Goal: Task Accomplishment & Management: Manage account settings

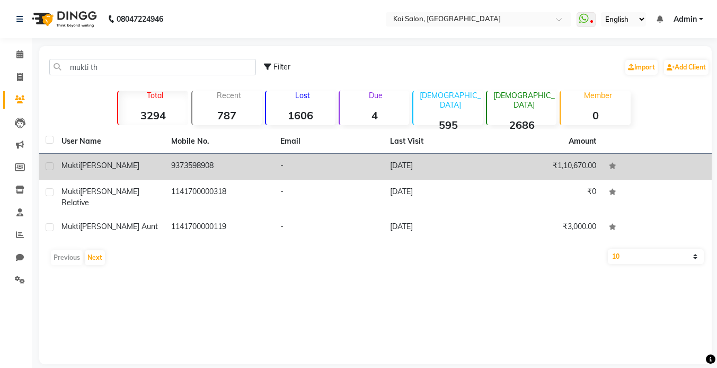
type input "mukti th"
click at [107, 164] on span "Thakkar" at bounding box center [109, 165] width 59 height 10
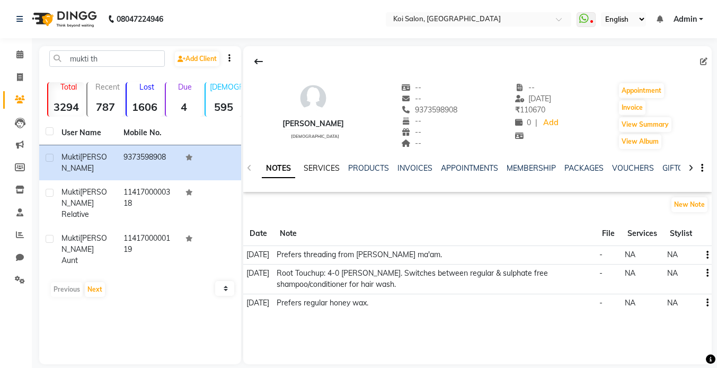
click at [321, 168] on link "SERVICES" at bounding box center [321, 168] width 36 height 10
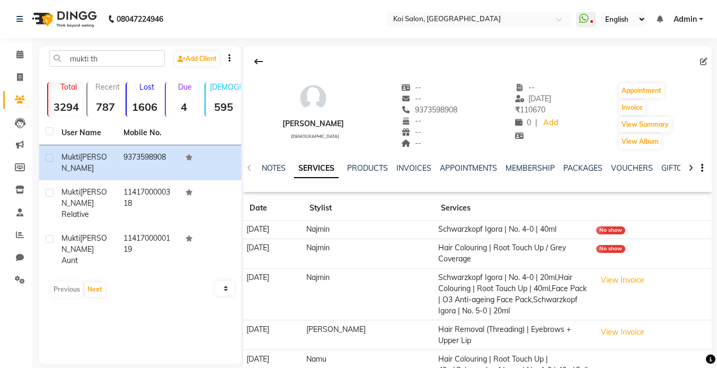
scroll to position [79, 0]
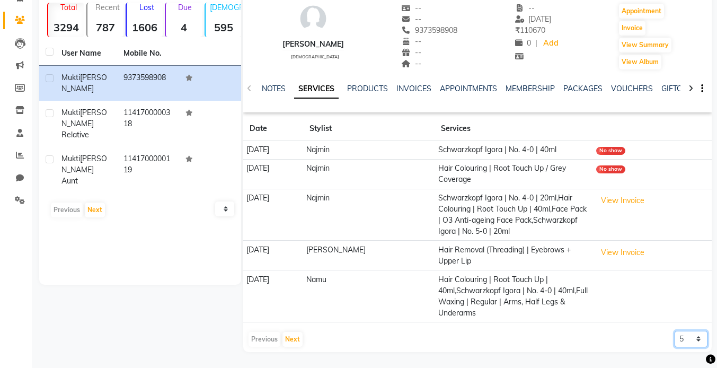
click at [690, 339] on select "5 10 50 100 500" at bounding box center [690, 338] width 33 height 16
select select "500"
click at [674, 330] on select "5 10 50 100 500" at bounding box center [690, 338] width 33 height 16
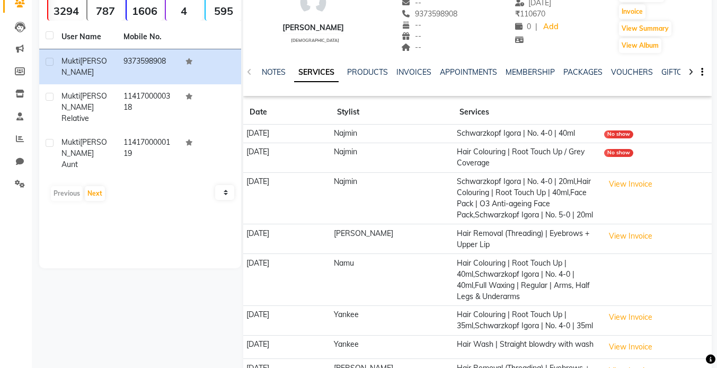
scroll to position [96, 0]
click at [618, 189] on button "View Invoice" at bounding box center [630, 183] width 53 height 16
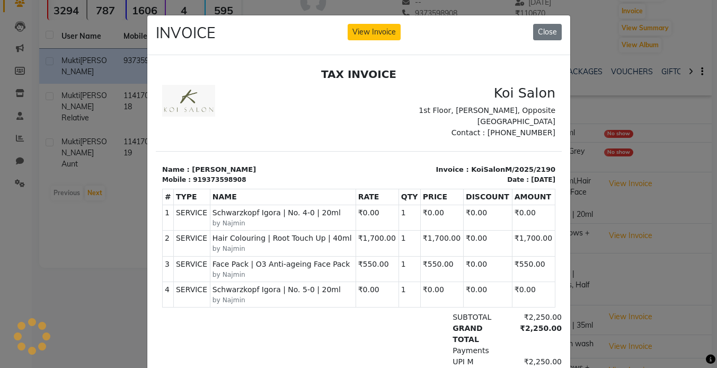
scroll to position [0, 0]
click at [545, 32] on button "Close" at bounding box center [547, 32] width 29 height 16
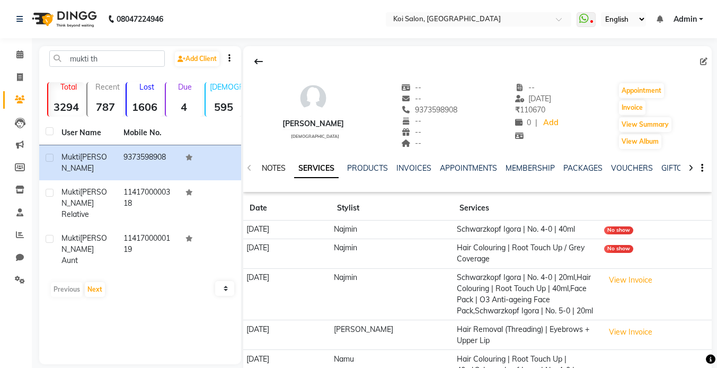
click at [275, 168] on link "NOTES" at bounding box center [274, 168] width 24 height 10
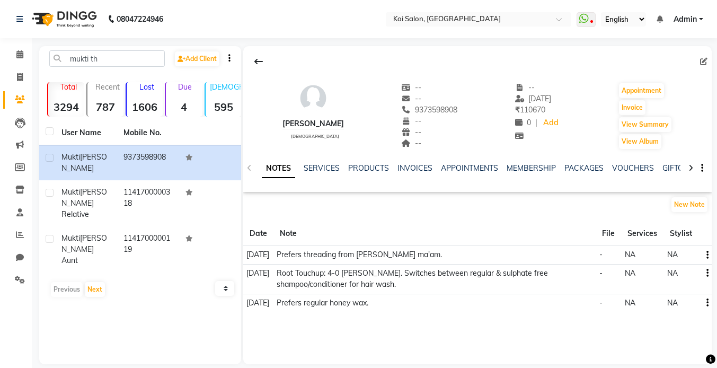
scroll to position [12, 0]
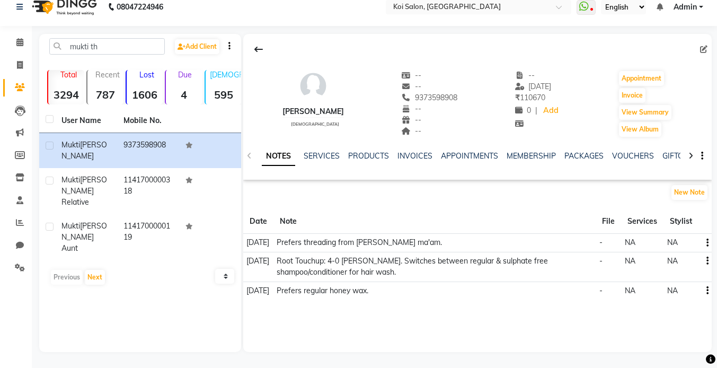
click at [706, 261] on icon "button" at bounding box center [707, 261] width 2 height 1
click at [679, 261] on div "Edit" at bounding box center [681, 260] width 17 height 13
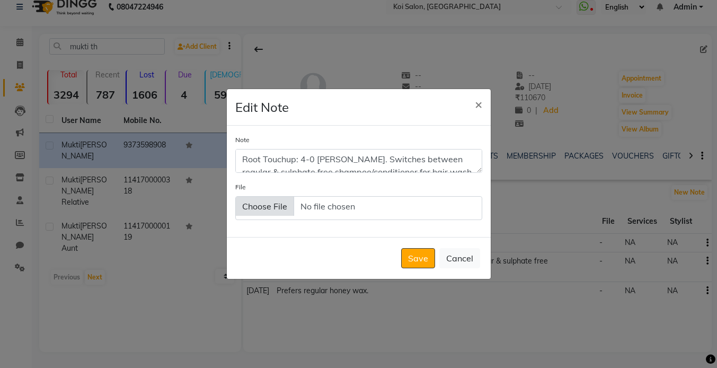
drag, startPoint x: 478, startPoint y: 170, endPoint x: 478, endPoint y: 231, distance: 61.4
click at [478, 230] on div "Note Root Touchup: 4-0 Igora. Switches between regular & sulphate free shampoo/…" at bounding box center [359, 181] width 264 height 111
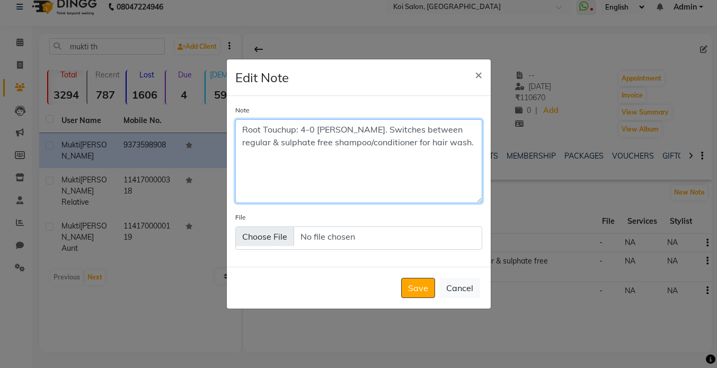
drag, startPoint x: 415, startPoint y: 130, endPoint x: 338, endPoint y: 129, distance: 76.3
click at [339, 129] on textarea "Root Touchup: 4-0 Igora. Switches between regular & sulphate free shampoo/condi…" at bounding box center [358, 161] width 247 height 84
drag, startPoint x: 401, startPoint y: 127, endPoint x: 456, endPoint y: 123, distance: 55.2
click at [457, 125] on textarea "Root Touchup: 4-0 Igora. Prefers regular & sulphate free shampoo/conditioner fo…" at bounding box center [358, 161] width 247 height 84
click at [243, 141] on textarea "Root Touchup: 4-0 Igora. Prefers regular shampoo/conditioner for hair wash." at bounding box center [358, 161] width 247 height 84
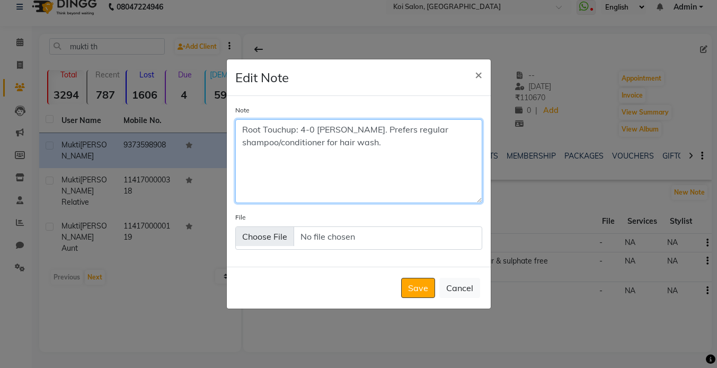
drag, startPoint x: 340, startPoint y: 127, endPoint x: 237, endPoint y: 123, distance: 103.3
click at [237, 123] on textarea "Root Touchup: 4-0 Igora. Prefers regular shampoo/conditioner for hair wash." at bounding box center [358, 161] width 247 height 84
type textarea "Prefers regular shampoo/conditioner for hair wash."
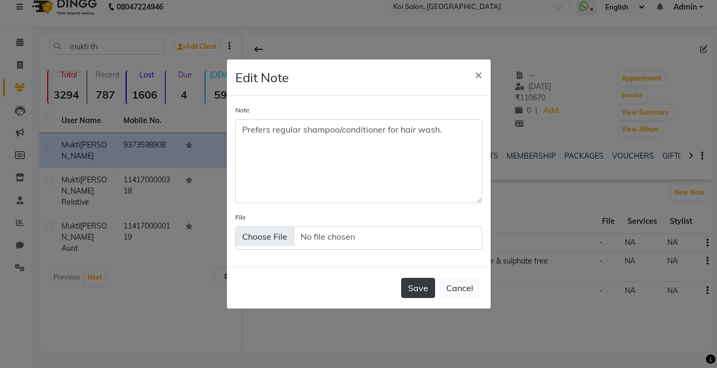
click at [425, 283] on button "Save" at bounding box center [418, 288] width 34 height 20
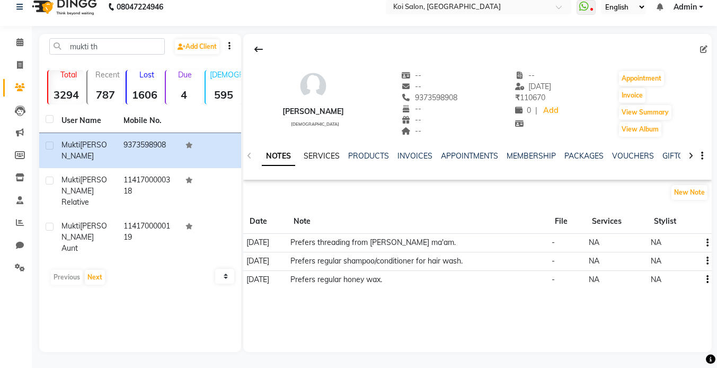
click at [323, 158] on link "SERVICES" at bounding box center [321, 156] width 36 height 10
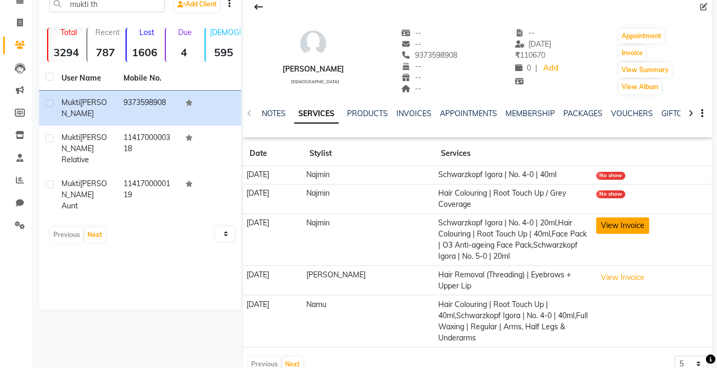
scroll to position [65, 0]
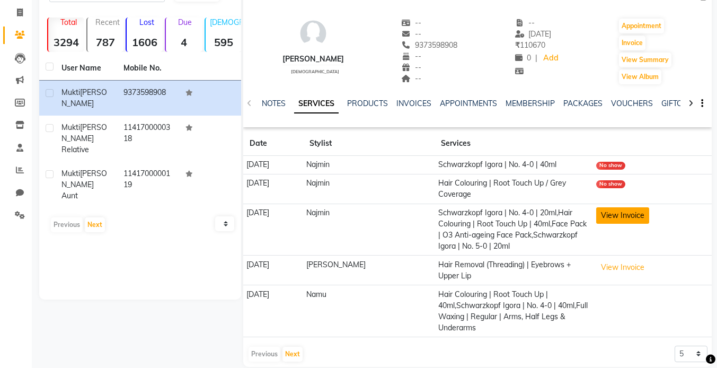
click at [604, 219] on button "View Invoice" at bounding box center [622, 215] width 53 height 16
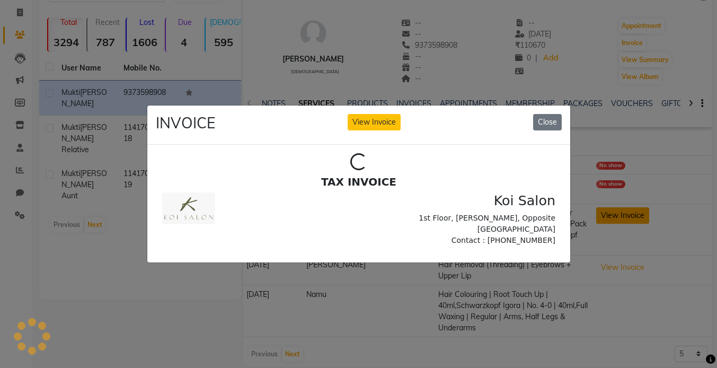
scroll to position [0, 0]
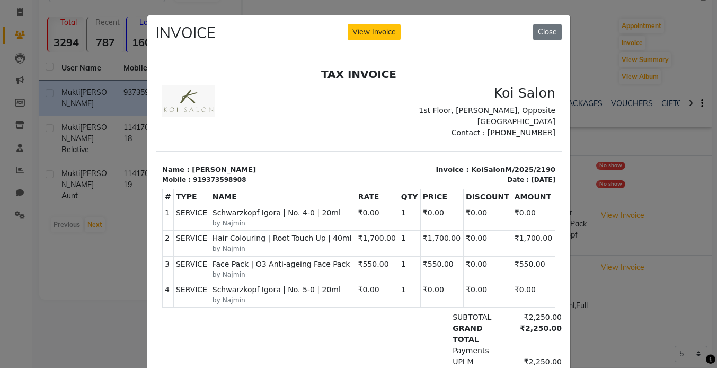
click at [58, 114] on ngb-modal-window "INVOICE View Invoice Close" at bounding box center [358, 184] width 717 height 368
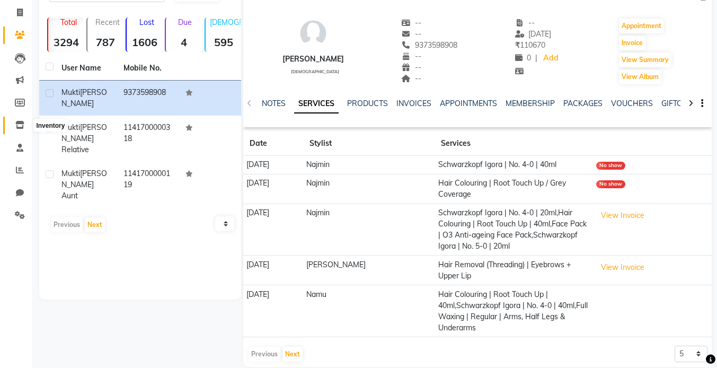
click at [19, 128] on icon at bounding box center [19, 125] width 9 height 8
select select
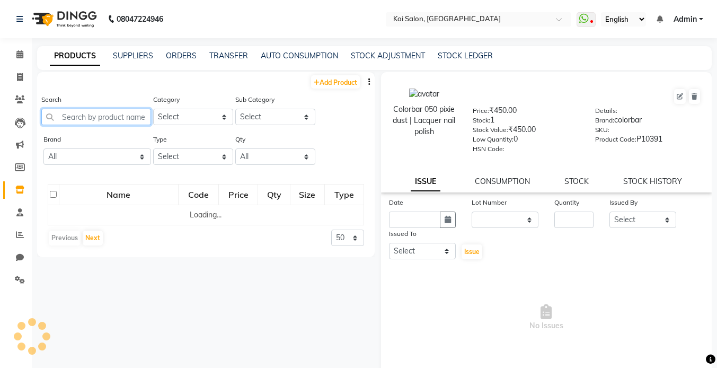
click at [96, 120] on input "text" at bounding box center [96, 117] width 110 height 16
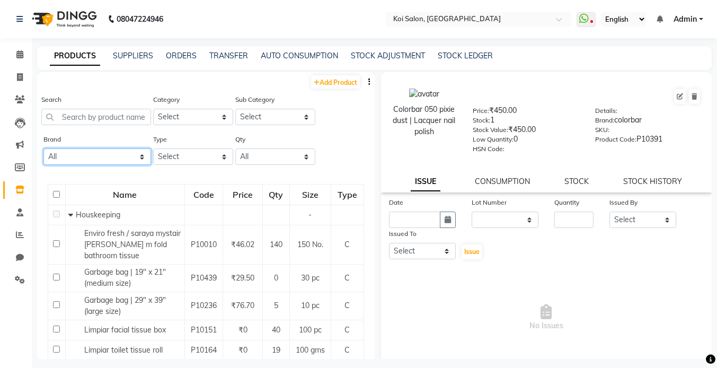
click at [85, 164] on select "All 3tenx Acai Oil Afresh Air Wick Ajanta Amazon Banyan & Buddha Bigen Biosoft …" at bounding box center [97, 156] width 108 height 16
click at [43, 148] on select "All 3tenx Acai Oil Afresh Air Wick Ajanta Amazon Banyan & Buddha Bigen Biosoft …" at bounding box center [97, 156] width 108 height 16
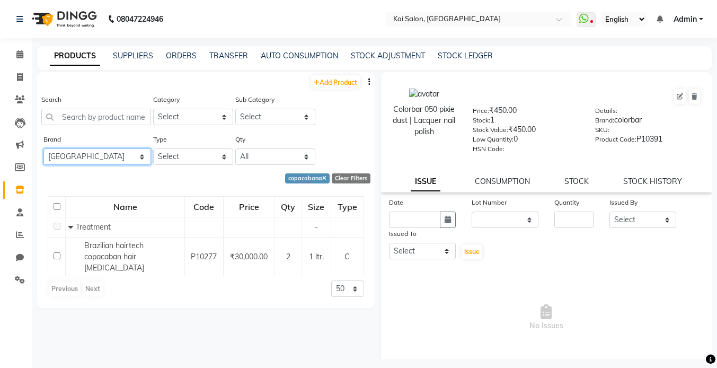
click at [78, 156] on select "All 3tenx Acai Oil Afresh Air Wick Ajanta Amazon Banyan & Buddha Bigen Biosoft …" at bounding box center [97, 156] width 108 height 16
select select "colorbar"
click at [43, 148] on select "All 3tenx Acai Oil Afresh Air Wick Ajanta Amazon Banyan & Buddha Bigen Biosoft …" at bounding box center [97, 156] width 108 height 16
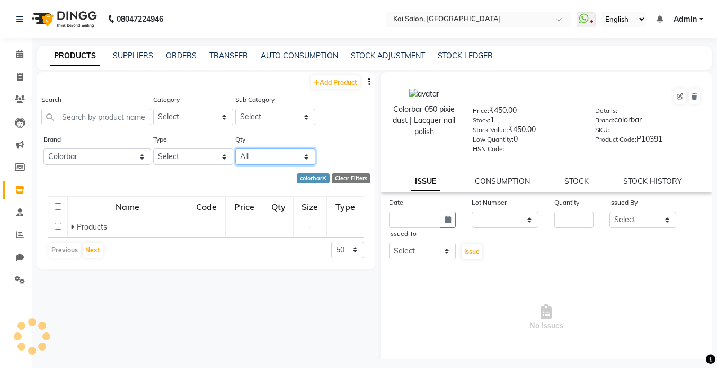
click at [250, 160] on select "All Low Out Of Stock" at bounding box center [275, 156] width 80 height 16
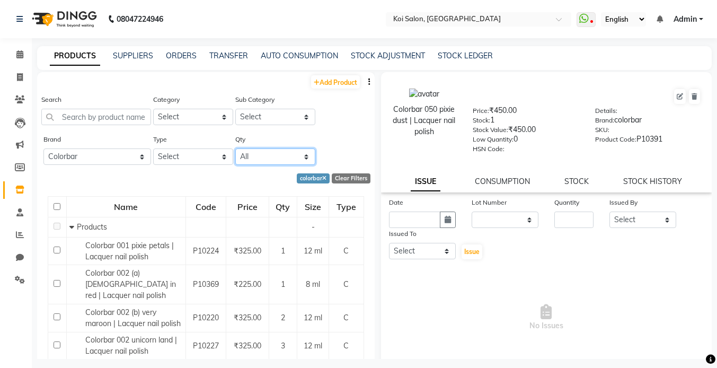
select select "out_of_stock"
click at [235, 148] on select "All Low Out Of Stock" at bounding box center [275, 156] width 80 height 16
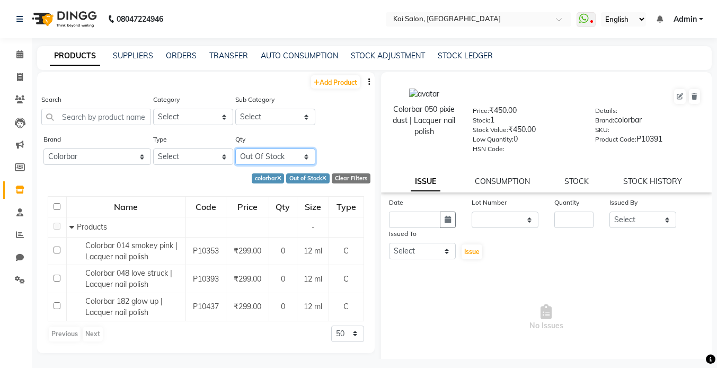
scroll to position [7, 0]
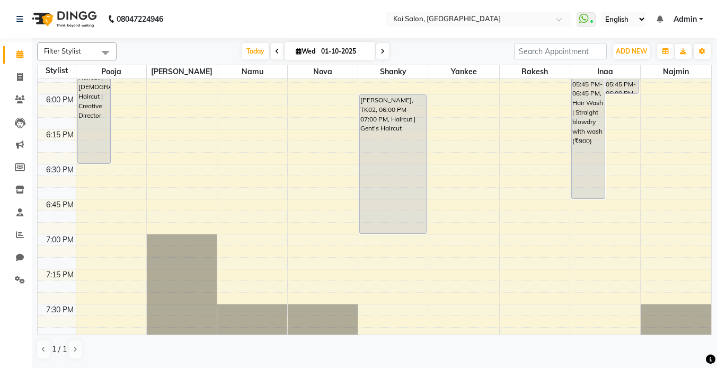
scroll to position [1248, 0]
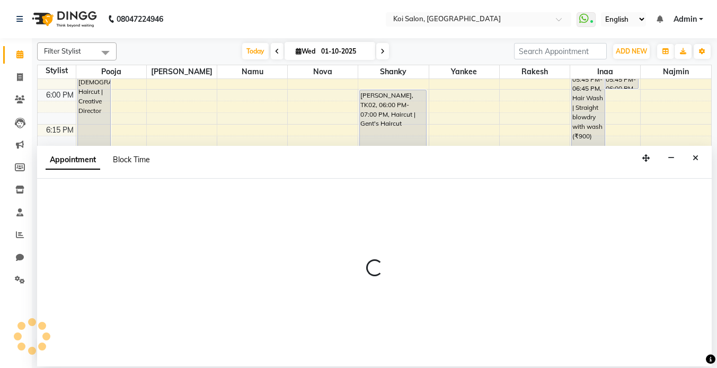
click at [123, 155] on span "Block Time" at bounding box center [131, 160] width 37 height 10
select select "16513"
select select "1140"
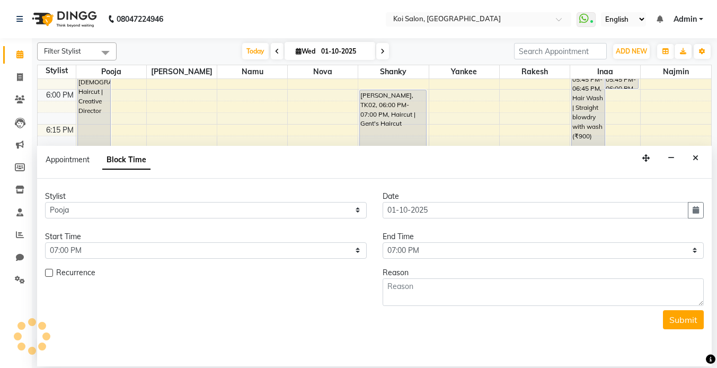
scroll to position [140, 0]
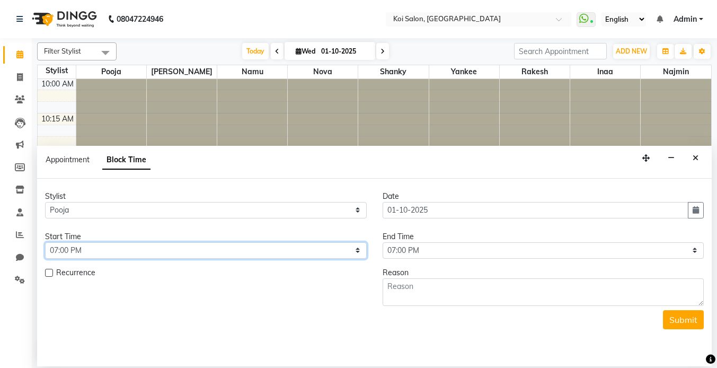
click at [347, 253] on select "Select 10:00 AM 10:15 AM 10:30 AM 10:45 AM 11:00 AM 11:15 AM 11:30 AM 11:45 AM …" at bounding box center [205, 250] width 321 height 16
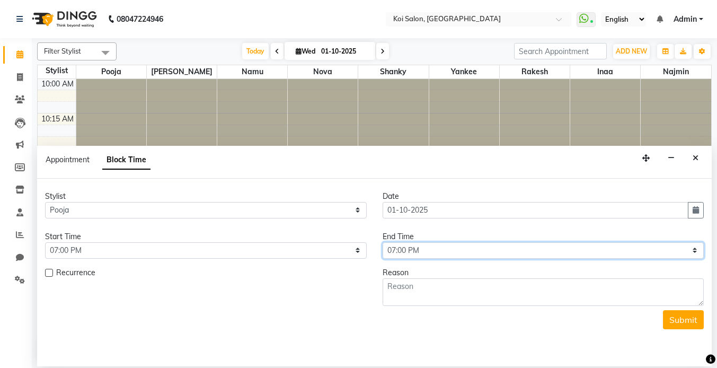
click at [471, 255] on select "Select 10:00 AM 10:15 AM 10:30 AM 10:45 AM 11:00 AM 11:15 AM 11:30 AM 11:45 AM …" at bounding box center [542, 250] width 321 height 16
select select "1200"
click at [382, 242] on select "Select 10:00 AM 10:15 AM 10:30 AM 10:45 AM 11:00 AM 11:15 AM 11:30 AM 11:45 AM …" at bounding box center [542, 250] width 321 height 16
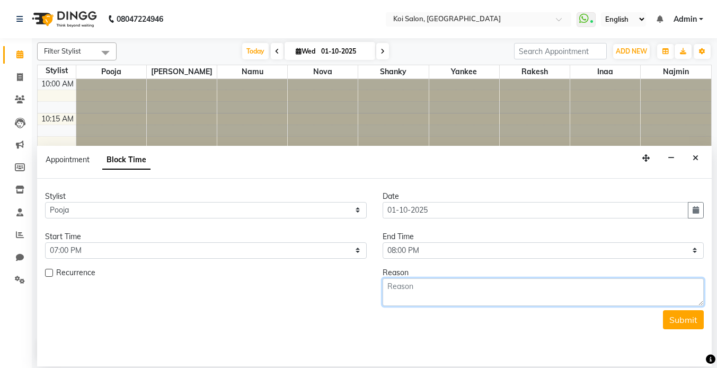
click at [443, 299] on textarea at bounding box center [542, 292] width 321 height 28
type textarea "n"
type textarea "blocked"
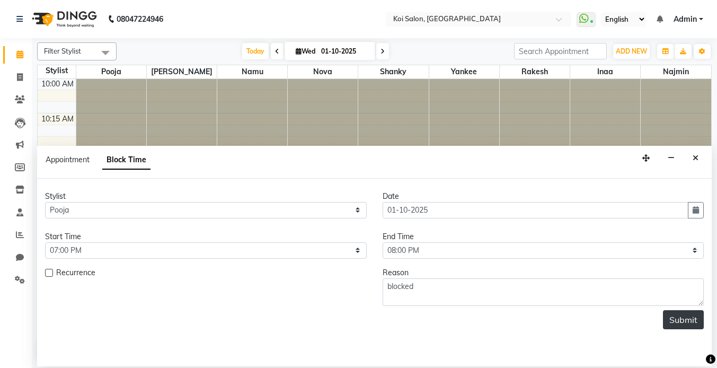
click at [683, 314] on button "Submit" at bounding box center [683, 319] width 41 height 19
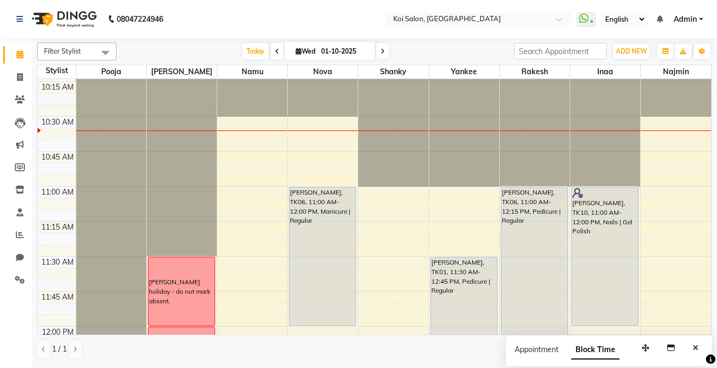
scroll to position [187, 0]
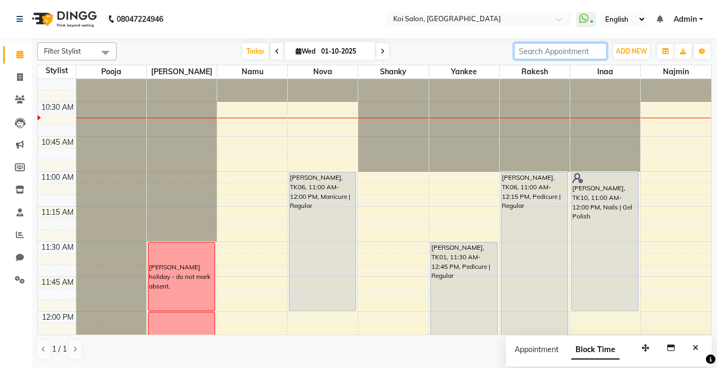
drag, startPoint x: 601, startPoint y: 47, endPoint x: 615, endPoint y: 40, distance: 15.9
click at [615, 40] on div "Filter Stylist Select All Pooja [PERSON_NAME] Namu Nova [PERSON_NAME] Yankee Ra…" at bounding box center [374, 200] width 674 height 325
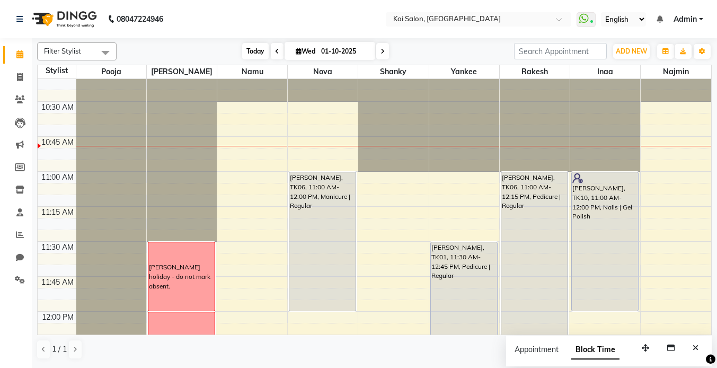
click at [253, 52] on span "Today" at bounding box center [255, 51] width 26 height 16
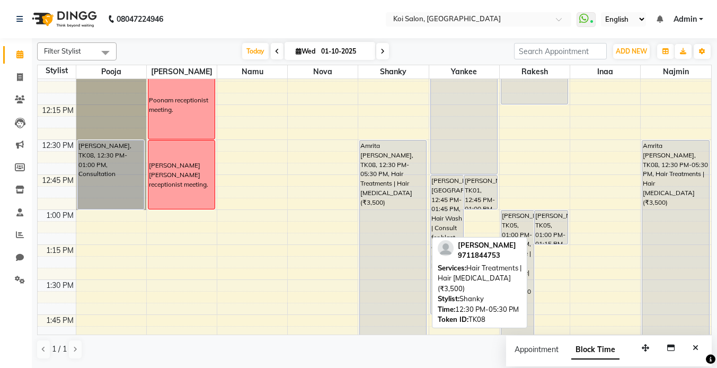
scroll to position [430, 0]
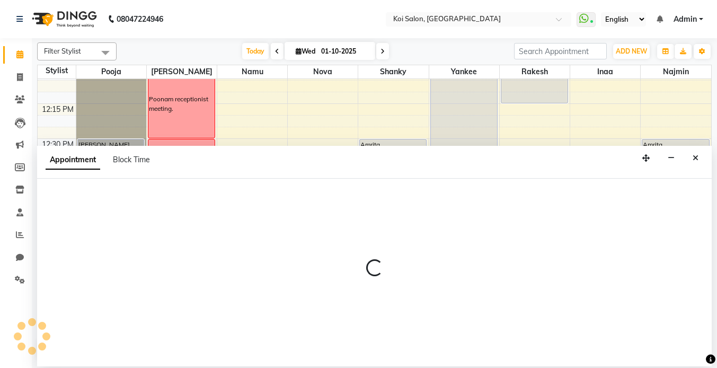
select select "16518"
select select "780"
select select "tentative"
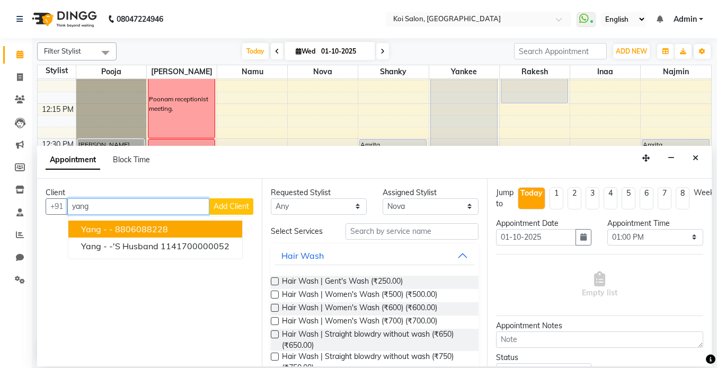
click at [123, 229] on ngb-highlight "8806088228" at bounding box center [141, 228] width 53 height 11
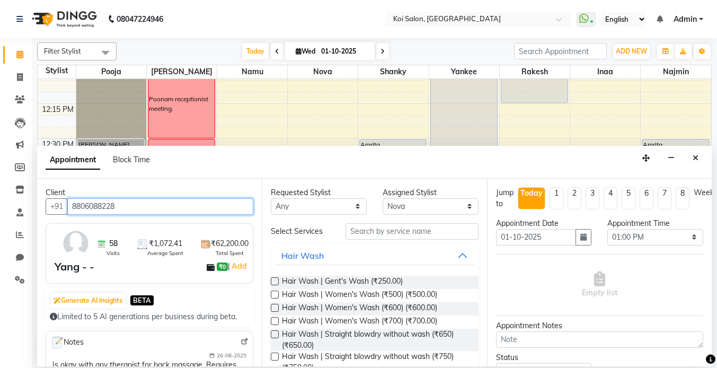
type input "8806088228"
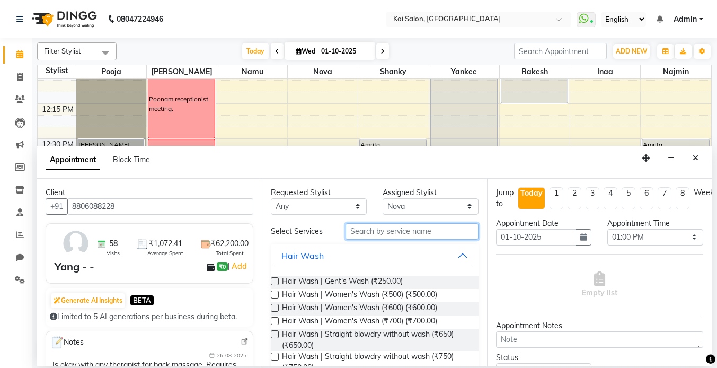
click at [370, 235] on input "text" at bounding box center [411, 231] width 133 height 16
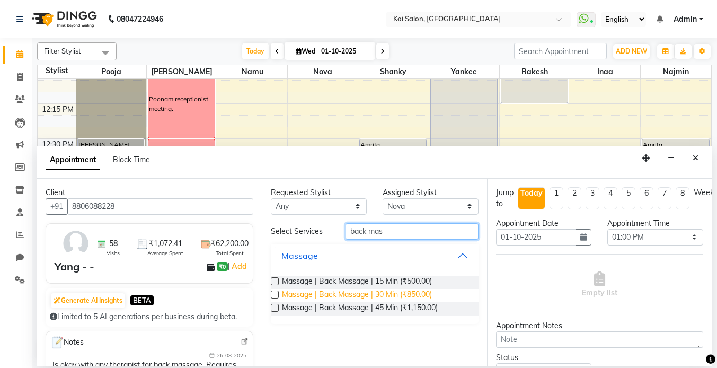
type input "back mas"
click at [391, 293] on span "Massage | Back Massage | 30 Min (₹850.00)" at bounding box center [357, 295] width 150 height 13
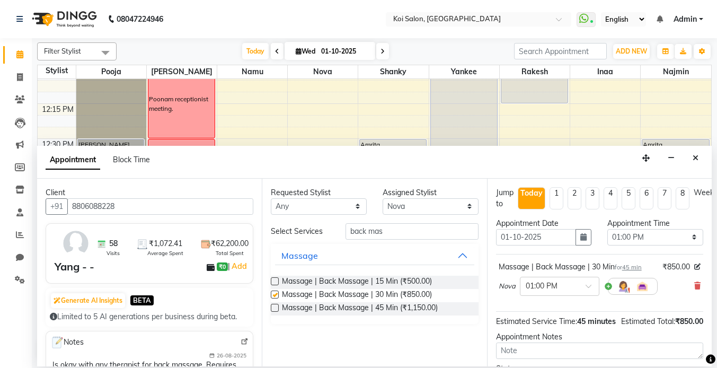
checkbox input "false"
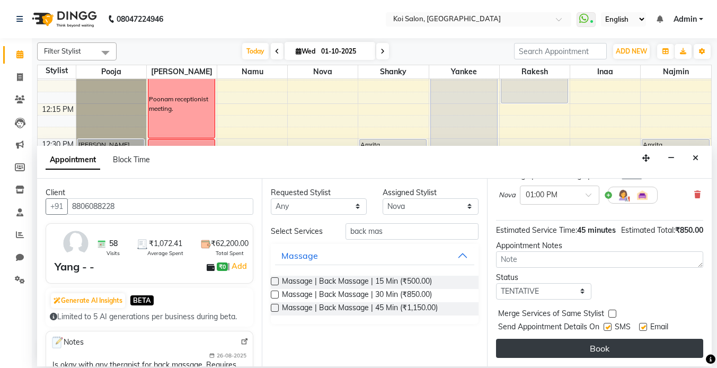
click at [616, 354] on button "Book" at bounding box center [599, 347] width 207 height 19
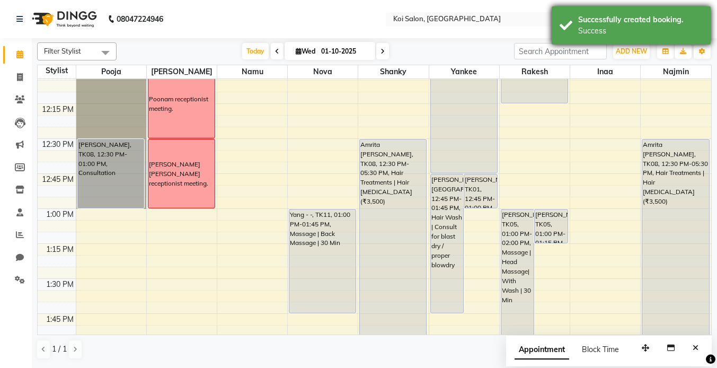
click at [605, 31] on div "Success" at bounding box center [640, 30] width 124 height 11
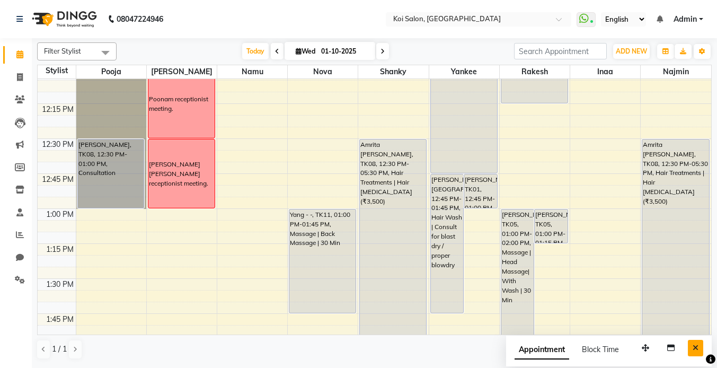
click at [694, 348] on icon "Close" at bounding box center [695, 347] width 6 height 7
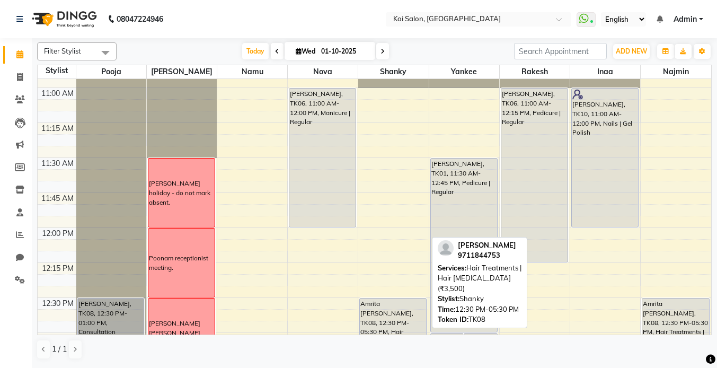
scroll to position [268, 0]
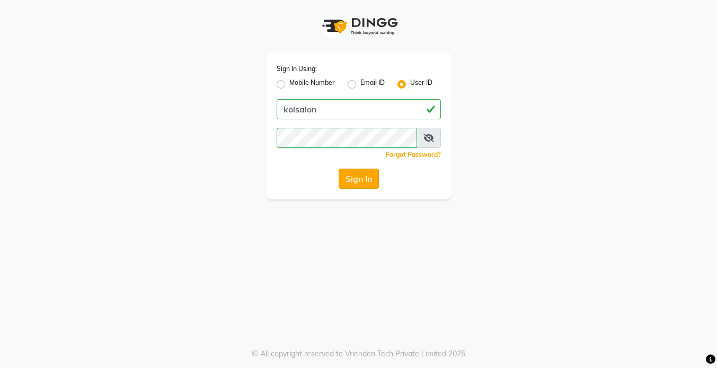
click at [363, 186] on button "Sign In" at bounding box center [358, 178] width 40 height 20
click at [360, 178] on button "Sign In" at bounding box center [358, 178] width 40 height 20
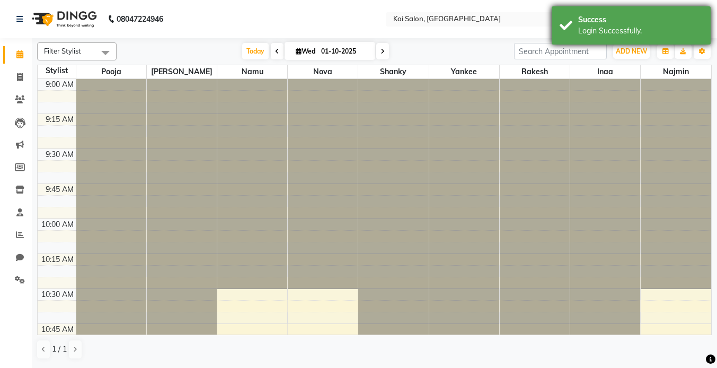
click at [613, 30] on div "Login Successfully." at bounding box center [640, 30] width 124 height 11
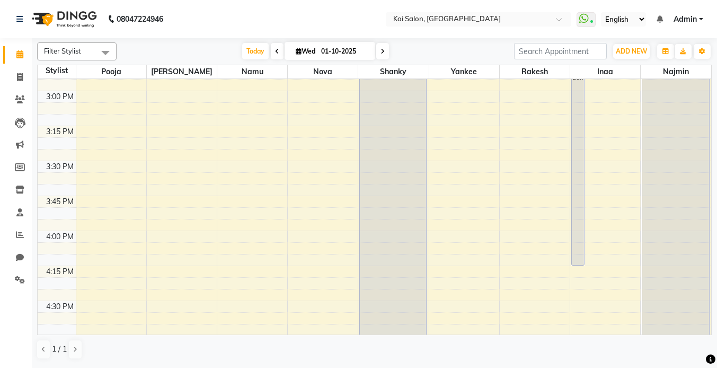
scroll to position [823, 0]
click at [186, 104] on div "9:00 AM 9:15 AM 9:30 AM 9:45 AM 10:00 AM 10:15 AM 10:30 AM 10:45 AM 11:00 AM 11…" at bounding box center [374, 94] width 673 height 1677
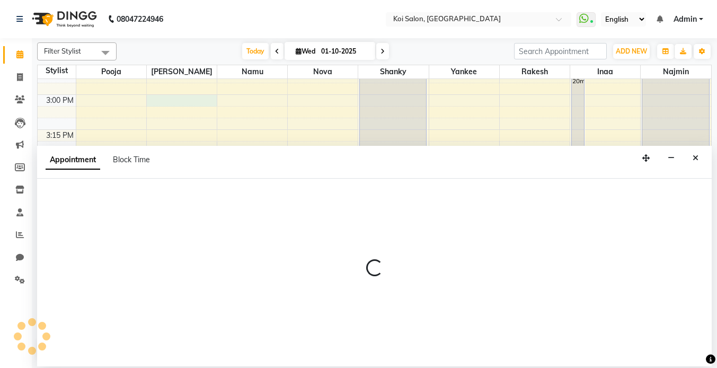
select select "16514"
select select "tentative"
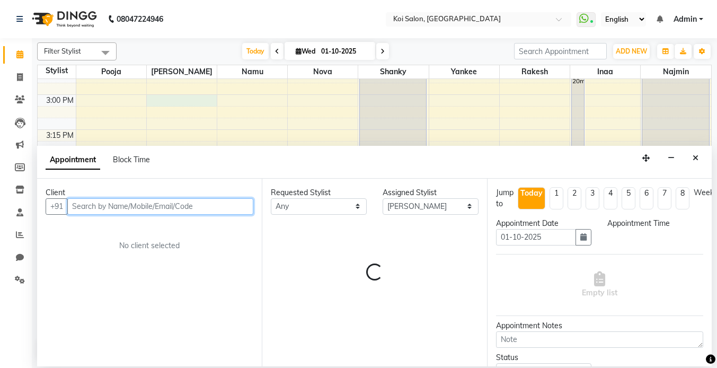
select select "900"
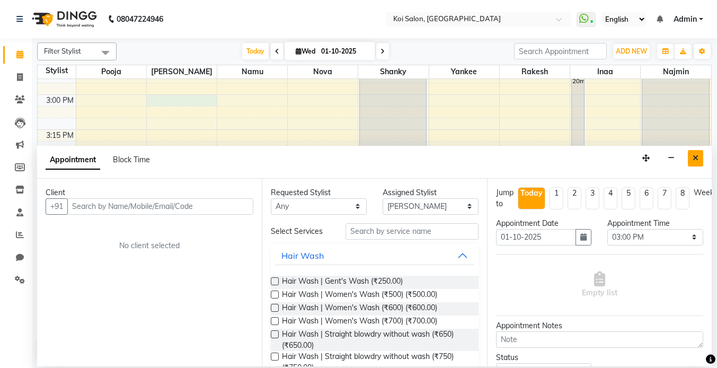
click at [694, 153] on button "Close" at bounding box center [694, 158] width 15 height 16
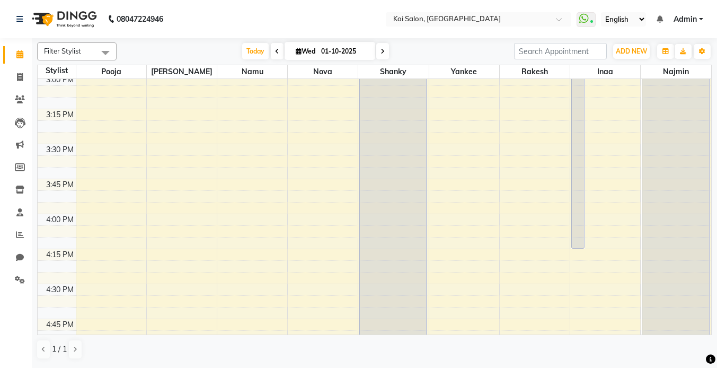
scroll to position [813, 0]
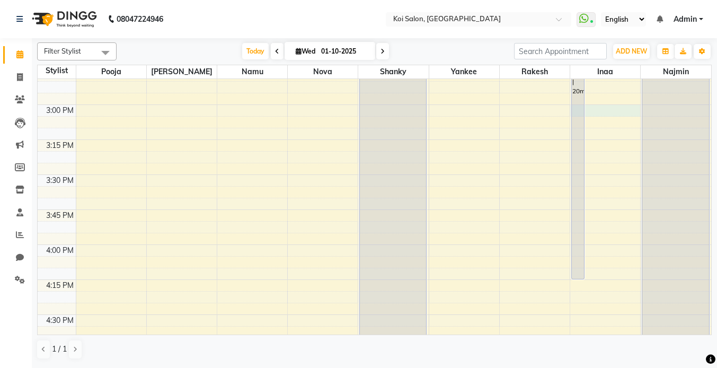
click at [606, 112] on div "9:00 AM 9:15 AM 9:30 AM 9:45 AM 10:00 AM 10:15 AM 10:30 AM 10:45 AM 11:00 AM 11…" at bounding box center [374, 104] width 673 height 1677
select select "44730"
select select "900"
select select "tentative"
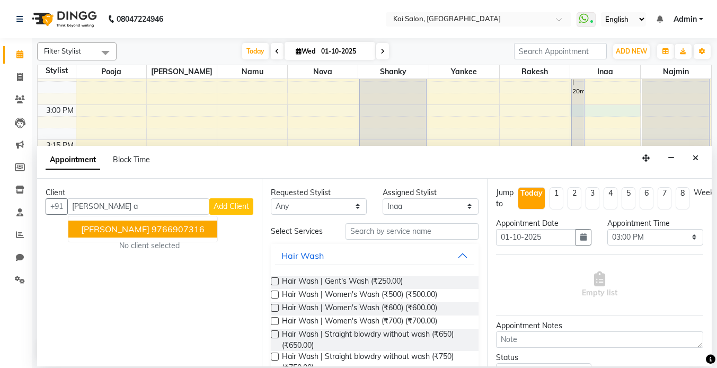
click at [159, 232] on ngb-highlight "9766907316" at bounding box center [177, 228] width 53 height 11
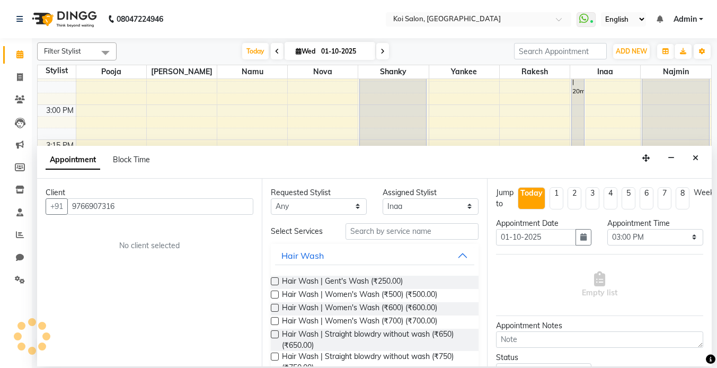
type input "9766907316"
click at [416, 232] on input "text" at bounding box center [411, 231] width 133 height 16
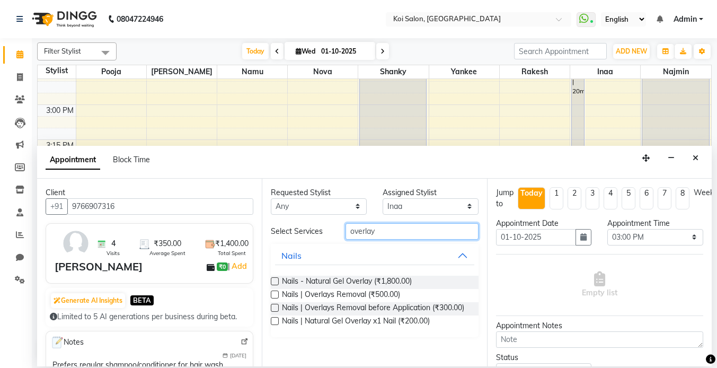
type input "overlay"
click at [370, 279] on span "Nails - Natural Gel Overlay (₹1,800.00)" at bounding box center [347, 281] width 130 height 13
checkbox input "false"
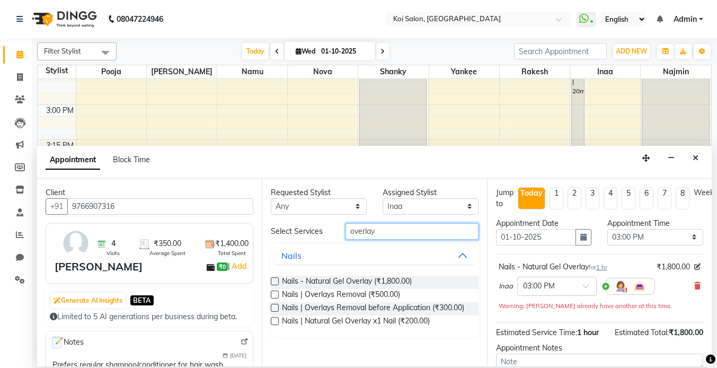
drag, startPoint x: 390, startPoint y: 226, endPoint x: 315, endPoint y: 225, distance: 75.7
click at [318, 226] on div "Select Services overlay" at bounding box center [374, 231] width 223 height 16
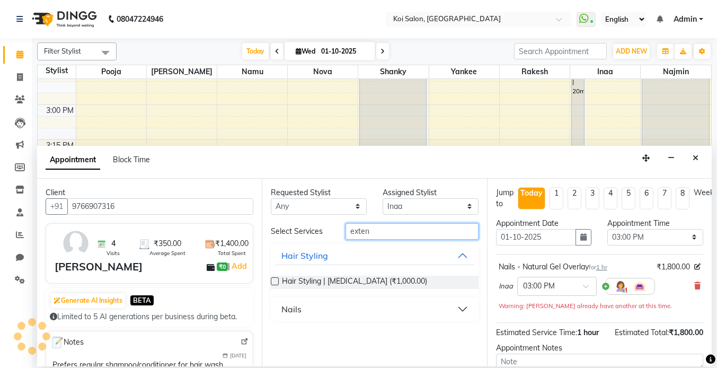
type input "exten"
click at [319, 311] on button "Nails" at bounding box center [374, 308] width 199 height 19
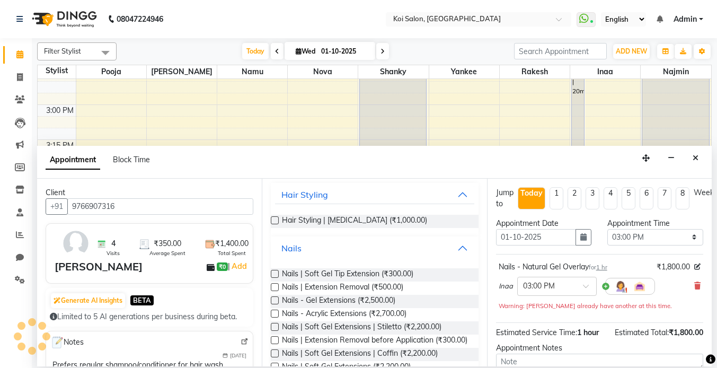
scroll to position [69, 0]
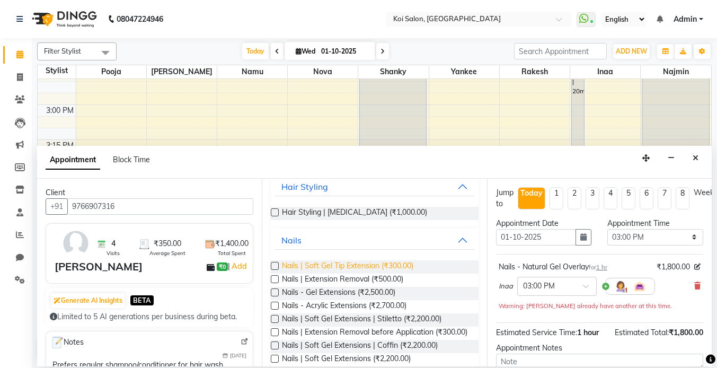
click at [368, 267] on span "Nails | Soft Gel Tip Extension (₹300.00)" at bounding box center [347, 266] width 131 height 13
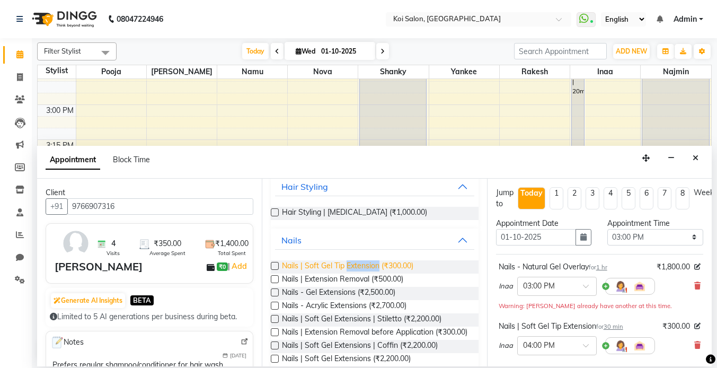
click at [368, 267] on span "Nails | Soft Gel Tip Extension (₹300.00)" at bounding box center [347, 266] width 131 height 13
checkbox input "false"
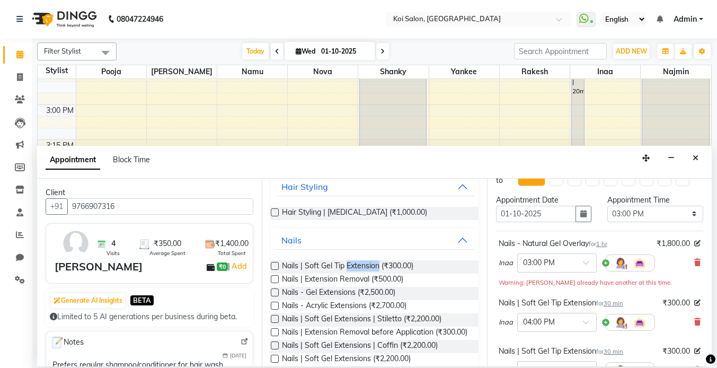
scroll to position [198, 0]
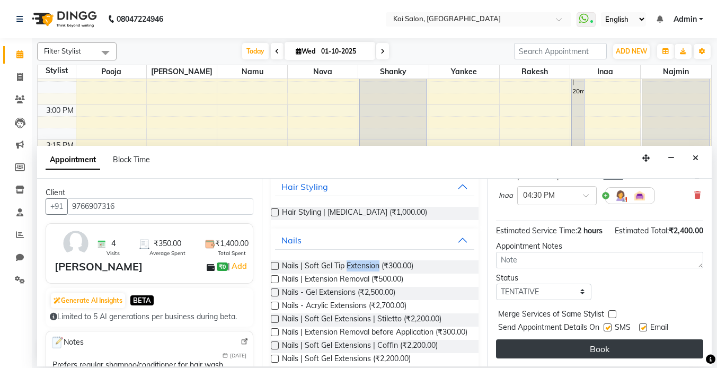
click at [606, 348] on button "Book" at bounding box center [599, 348] width 207 height 19
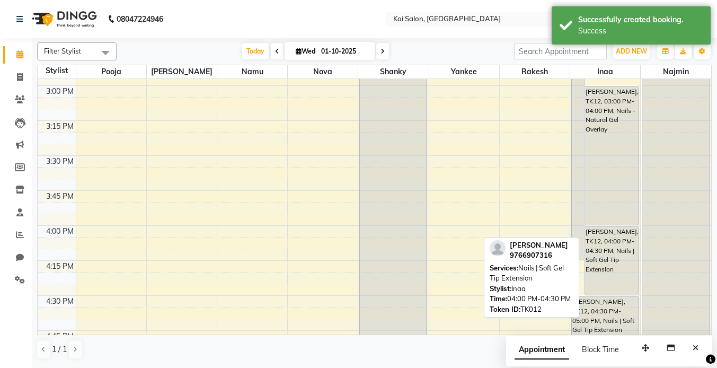
scroll to position [845, 0]
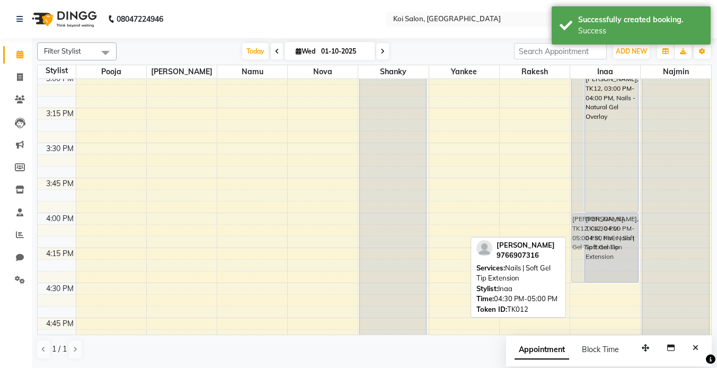
drag, startPoint x: 603, startPoint y: 302, endPoint x: 605, endPoint y: 231, distance: 71.5
click at [605, 231] on div "[PERSON_NAME], TK03, 02:15 PM-04:15 PM, Root touchup | 20ml [PERSON_NAME], TK03…" at bounding box center [605, 72] width 70 height 1677
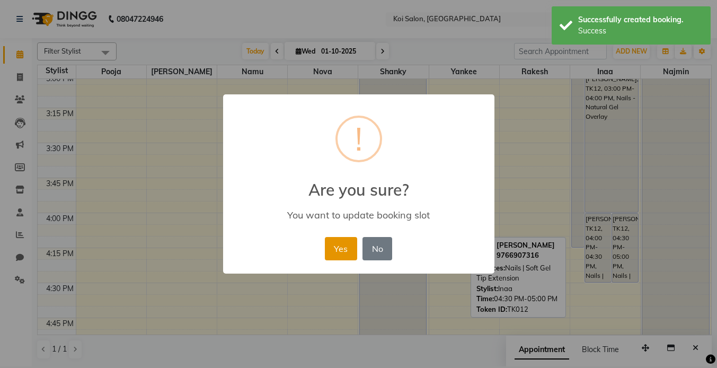
click at [337, 253] on button "Yes" at bounding box center [341, 248] width 32 height 23
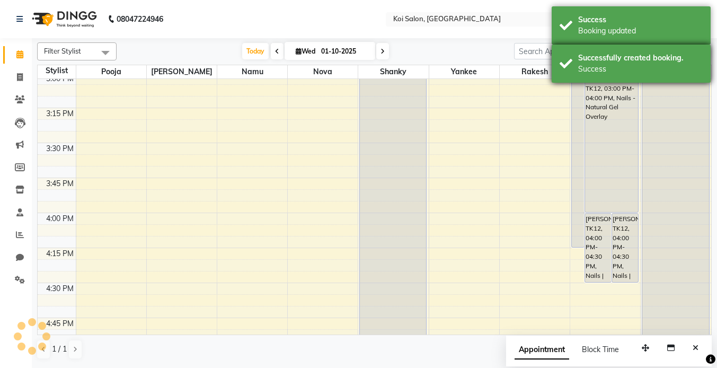
click at [615, 66] on div "Success" at bounding box center [640, 69] width 124 height 11
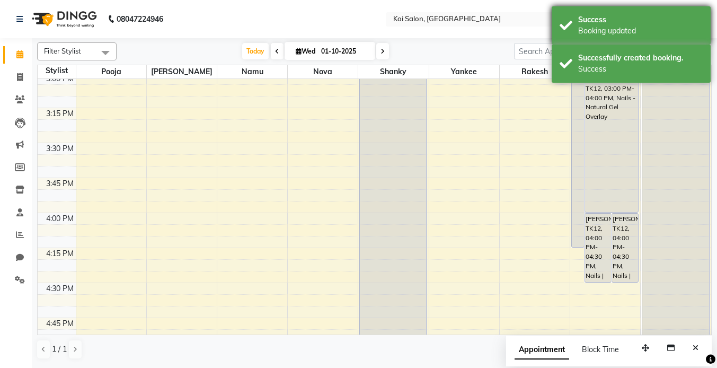
click at [613, 35] on div "Booking updated" at bounding box center [640, 30] width 124 height 11
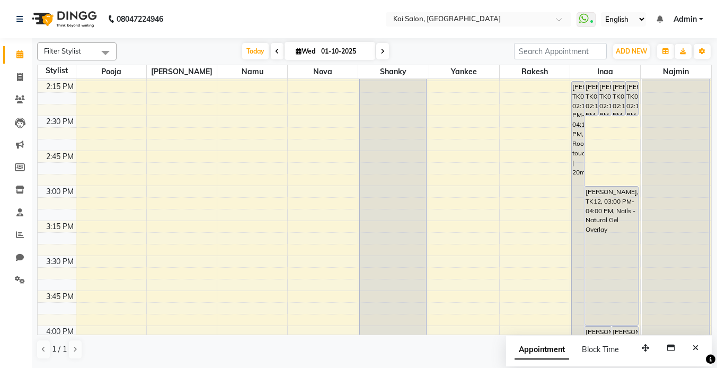
scroll to position [696, 0]
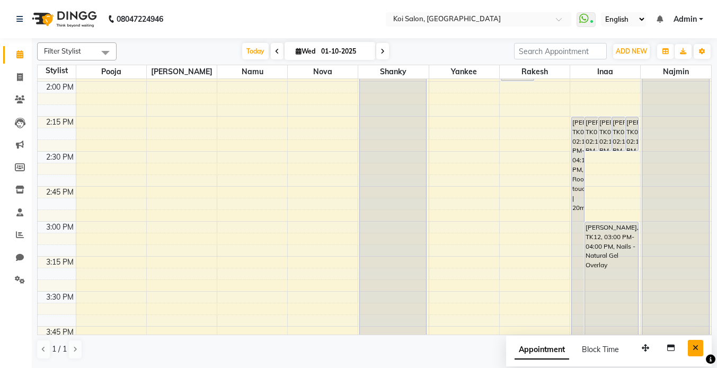
click at [693, 344] on icon "Close" at bounding box center [695, 347] width 6 height 7
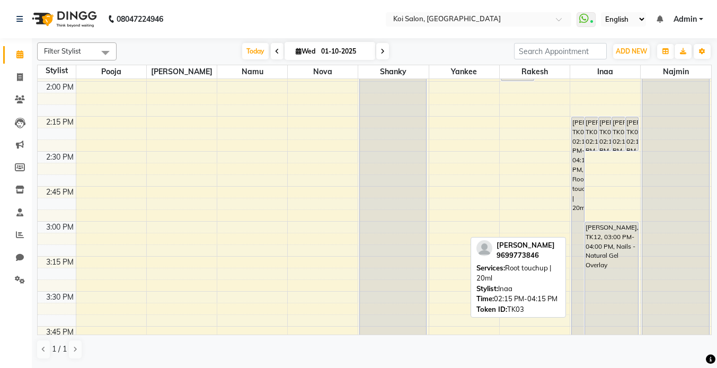
click at [579, 129] on div "[PERSON_NAME], TK03, 02:15 PM-04:15 PM, Root touchup | 20ml" at bounding box center [577, 256] width 12 height 278
select select "7"
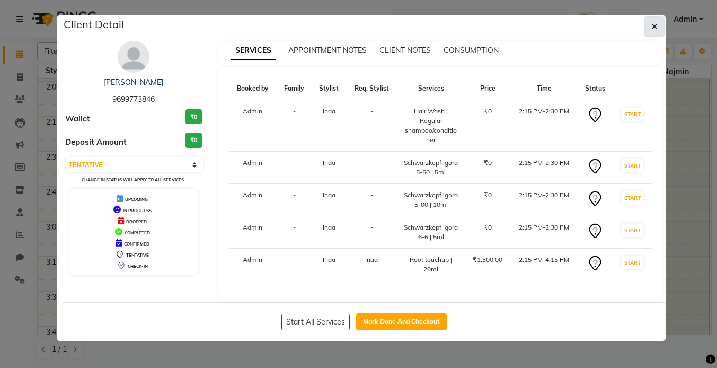
click at [659, 25] on button "button" at bounding box center [654, 26] width 20 height 20
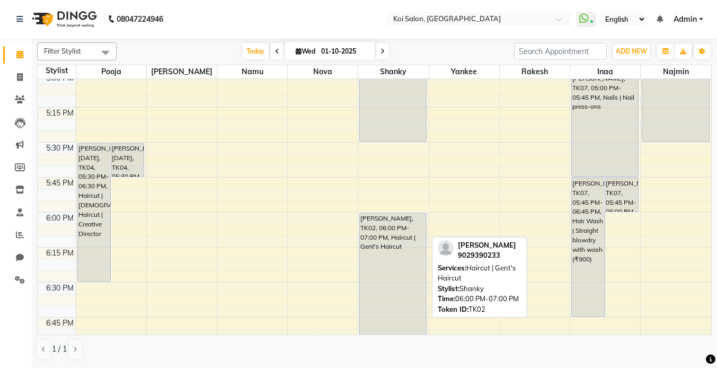
scroll to position [1259, 0]
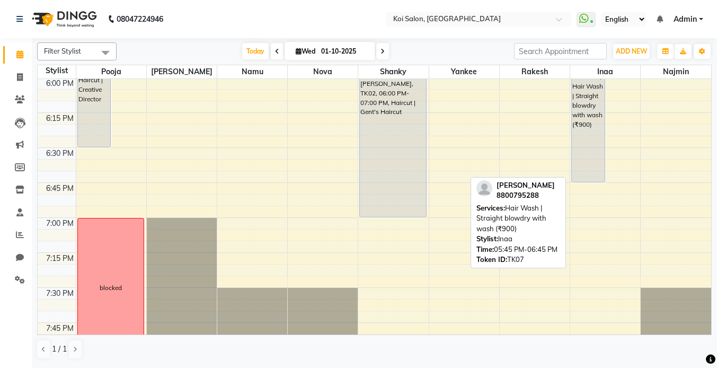
click at [579, 119] on div "[PERSON_NAME], TK07, 05:45 PM-06:45 PM, Hair Wash | Straight blowdry with wash …" at bounding box center [587, 112] width 32 height 138
select select "7"
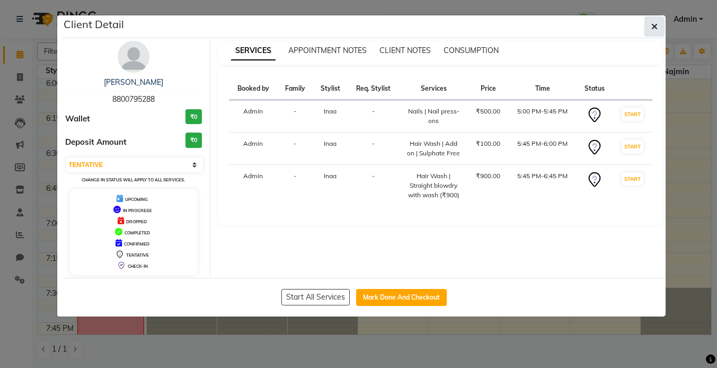
click at [649, 31] on button "button" at bounding box center [654, 26] width 20 height 20
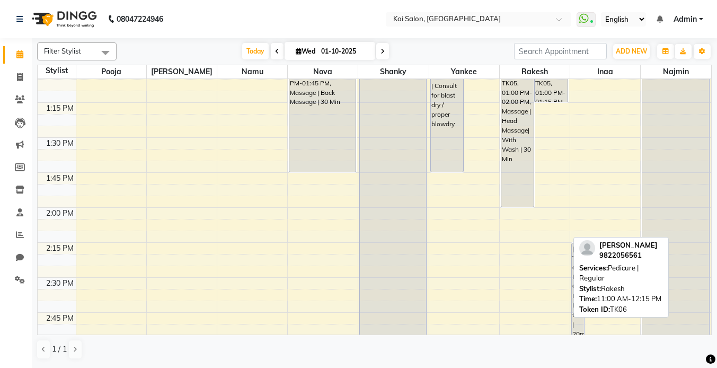
scroll to position [768, 0]
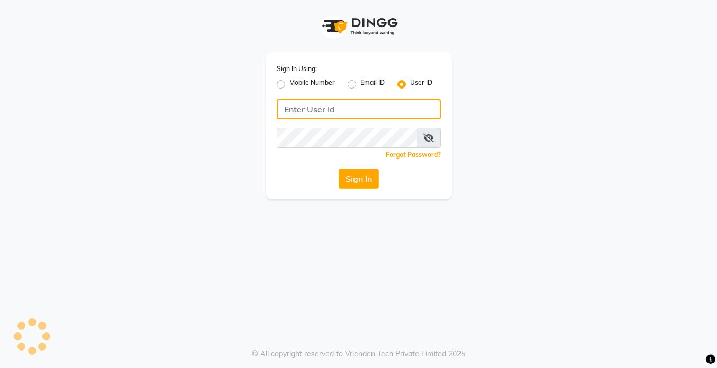
type input "koisalon"
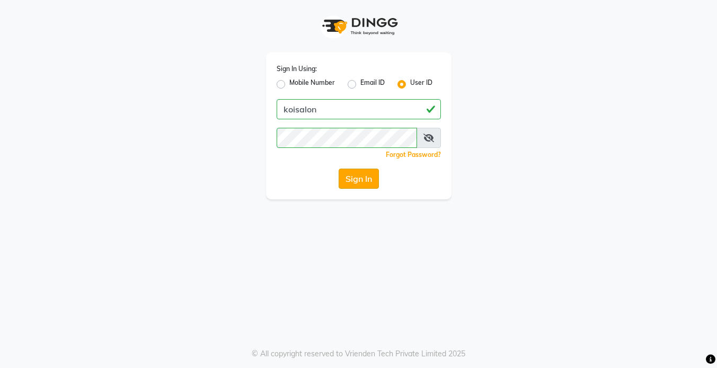
click at [360, 178] on button "Sign In" at bounding box center [358, 178] width 40 height 20
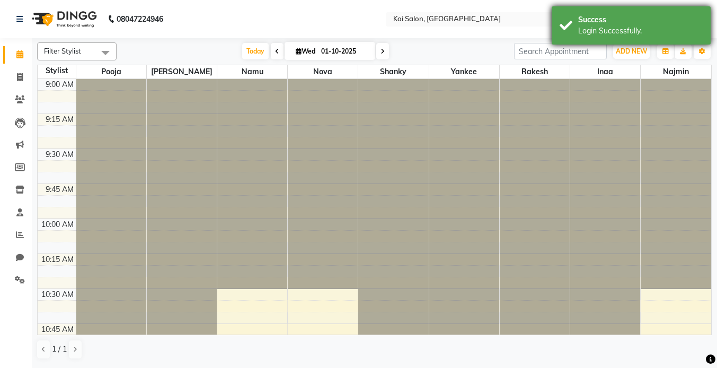
click at [574, 31] on div "Success Login Successfully." at bounding box center [630, 25] width 159 height 38
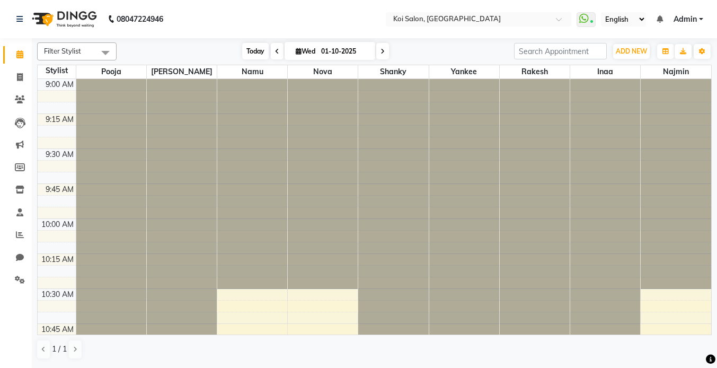
click at [253, 52] on span "Today" at bounding box center [255, 51] width 26 height 16
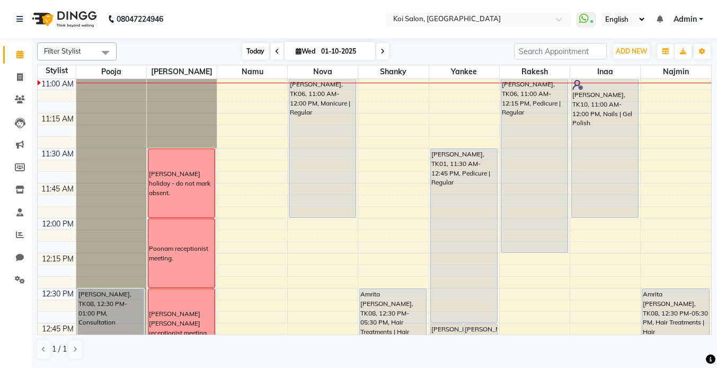
click at [259, 49] on span "Today" at bounding box center [255, 51] width 26 height 16
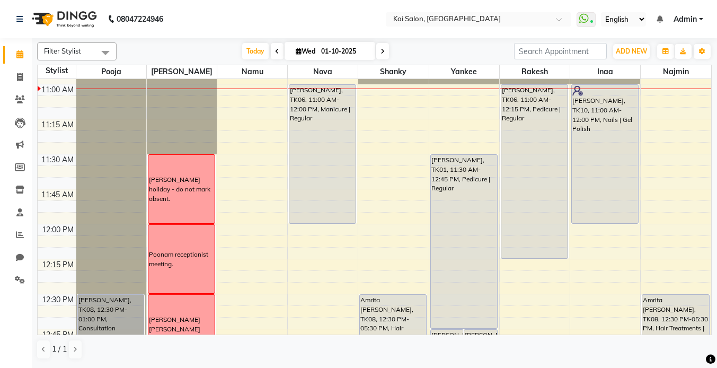
scroll to position [275, 0]
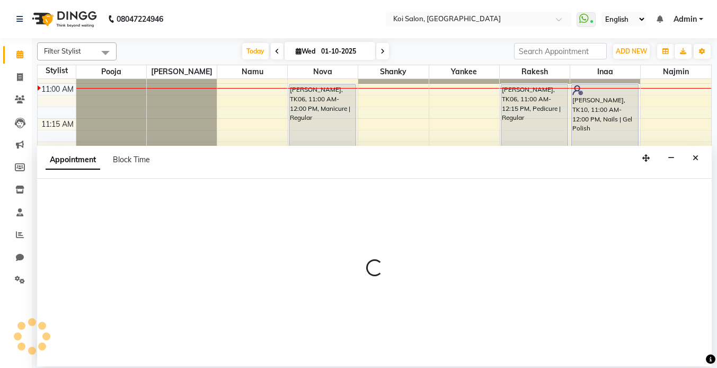
select select "67549"
select select "tentative"
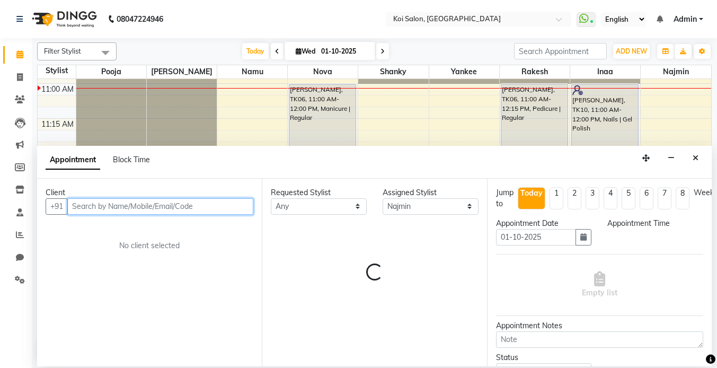
select select "690"
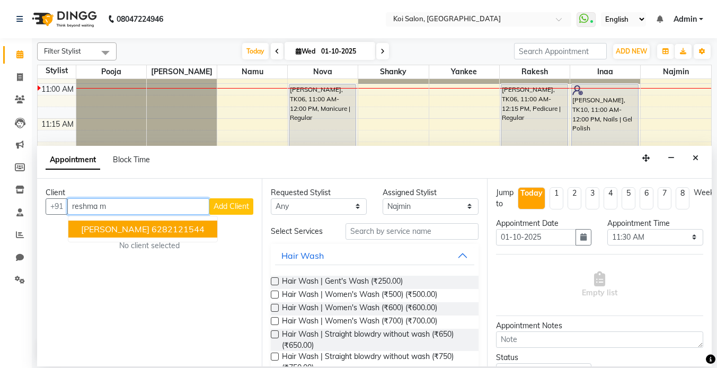
click at [138, 229] on span "[PERSON_NAME]" at bounding box center [115, 228] width 68 height 11
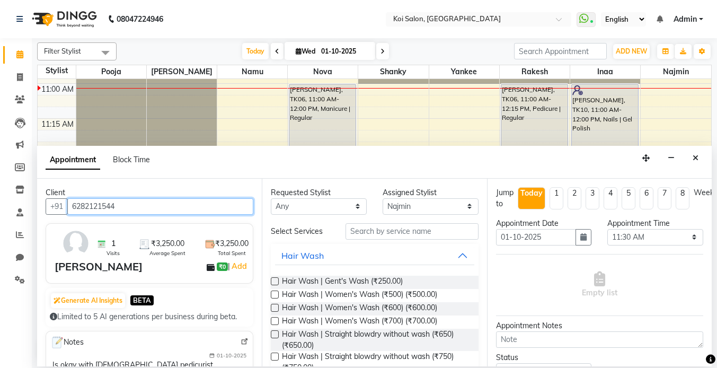
type input "6282121544"
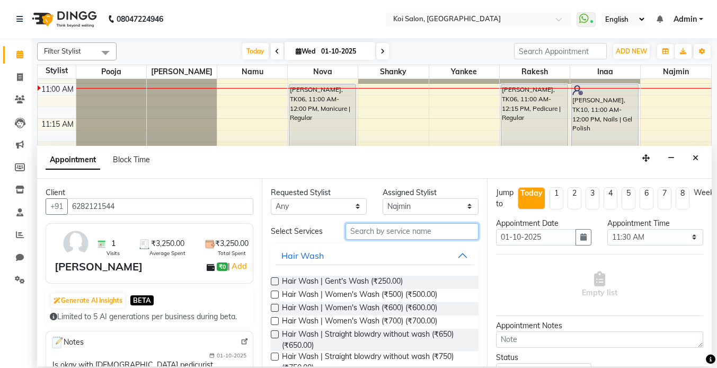
click at [389, 234] on input "text" at bounding box center [411, 231] width 133 height 16
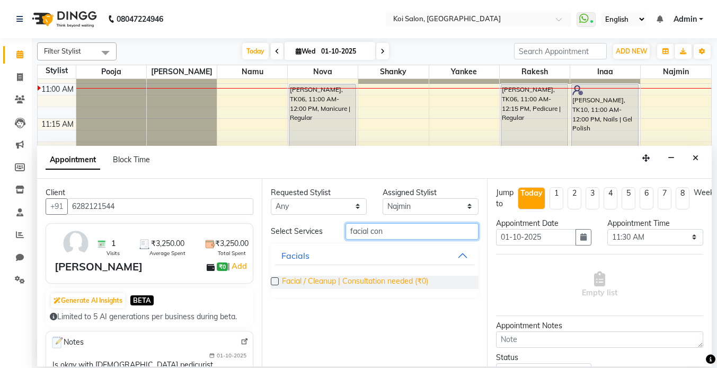
type input "facial con"
click at [362, 278] on span "Facial / Cleanup | Consultation needed (₹0)" at bounding box center [355, 281] width 146 height 13
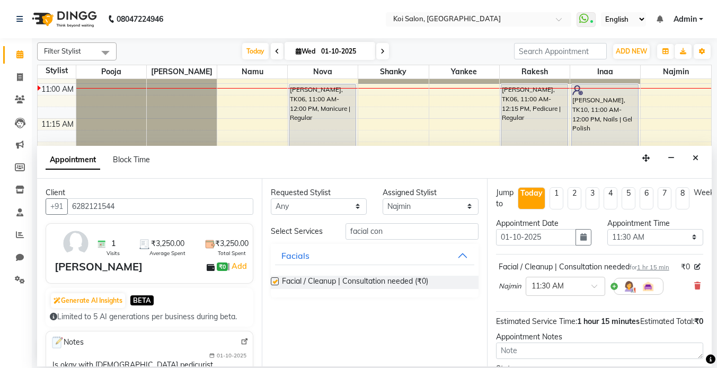
checkbox input "false"
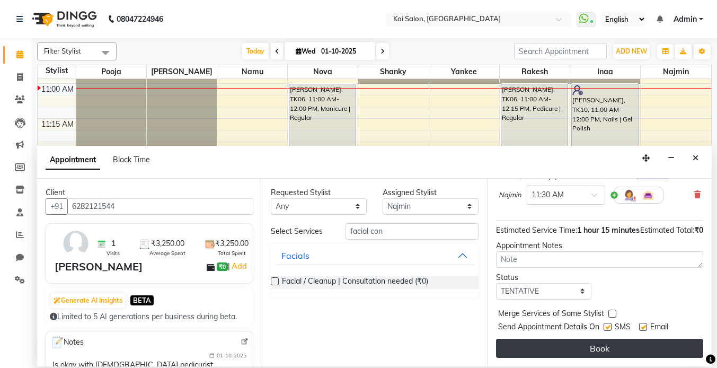
click at [612, 348] on button "Book" at bounding box center [599, 347] width 207 height 19
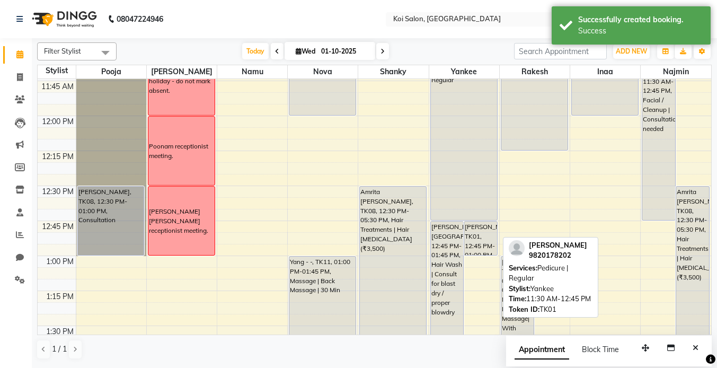
scroll to position [355, 0]
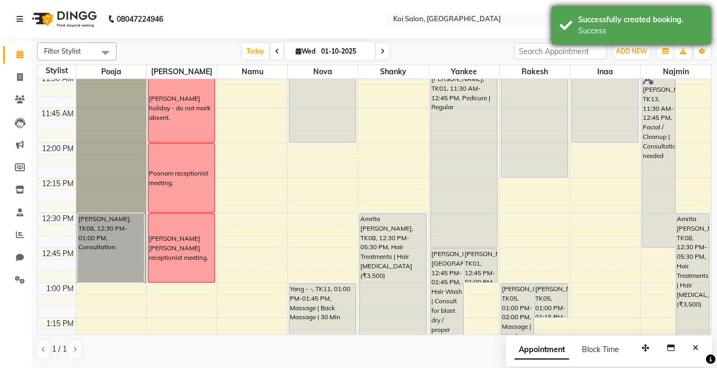
click at [610, 19] on div "Successfully created booking." at bounding box center [640, 19] width 124 height 11
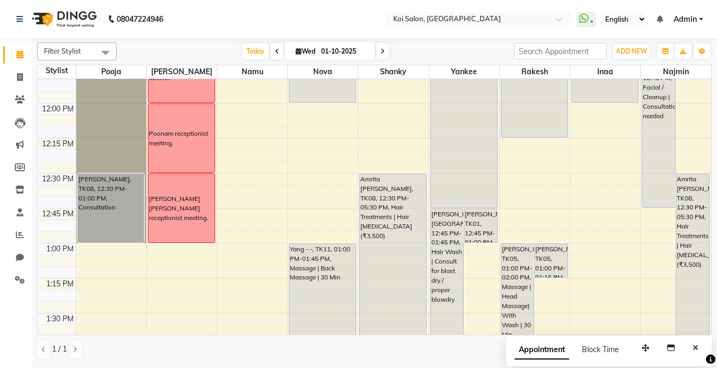
scroll to position [377, 0]
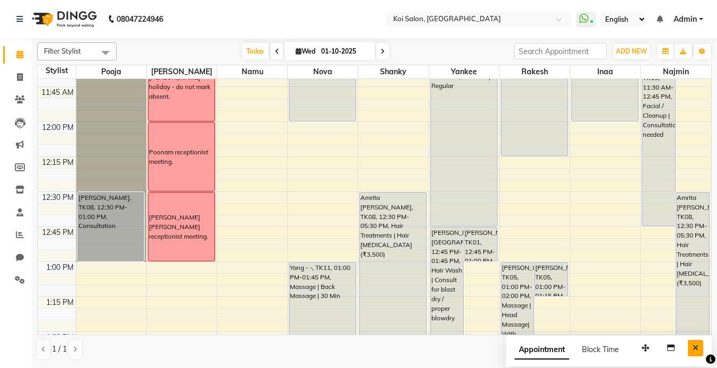
click at [694, 351] on icon "Close" at bounding box center [695, 347] width 6 height 7
click at [253, 54] on span "Today" at bounding box center [255, 51] width 26 height 16
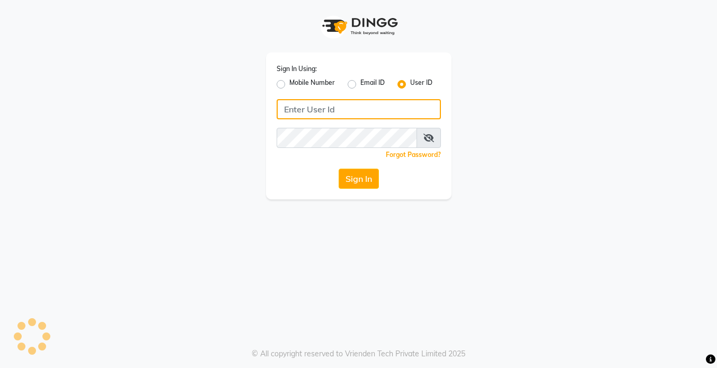
type input "koisalon"
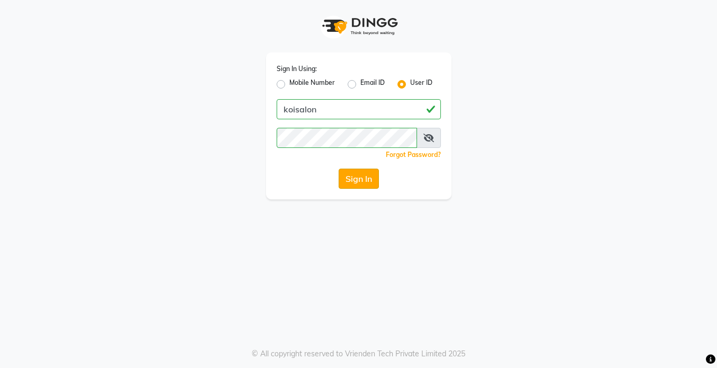
click at [350, 181] on button "Sign In" at bounding box center [358, 178] width 40 height 20
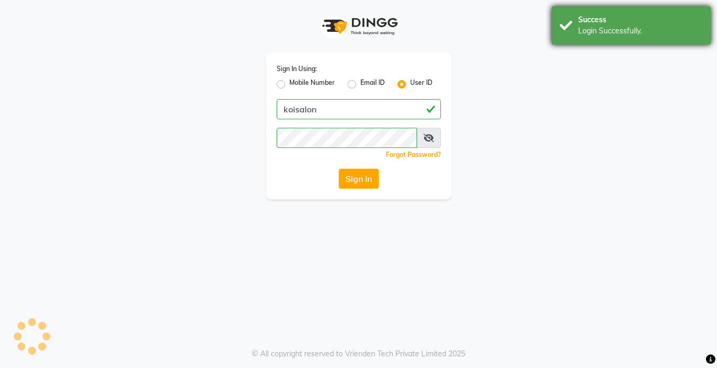
click at [574, 28] on div "Success Login Successfully." at bounding box center [630, 25] width 159 height 38
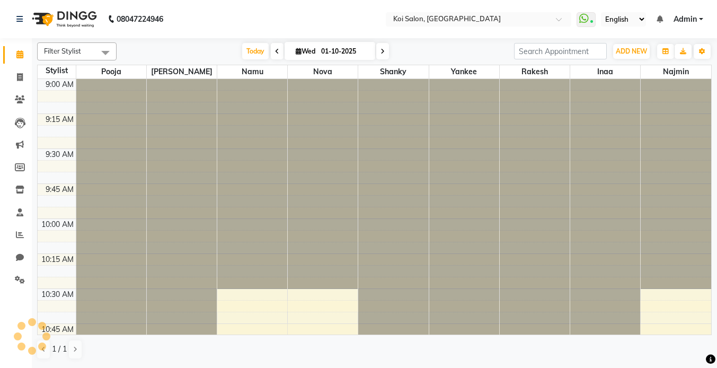
scroll to position [280, 0]
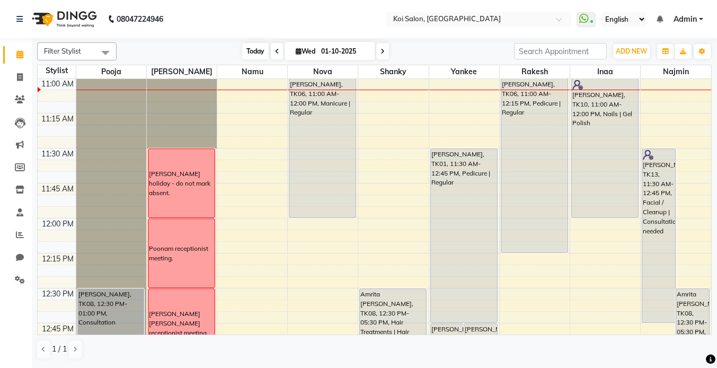
click at [252, 51] on span "Today" at bounding box center [255, 51] width 26 height 16
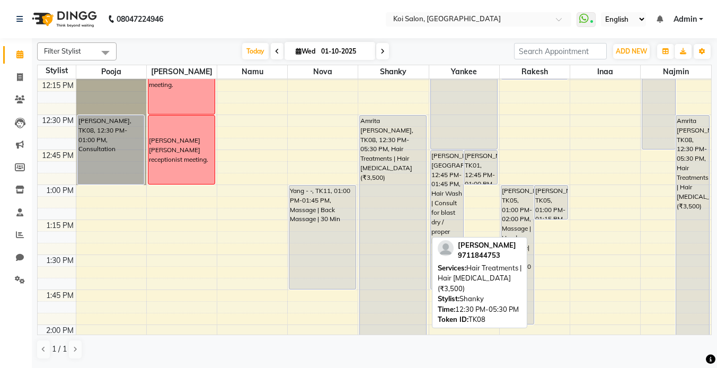
scroll to position [454, 0]
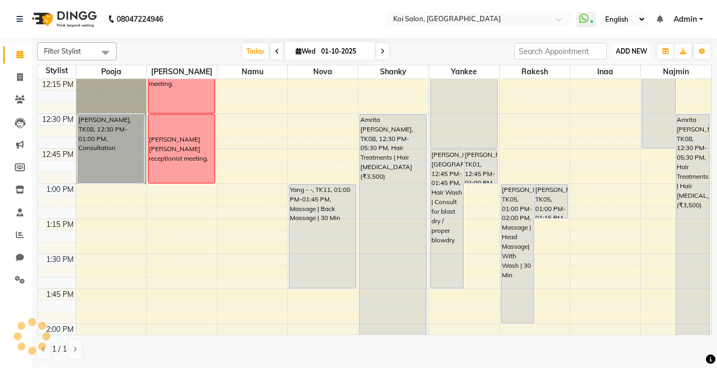
click at [631, 52] on span "ADD NEW" at bounding box center [630, 51] width 31 height 8
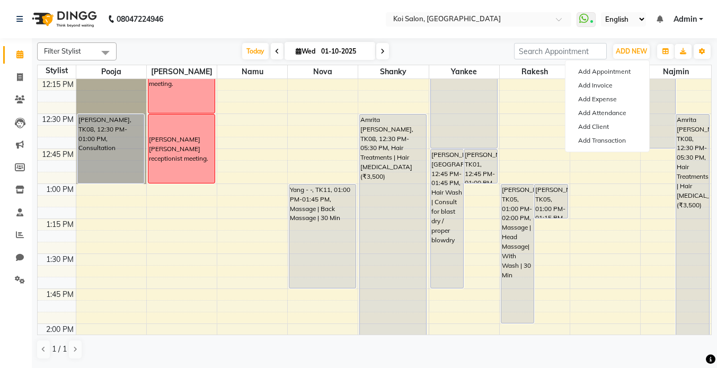
click at [303, 26] on nav "08047224946 Select Location × [GEOGRAPHIC_DATA] WhatsApp Status ✕ Status: Conne…" at bounding box center [358, 19] width 717 height 38
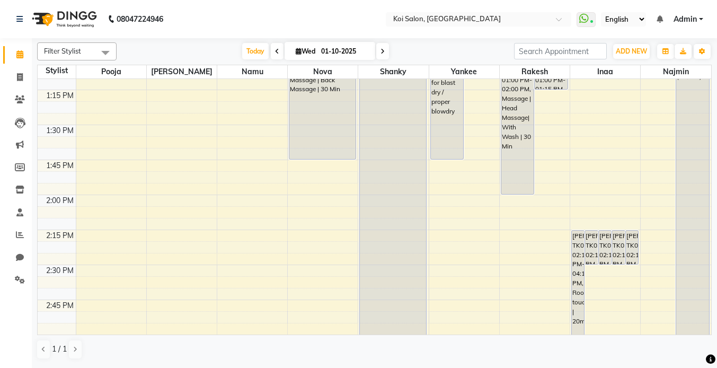
scroll to position [602, 0]
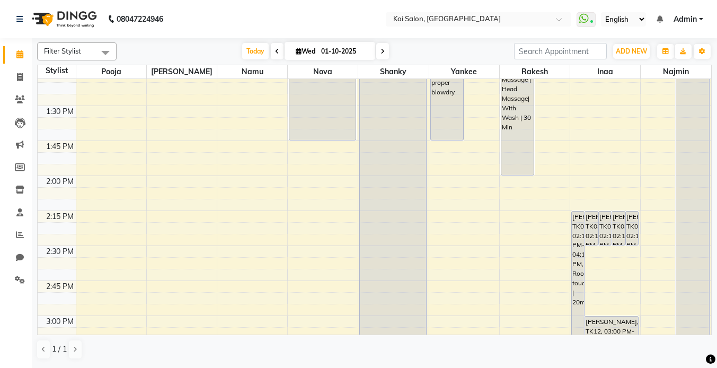
click at [317, 180] on div "9:00 AM 9:15 AM 9:30 AM 9:45 AM 10:00 AM 10:15 AM 10:30 AM 10:45 AM 11:00 AM 11…" at bounding box center [374, 315] width 673 height 1677
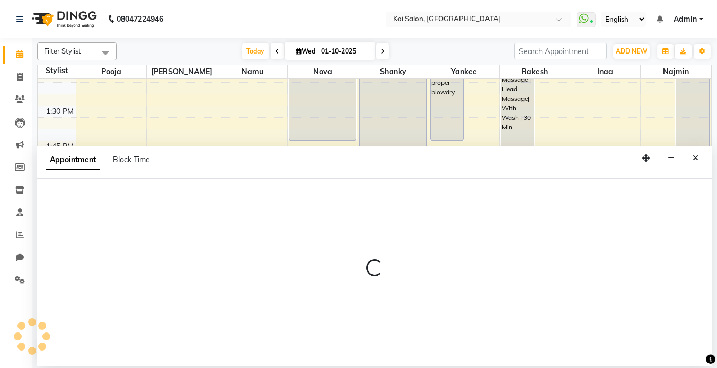
select select "16518"
select select "840"
select select "tentative"
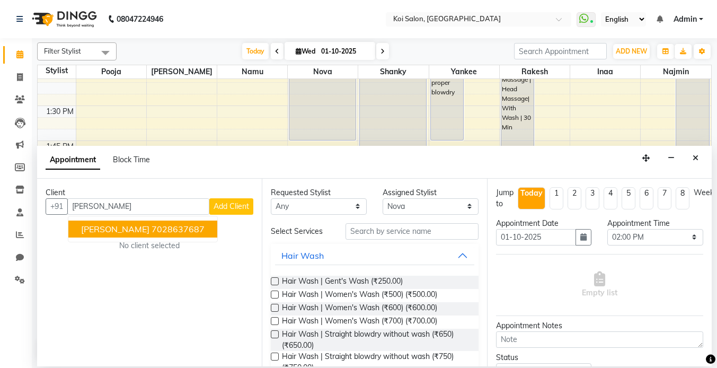
click at [137, 237] on button "[PERSON_NAME] 7028637687" at bounding box center [142, 228] width 149 height 17
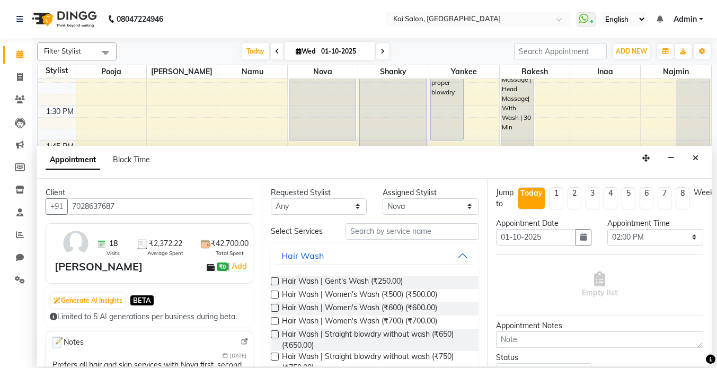
type input "7028637687"
click at [338, 199] on select "Any [PERSON_NAME] Namu Nova Pooja [PERSON_NAME]" at bounding box center [319, 206] width 96 height 16
select select "16518"
click at [271, 198] on select "Any [PERSON_NAME] Namu Nova Pooja [PERSON_NAME]" at bounding box center [319, 206] width 96 height 16
click at [381, 230] on input "text" at bounding box center [411, 231] width 133 height 16
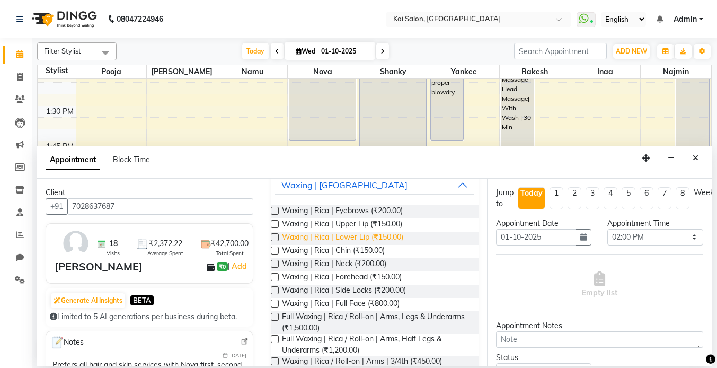
scroll to position [71, 0]
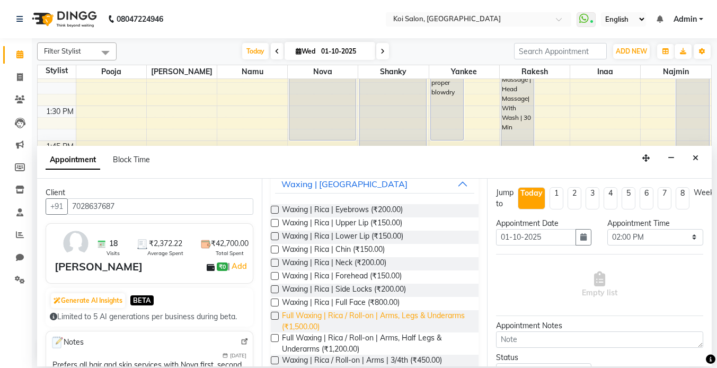
type input "rica"
click at [411, 318] on span "Full Waxing | Rica / Roll-on | Arms, Legs & Underarms (₹1,500.00)" at bounding box center [375, 321] width 187 height 22
checkbox input "false"
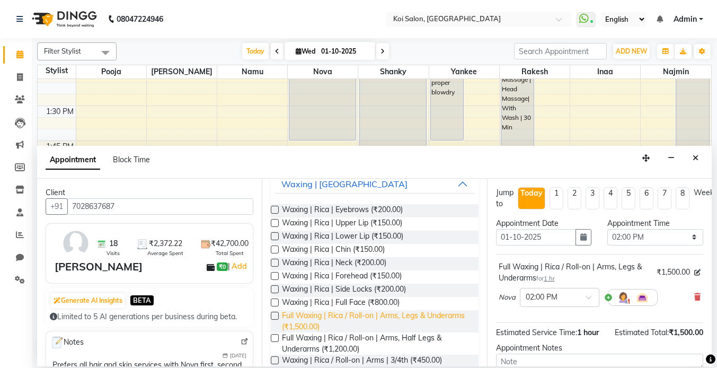
scroll to position [0, 0]
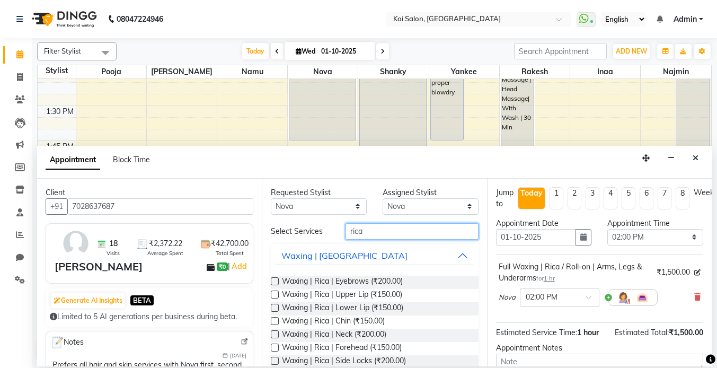
drag, startPoint x: 386, startPoint y: 234, endPoint x: 302, endPoint y: 222, distance: 85.0
click at [304, 223] on div "Select Services rica" at bounding box center [374, 231] width 223 height 16
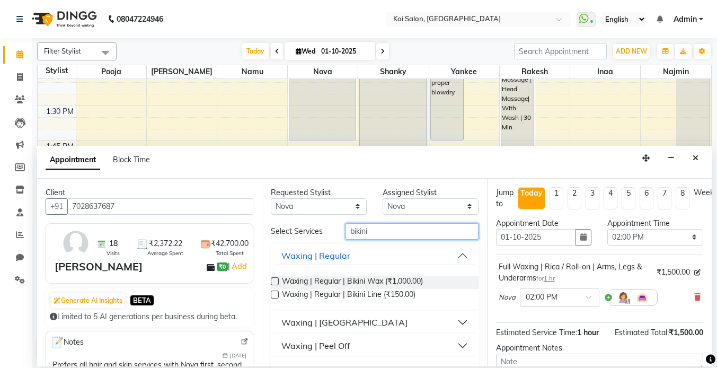
type input "bikini"
click at [335, 322] on div "Waxing | [GEOGRAPHIC_DATA]" at bounding box center [344, 322] width 126 height 13
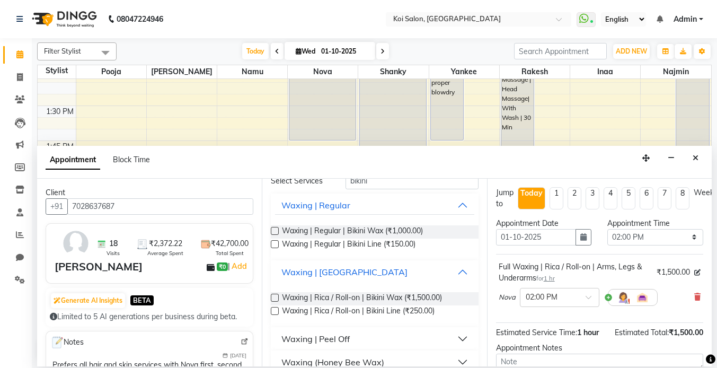
scroll to position [58, 0]
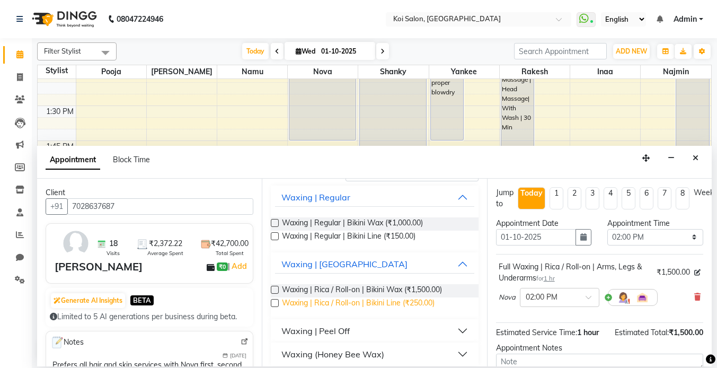
click at [372, 305] on span "Waxing | Rica / Roll-on | Bikini Line (₹250.00)" at bounding box center [358, 303] width 153 height 13
checkbox input "false"
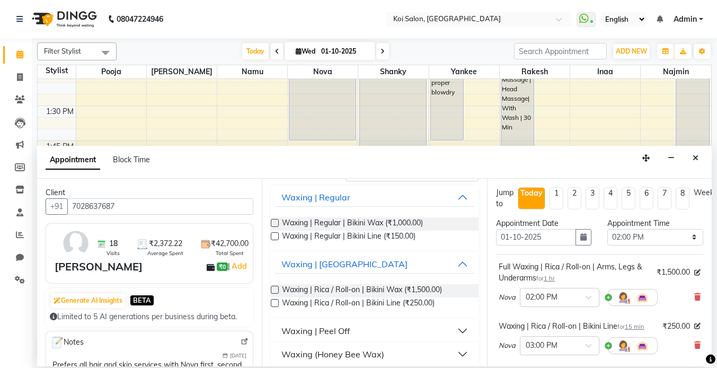
scroll to position [0, 0]
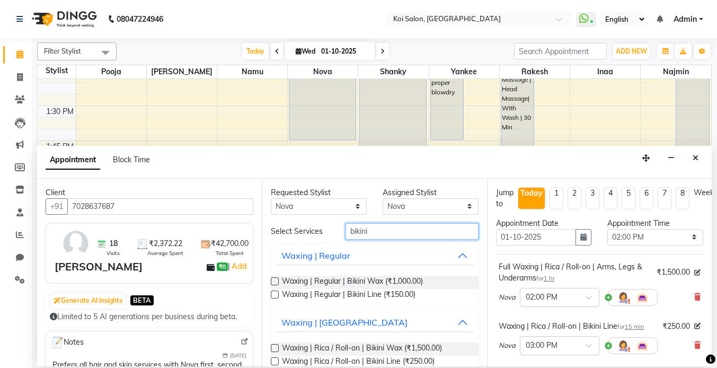
click at [372, 228] on input "bikini" at bounding box center [411, 231] width 133 height 16
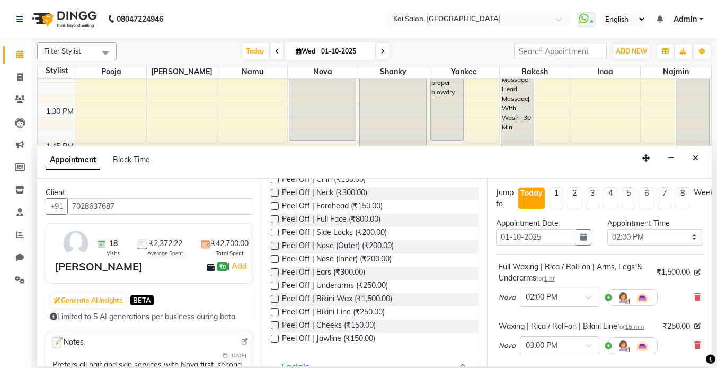
scroll to position [150, 0]
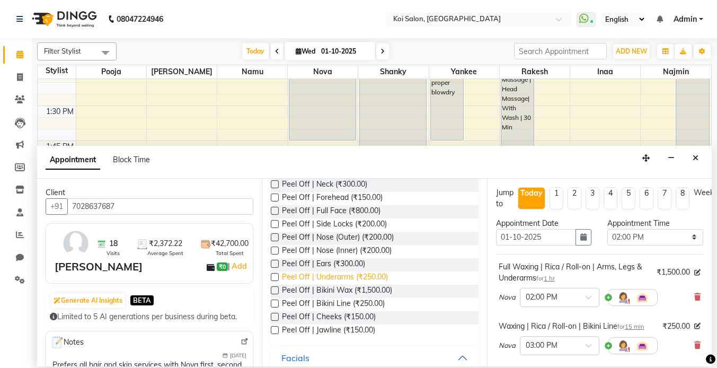
type input "peel of"
click at [359, 274] on span "Peel Off | Underarms (₹250.00)" at bounding box center [335, 277] width 106 height 13
checkbox input "false"
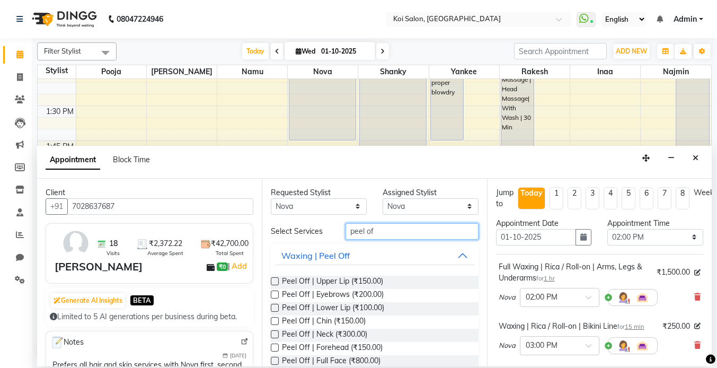
drag, startPoint x: 386, startPoint y: 232, endPoint x: 303, endPoint y: 228, distance: 83.3
click at [307, 228] on div "Select Services peel of" at bounding box center [374, 231] width 223 height 16
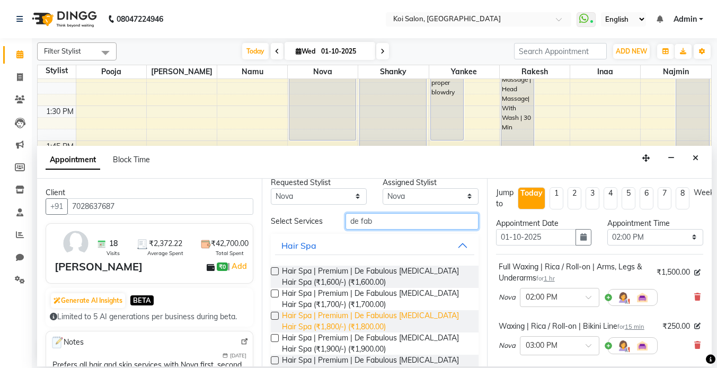
scroll to position [12, 0]
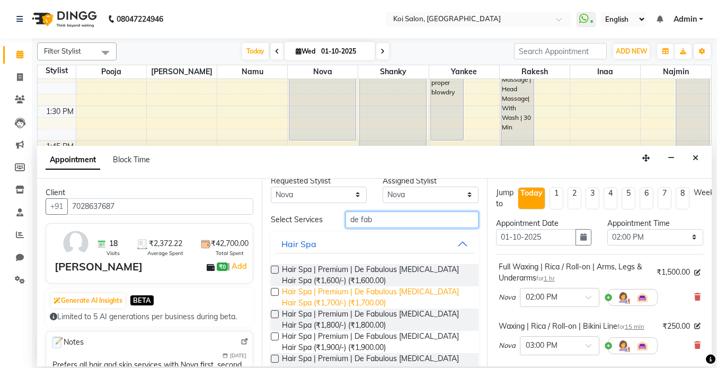
type input "de fab"
click at [372, 296] on span "Hair Spa | Premium | De Fabulous [MEDICAL_DATA] Hair Spa (₹1,700/-) (₹1,700.00)" at bounding box center [375, 297] width 187 height 22
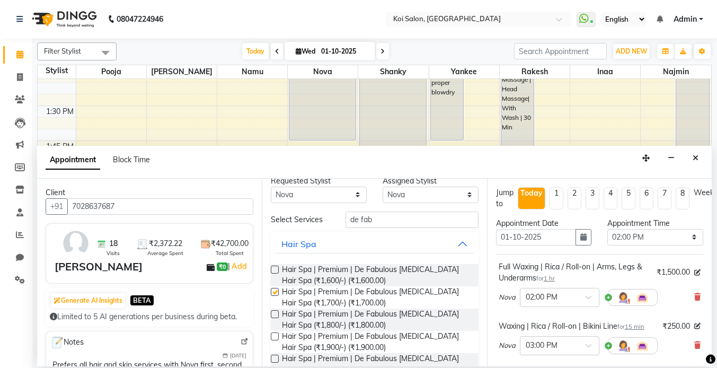
checkbox input "false"
click at [386, 223] on input "de fab" at bounding box center [411, 219] width 133 height 16
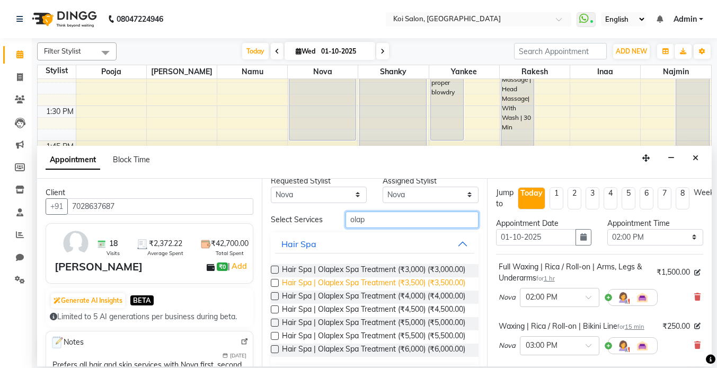
type input "olap"
click at [418, 282] on span "Hair Spa | Olaplex Spa Treatment (₹3,500) (₹3,500.00)" at bounding box center [373, 283] width 183 height 13
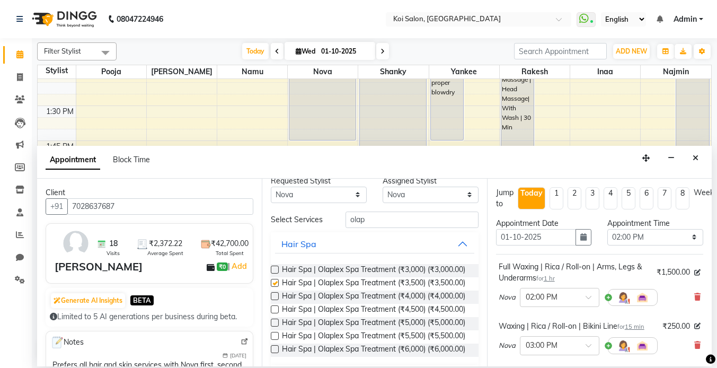
checkbox input "false"
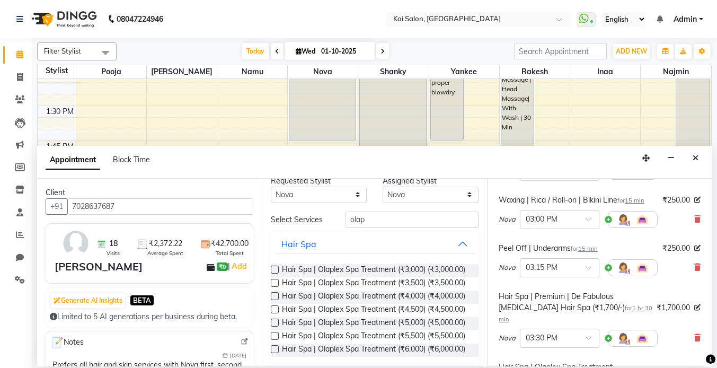
scroll to position [328, 0]
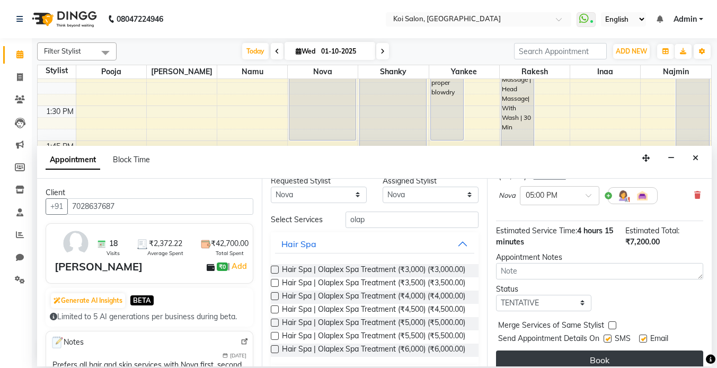
click at [613, 355] on button "Book" at bounding box center [599, 359] width 207 height 19
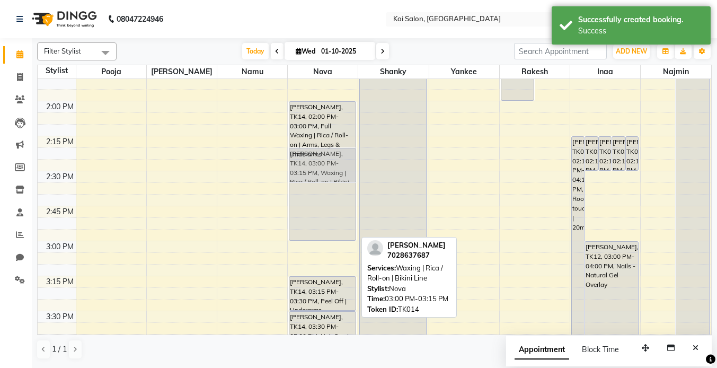
scroll to position [656, 0]
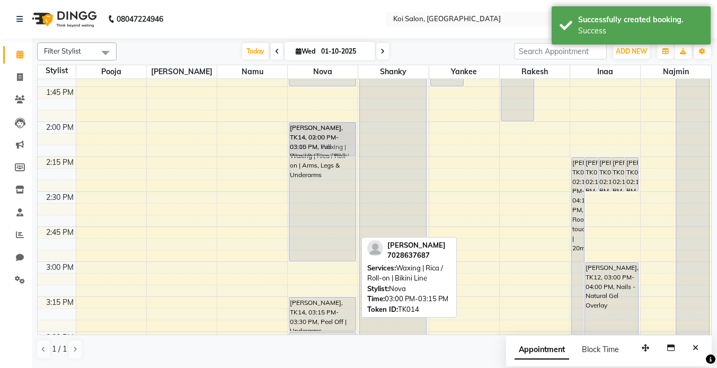
drag, startPoint x: 320, startPoint y: 222, endPoint x: 324, endPoint y: 135, distance: 87.5
click at [324, 135] on div "[PERSON_NAME], TK06, 11:00 AM-12:00 PM, Manicure | Regular Yang - -, TK11, 01:0…" at bounding box center [323, 261] width 70 height 1677
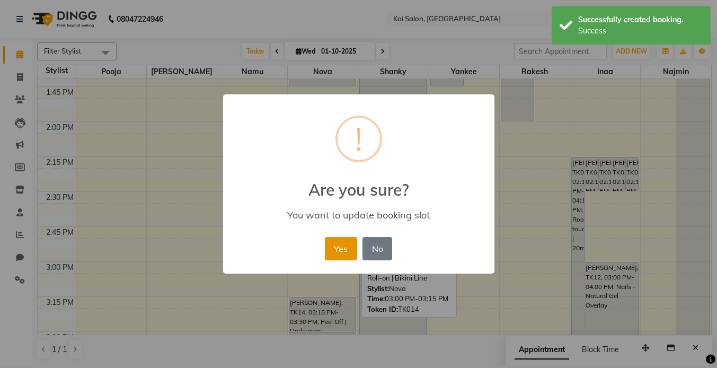
click at [340, 251] on button "Yes" at bounding box center [341, 248] width 32 height 23
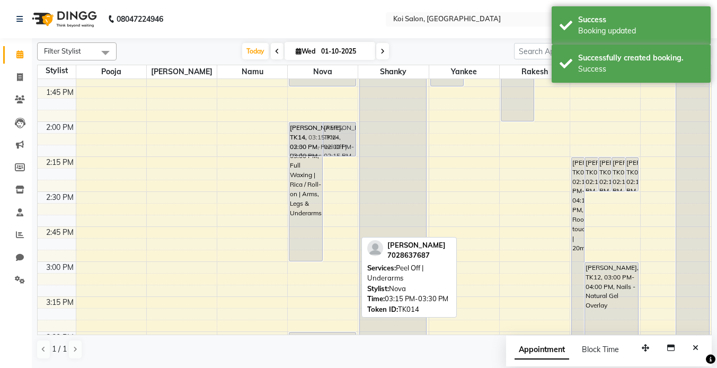
drag, startPoint x: 320, startPoint y: 308, endPoint x: 335, endPoint y: 138, distance: 170.2
click at [335, 138] on div "[PERSON_NAME], TK14, 02:00 PM-03:00 PM, Full Waxing | Rica / Roll-on | Arms, Le…" at bounding box center [323, 261] width 70 height 1677
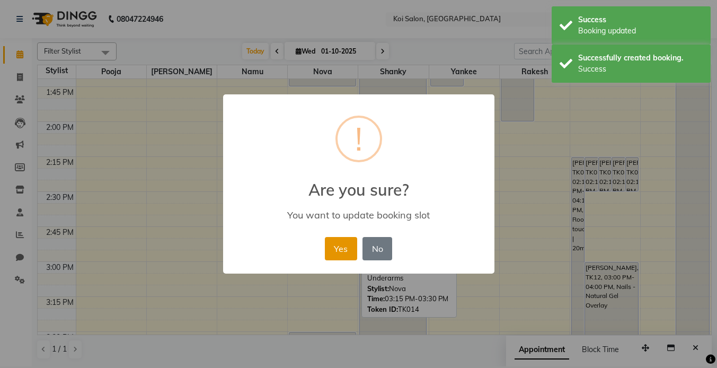
click at [343, 257] on button "Yes" at bounding box center [341, 248] width 32 height 23
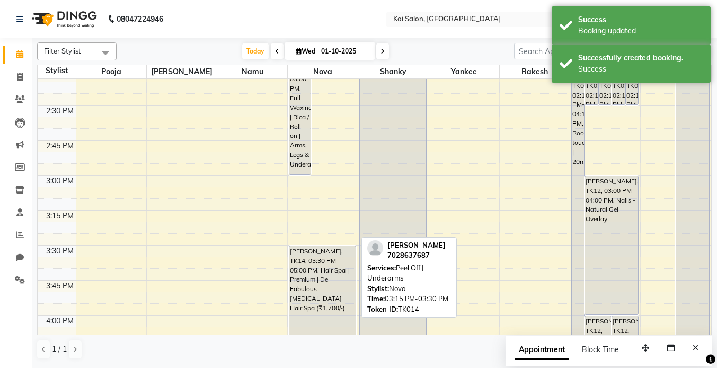
scroll to position [771, 0]
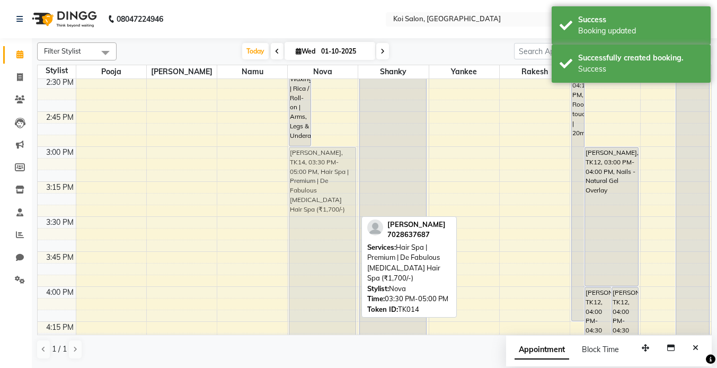
drag, startPoint x: 321, startPoint y: 235, endPoint x: 324, endPoint y: 170, distance: 65.2
click at [324, 170] on div "[PERSON_NAME], TK14, 02:00 PM-03:00 PM, Full Waxing | Rica / Roll-on | Arms, Le…" at bounding box center [323, 146] width 70 height 1677
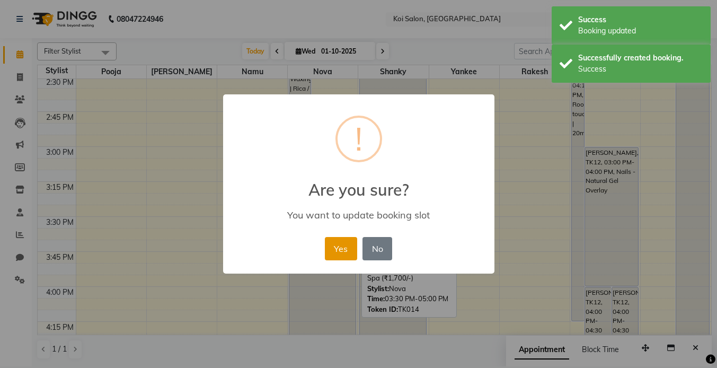
click at [334, 241] on button "Yes" at bounding box center [341, 248] width 32 height 23
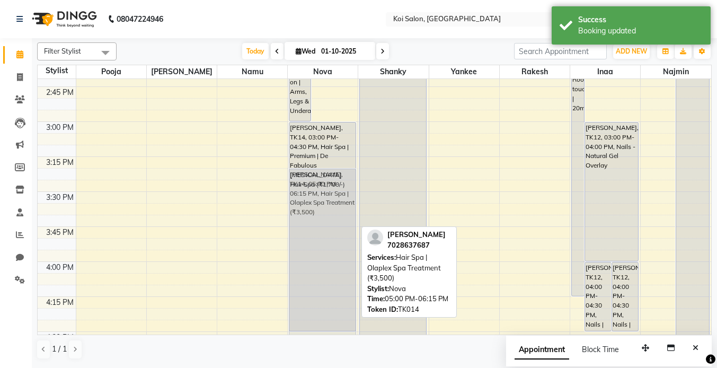
scroll to position [790, 0]
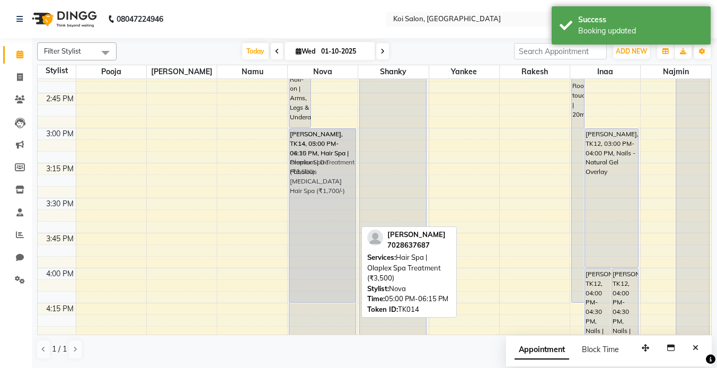
drag, startPoint x: 316, startPoint y: 264, endPoint x: 319, endPoint y: 163, distance: 101.7
click at [319, 163] on div "[PERSON_NAME], TK14, 02:00 PM-03:00 PM, Full Waxing | Rica / Roll-on | Arms, Le…" at bounding box center [323, 127] width 70 height 1677
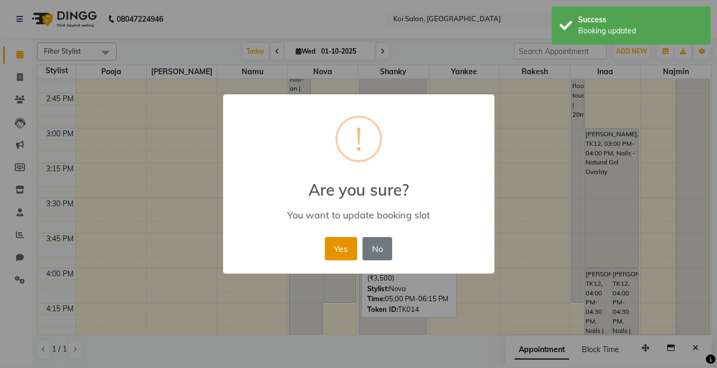
click at [343, 243] on button "Yes" at bounding box center [341, 248] width 32 height 23
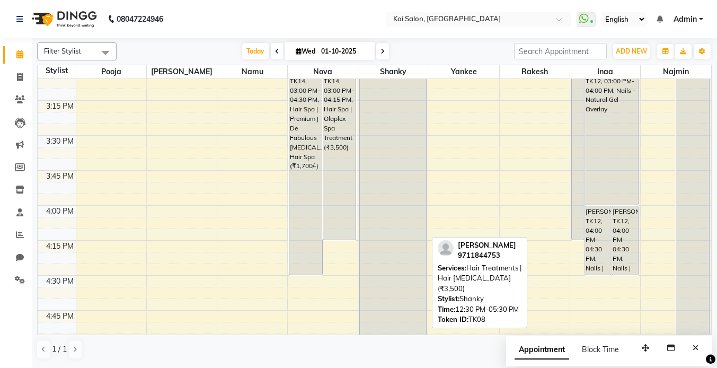
scroll to position [893, 0]
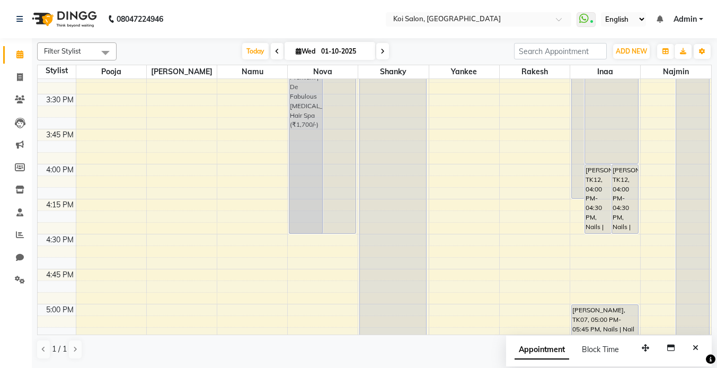
drag, startPoint x: 341, startPoint y: 198, endPoint x: 341, endPoint y: 226, distance: 28.6
click at [341, 226] on div "[PERSON_NAME], TK14, 02:00 PM-03:00 PM, Full Waxing | Rica / Roll-on | Arms, Le…" at bounding box center [323, 23] width 70 height 1677
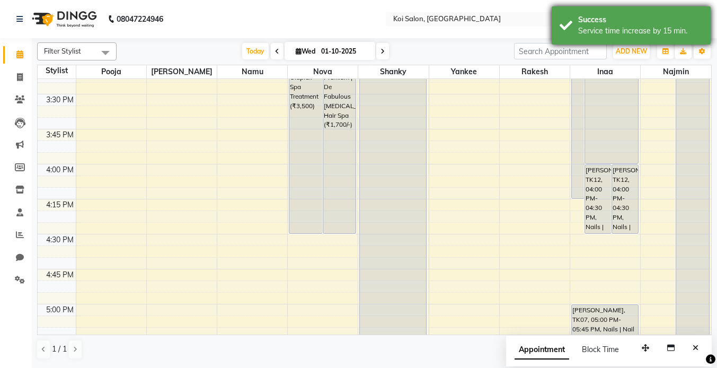
click at [599, 24] on div "Success" at bounding box center [640, 19] width 124 height 11
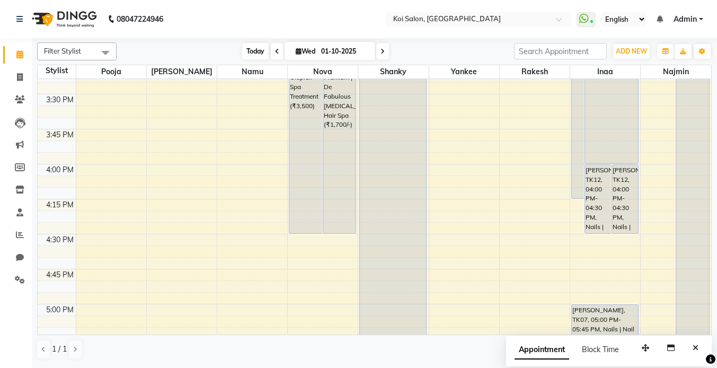
click at [256, 51] on span "Today" at bounding box center [255, 51] width 26 height 16
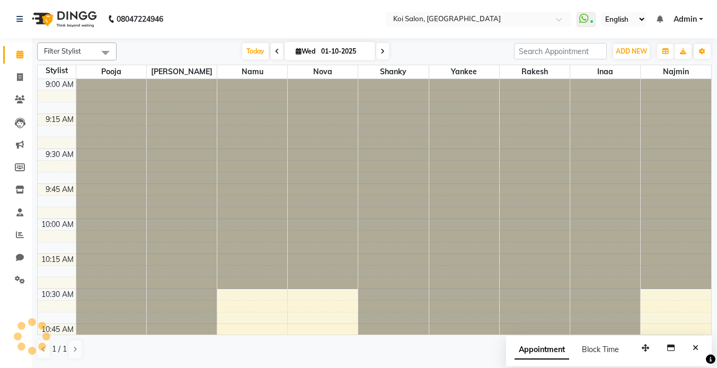
scroll to position [280, 0]
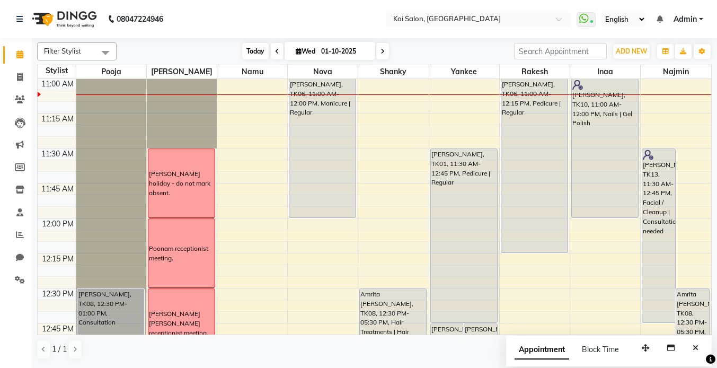
click at [256, 57] on span "Today" at bounding box center [255, 51] width 26 height 16
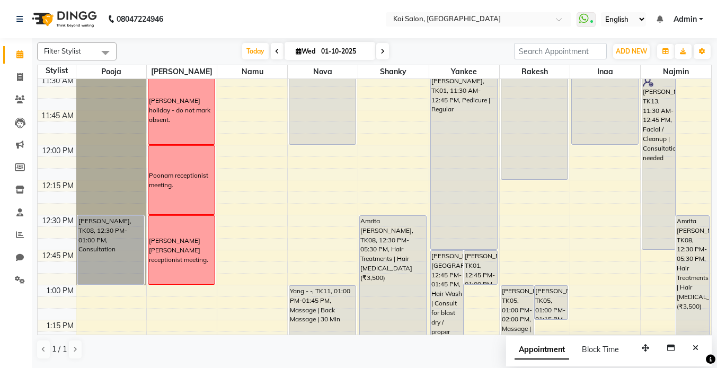
scroll to position [352, 0]
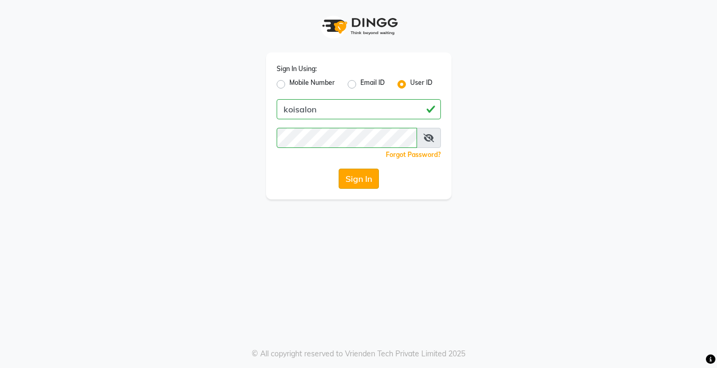
click at [360, 180] on button "Sign In" at bounding box center [358, 178] width 40 height 20
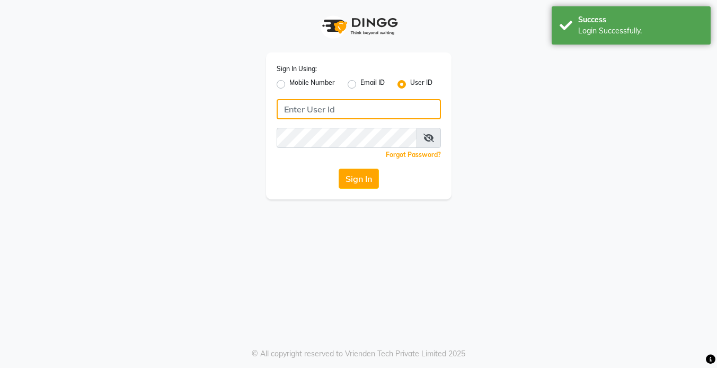
type input "koisalon"
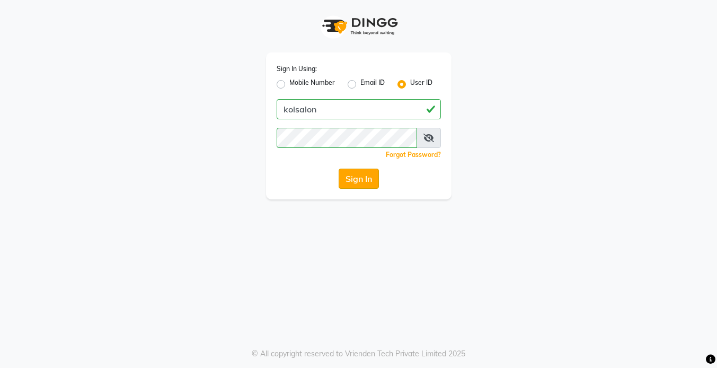
click at [352, 179] on button "Sign In" at bounding box center [358, 178] width 40 height 20
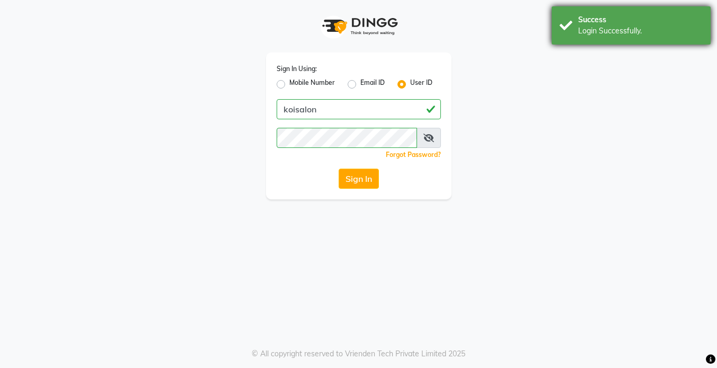
click at [646, 26] on div "Login Successfully." at bounding box center [640, 30] width 124 height 11
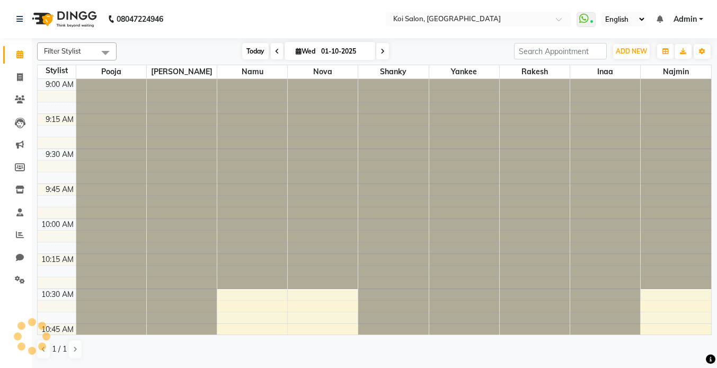
click at [248, 51] on span "Today" at bounding box center [255, 51] width 26 height 16
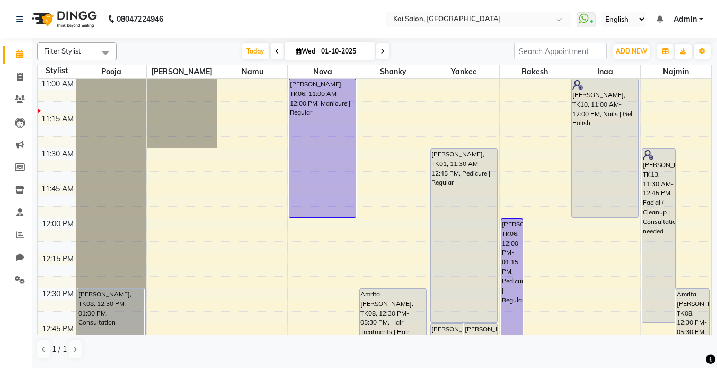
click at [381, 51] on icon at bounding box center [382, 51] width 4 height 6
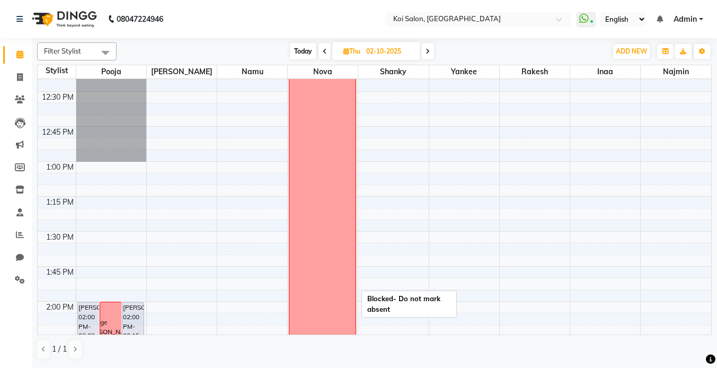
scroll to position [450, 0]
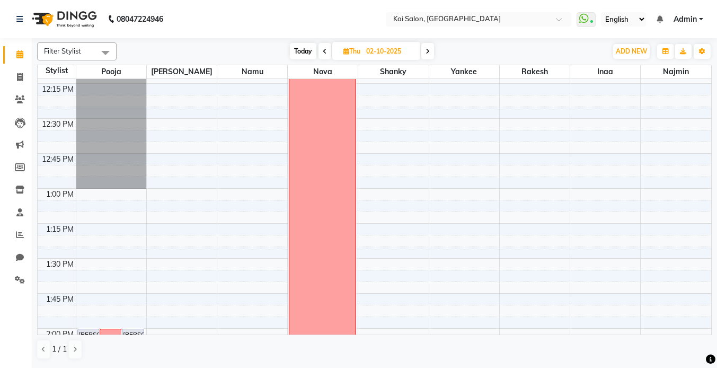
click at [303, 47] on span "Today" at bounding box center [303, 51] width 26 height 16
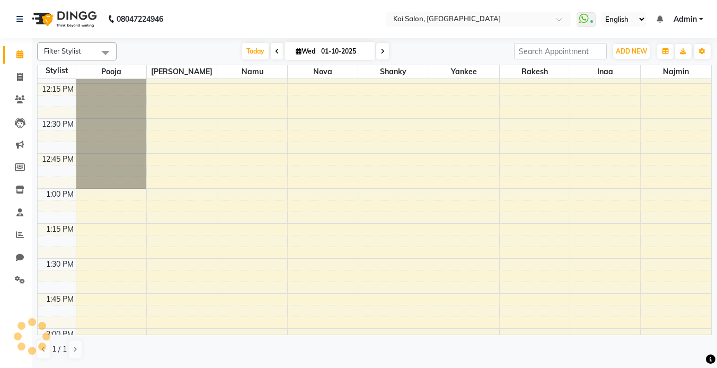
scroll to position [280, 0]
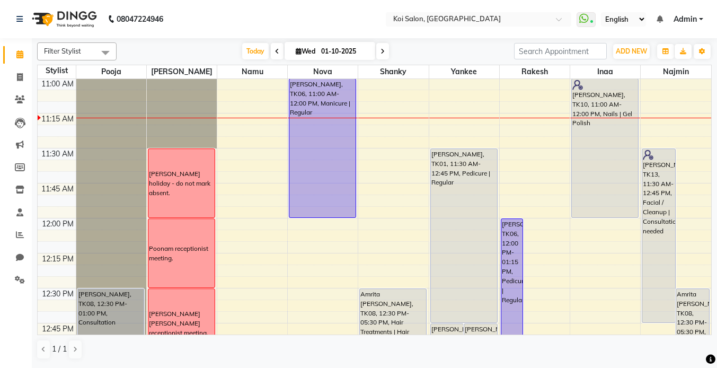
click at [385, 50] on span at bounding box center [382, 51] width 13 height 16
type input "02-10-2025"
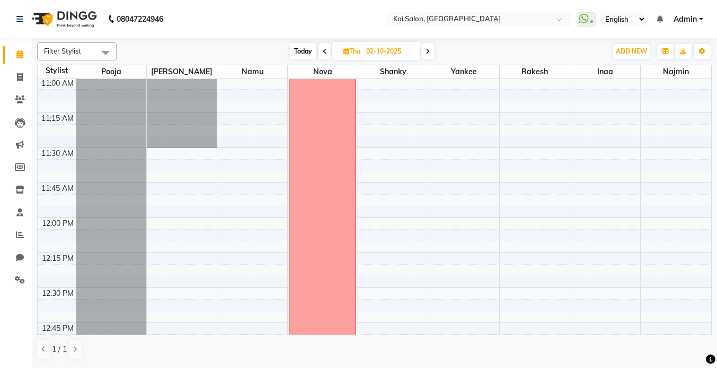
scroll to position [280, 0]
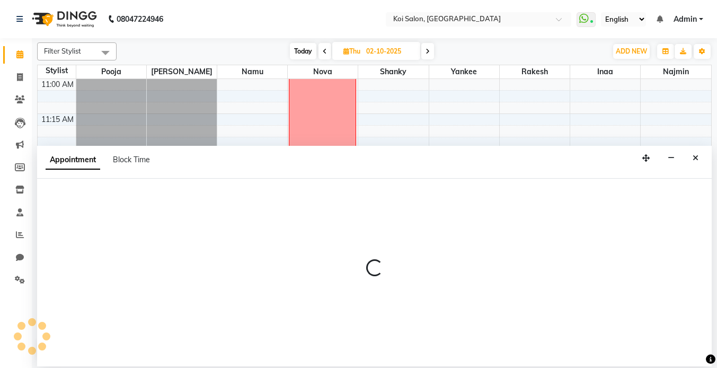
select select "16513"
select select "tentative"
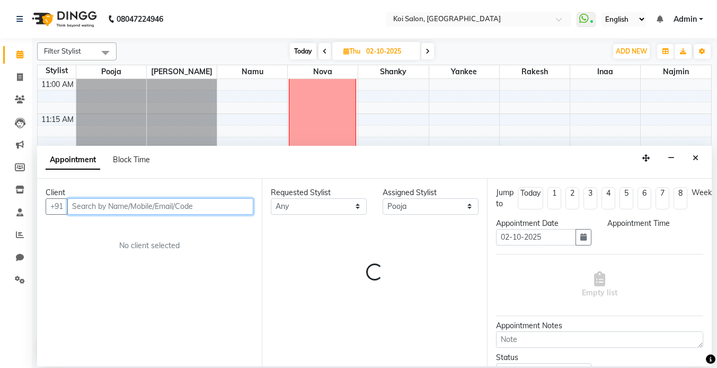
select select "750"
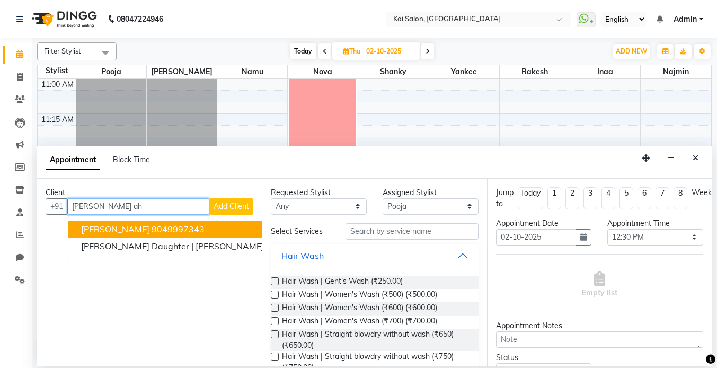
click at [151, 231] on ngb-highlight "9049997343" at bounding box center [177, 228] width 53 height 11
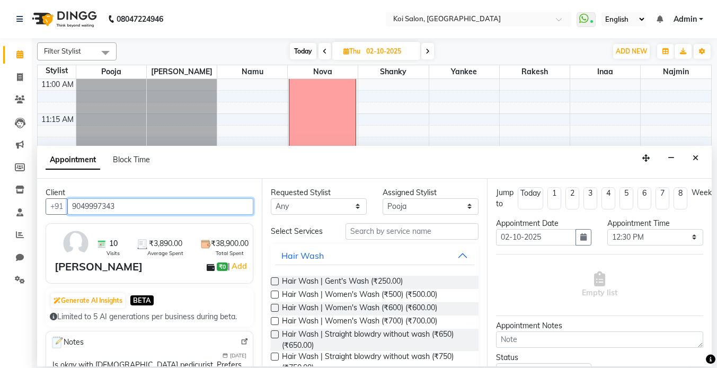
type input "9049997343"
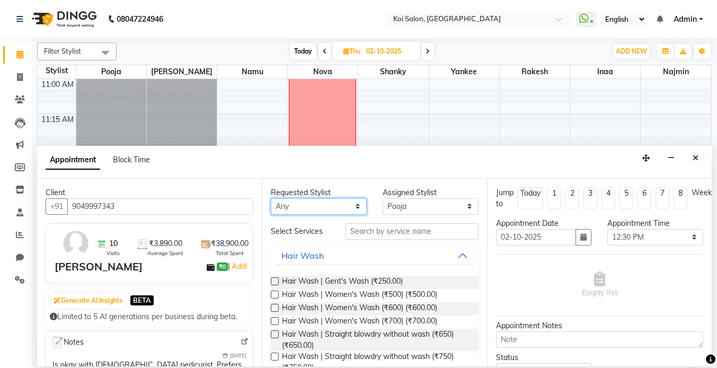
click at [315, 211] on select "Any [PERSON_NAME] Namu Nova Pooja [PERSON_NAME]" at bounding box center [319, 206] width 96 height 16
select select "16513"
click at [271, 198] on select "Any [PERSON_NAME] Namu Nova Pooja [PERSON_NAME]" at bounding box center [319, 206] width 96 height 16
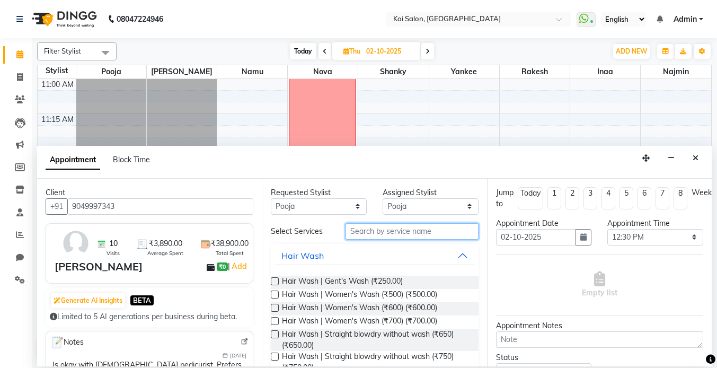
click at [389, 231] on input "text" at bounding box center [411, 231] width 133 height 16
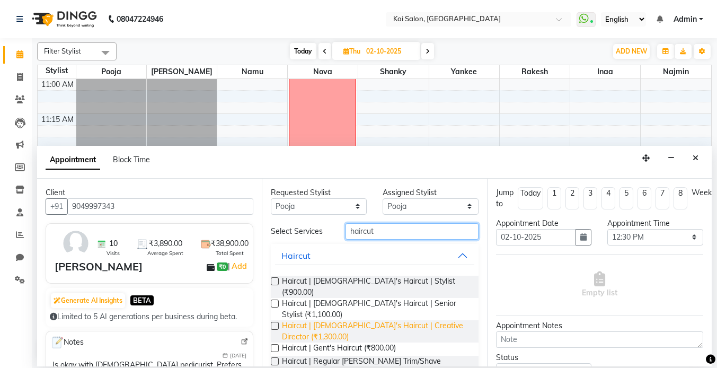
type input "haircut"
click at [390, 320] on span "Haircut | [DEMOGRAPHIC_DATA]'s Haircut | Creative Director (₹1,300.00)" at bounding box center [375, 331] width 187 height 22
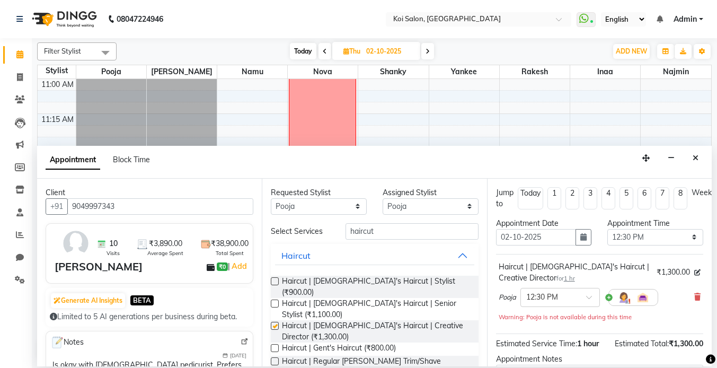
checkbox input "false"
click at [304, 204] on select "Any [PERSON_NAME] Namu Nova Pooja [PERSON_NAME]" at bounding box center [319, 206] width 96 height 16
select select "null"
click at [271, 198] on select "Any [PERSON_NAME] Namu Nova Pooja [PERSON_NAME]" at bounding box center [319, 206] width 96 height 16
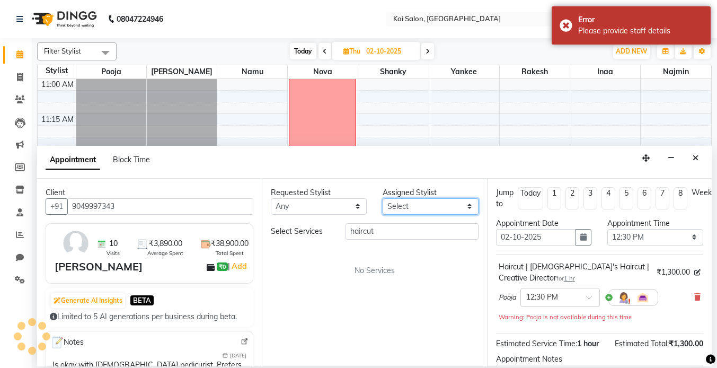
click at [413, 209] on select "Select [PERSON_NAME] Namu Nova Pooja [PERSON_NAME]" at bounding box center [430, 206] width 96 height 16
select select "16513"
click at [382, 198] on select "Select [PERSON_NAME] Namu Nova Pooja [PERSON_NAME]" at bounding box center [430, 206] width 96 height 16
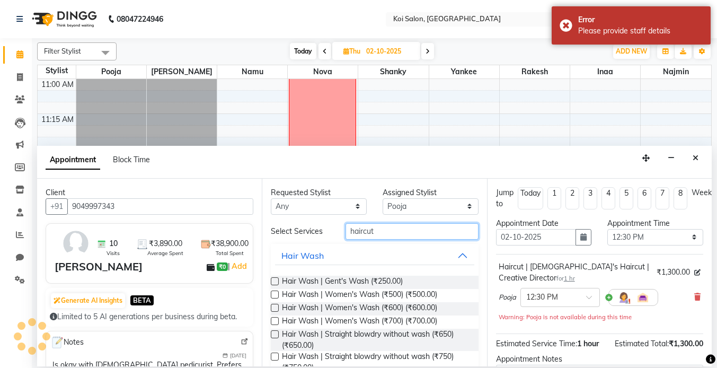
click at [375, 229] on input "haircut" at bounding box center [411, 231] width 133 height 16
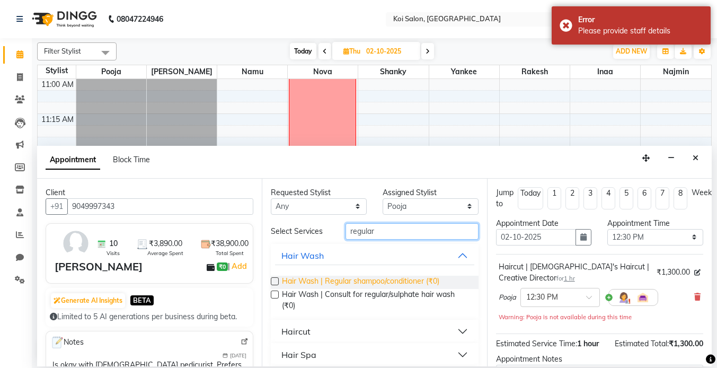
type input "regular"
click at [378, 282] on span "Hair Wash | Regular shampoo/conditioner (₹0)" at bounding box center [360, 281] width 157 height 13
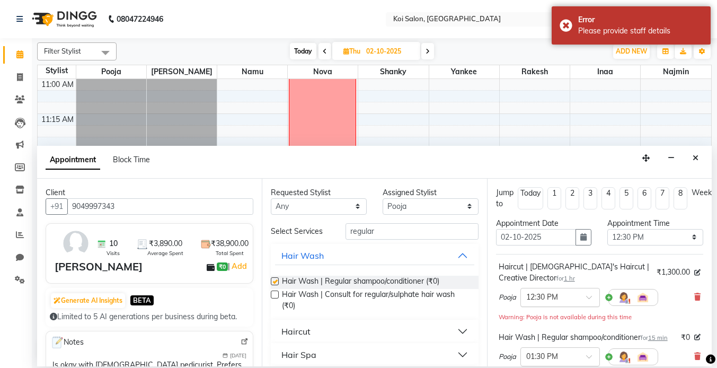
checkbox input "false"
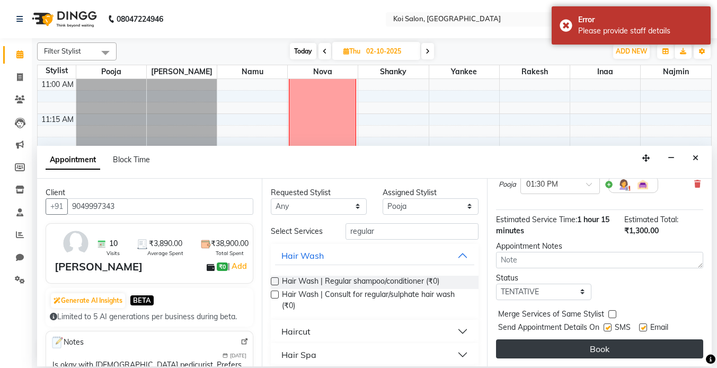
click at [609, 344] on button "Book" at bounding box center [599, 348] width 207 height 19
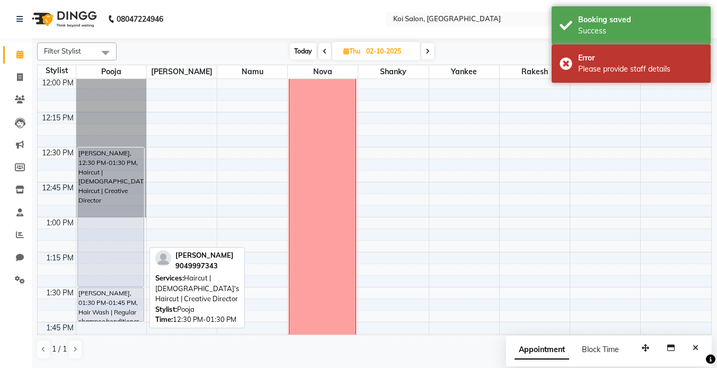
scroll to position [431, 0]
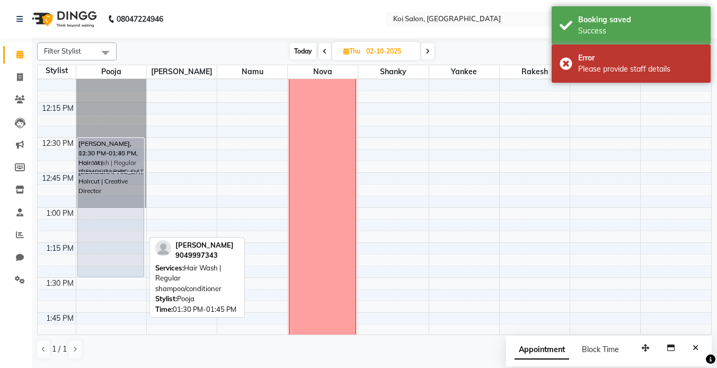
drag, startPoint x: 111, startPoint y: 301, endPoint x: 115, endPoint y: 157, distance: 143.6
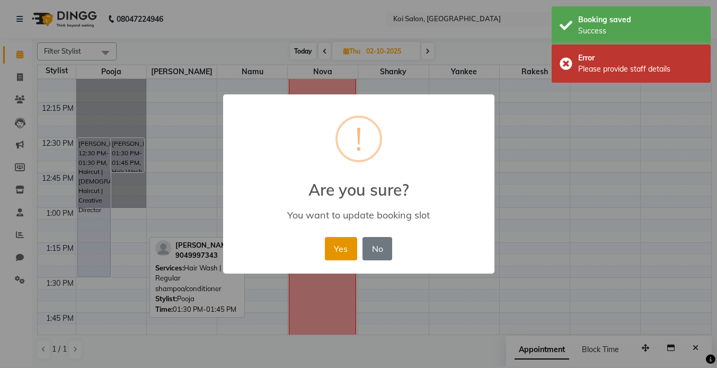
click at [338, 250] on button "Yes" at bounding box center [341, 248] width 32 height 23
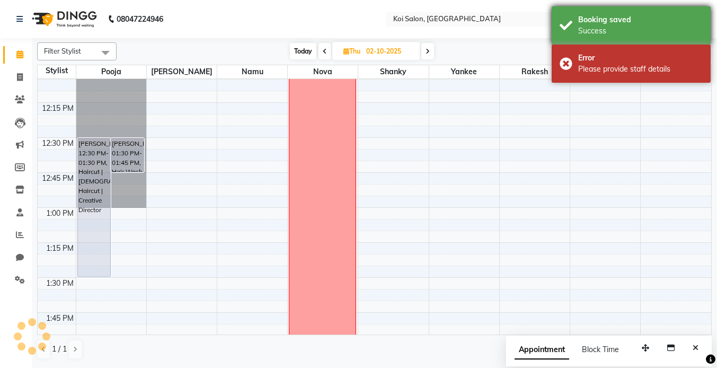
click at [602, 37] on div "Success" at bounding box center [640, 30] width 124 height 11
click at [592, 32] on div "Booking updated" at bounding box center [640, 30] width 124 height 11
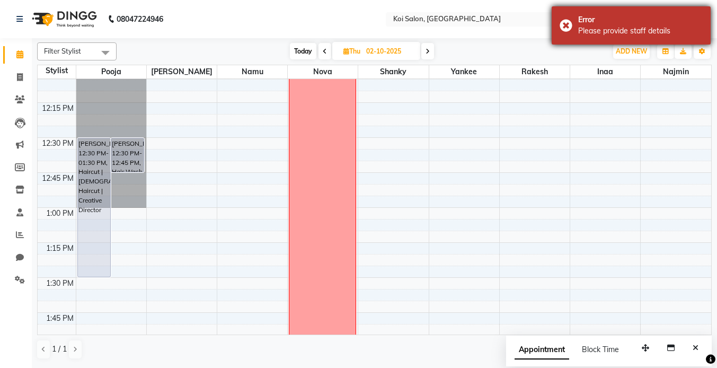
click at [584, 25] on div "Please provide staff details" at bounding box center [640, 30] width 124 height 11
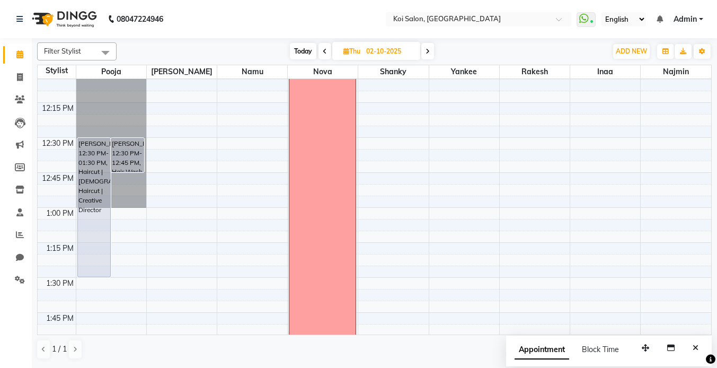
click at [303, 48] on span "Today" at bounding box center [303, 51] width 26 height 16
type input "01-10-2025"
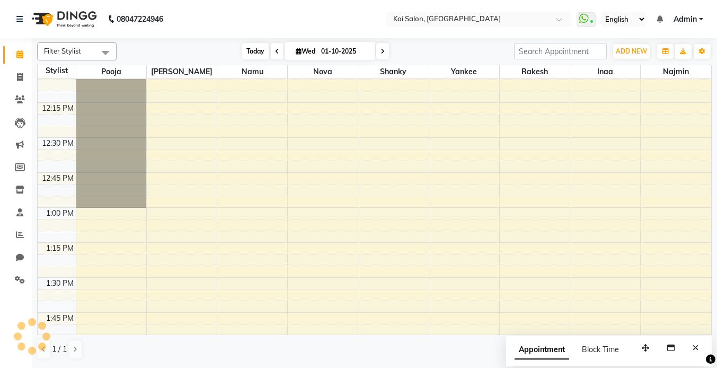
scroll to position [280, 0]
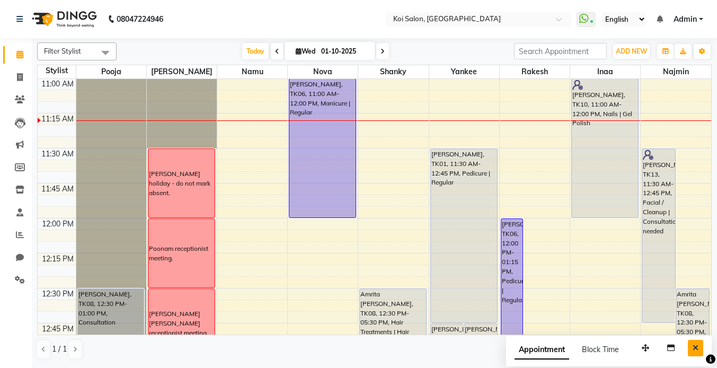
click at [696, 351] on icon "Close" at bounding box center [695, 347] width 6 height 7
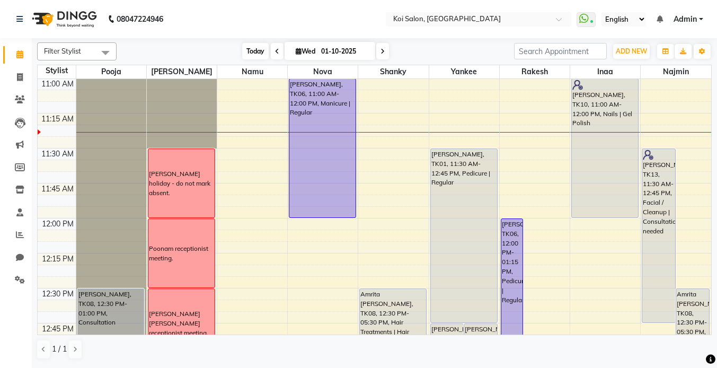
click at [254, 52] on span "Today" at bounding box center [255, 51] width 26 height 16
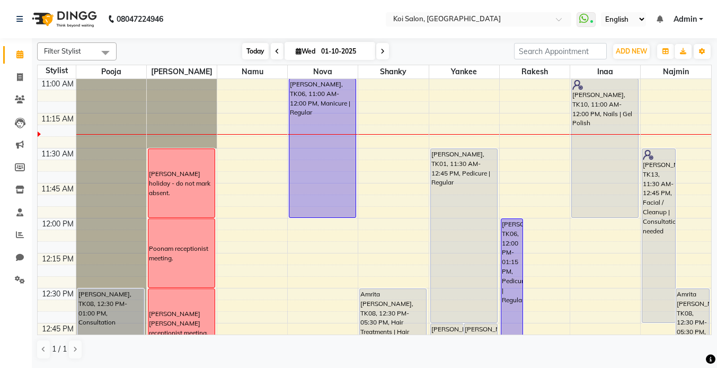
click at [255, 56] on span "Today" at bounding box center [255, 51] width 26 height 16
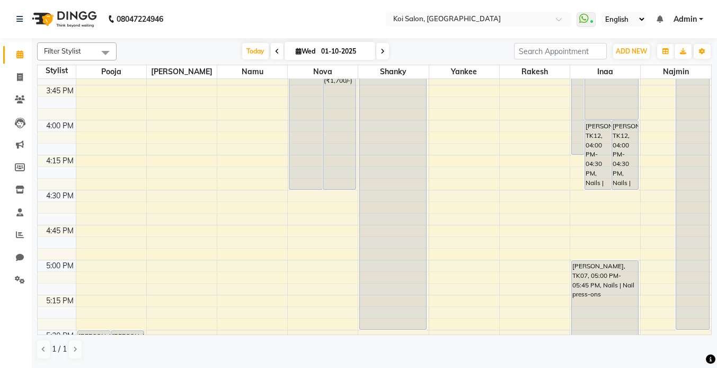
scroll to position [940, 0]
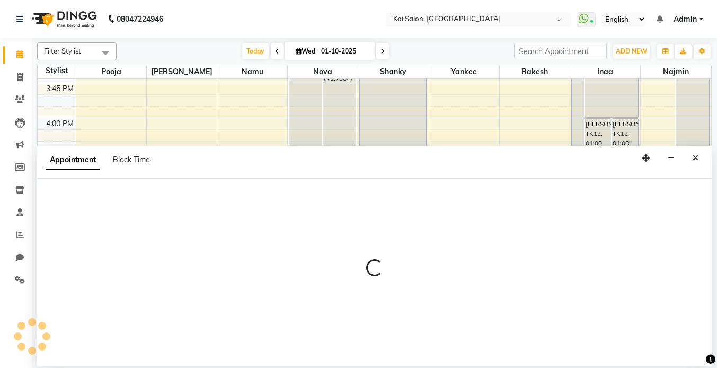
select select "34434"
select select "tentative"
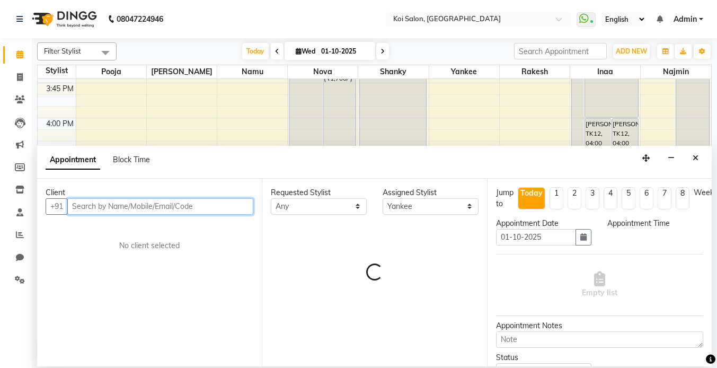
select select "990"
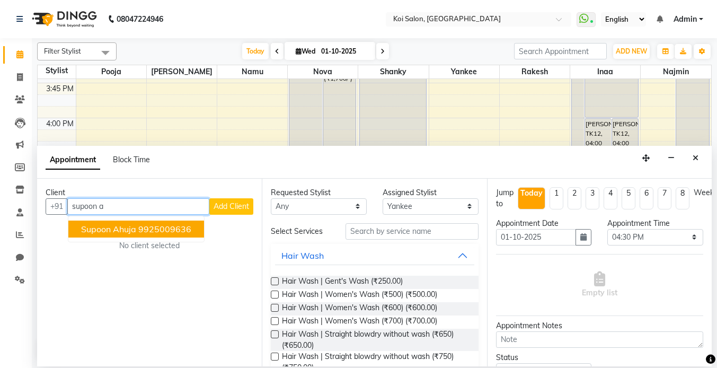
click at [133, 225] on span "Supoon Ahuja" at bounding box center [108, 228] width 55 height 11
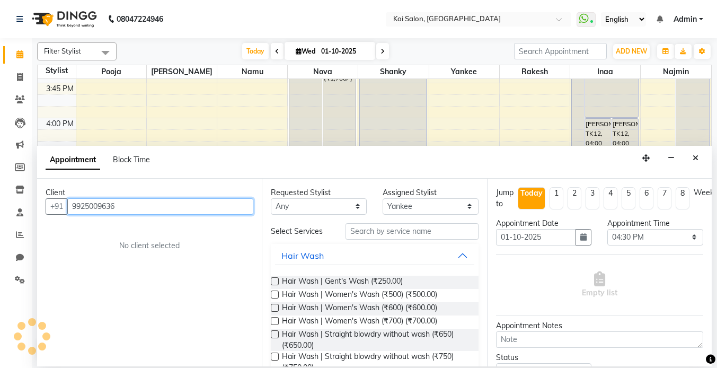
type input "9925009636"
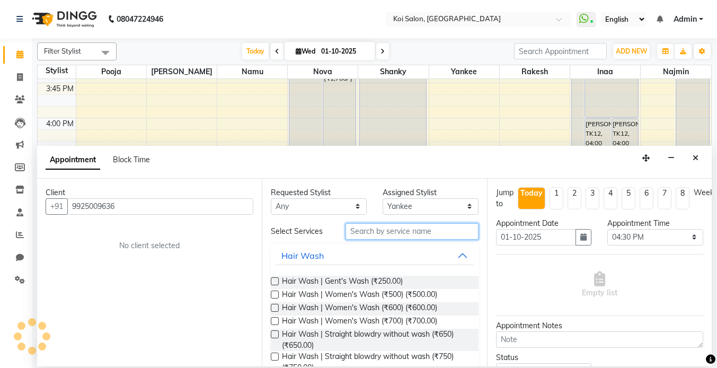
click at [406, 227] on input "text" at bounding box center [411, 231] width 133 height 16
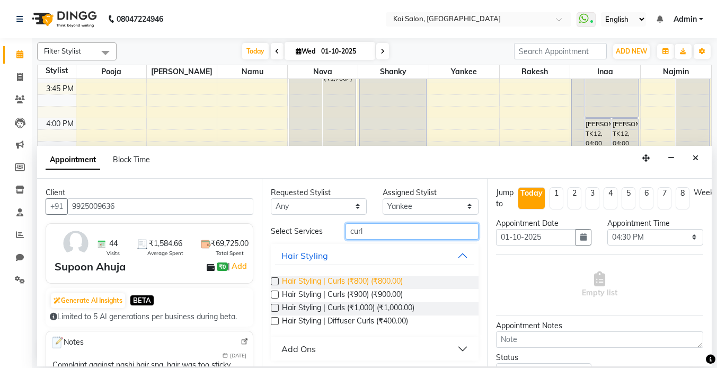
type input "curl"
click at [386, 280] on span "Hair Styling | Curls (₹800) (₹800.00)" at bounding box center [342, 281] width 121 height 13
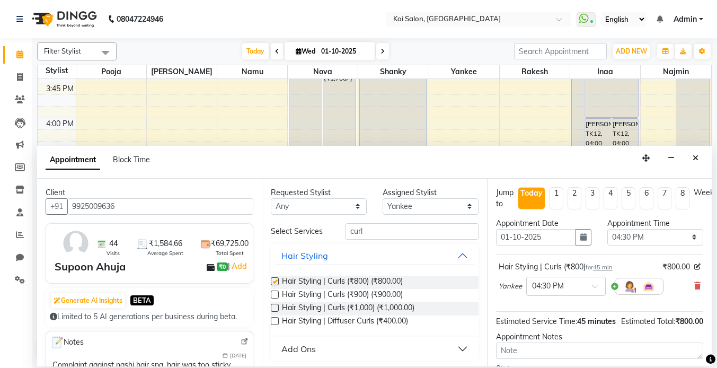
checkbox input "false"
drag, startPoint x: 375, startPoint y: 236, endPoint x: 306, endPoint y: 232, distance: 69.5
click at [306, 232] on div "Select Services curl" at bounding box center [374, 231] width 223 height 16
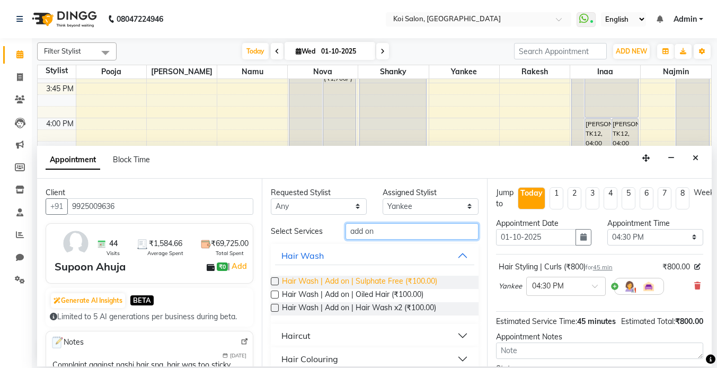
type input "add on"
click at [349, 280] on span "Hair Wash | Add on | Sulphate Free (₹100.00)" at bounding box center [359, 281] width 155 height 13
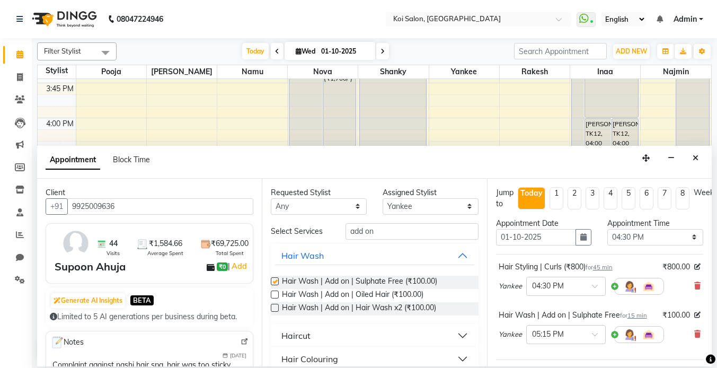
checkbox input "false"
drag, startPoint x: 387, startPoint y: 231, endPoint x: 297, endPoint y: 228, distance: 90.6
click at [303, 230] on div "Select Services add on" at bounding box center [374, 231] width 223 height 16
type input "add on"
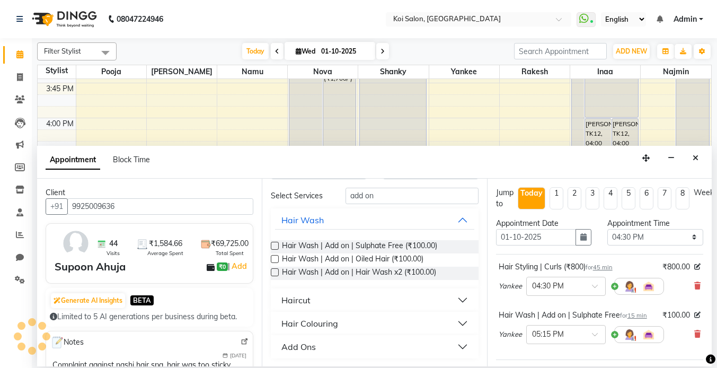
click at [341, 345] on button "Add Ons" at bounding box center [374, 346] width 199 height 19
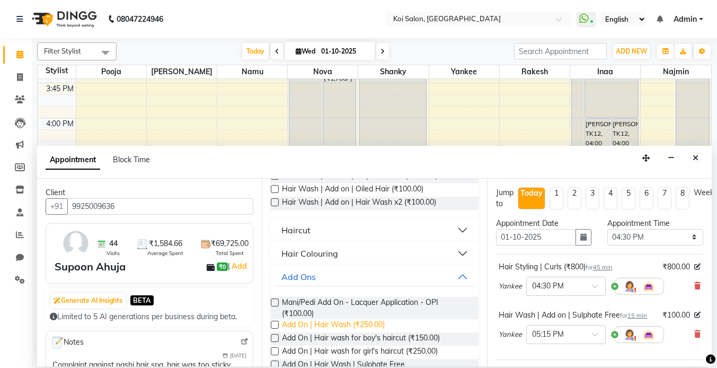
click at [361, 321] on span "Add On | Hair Wash (₹250.00)" at bounding box center [333, 325] width 103 height 13
checkbox input "false"
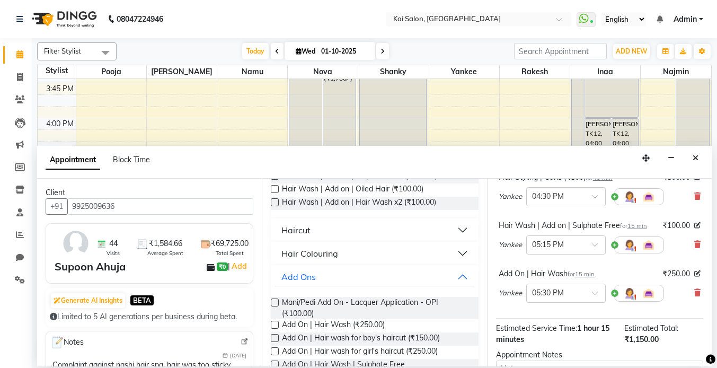
scroll to position [198, 0]
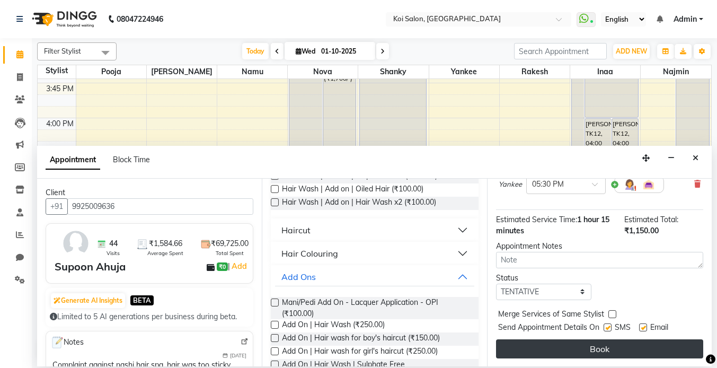
click at [619, 352] on button "Book" at bounding box center [599, 348] width 207 height 19
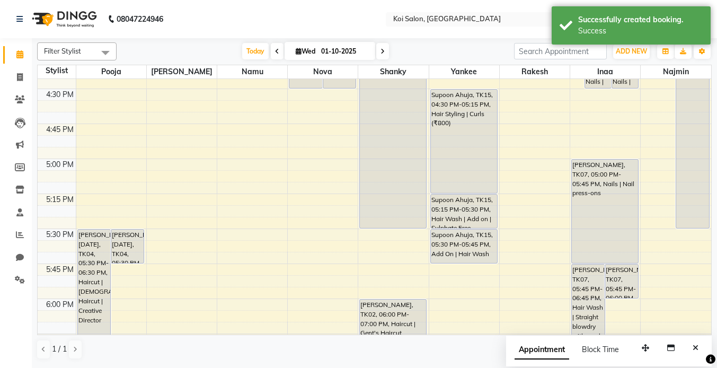
scroll to position [1042, 0]
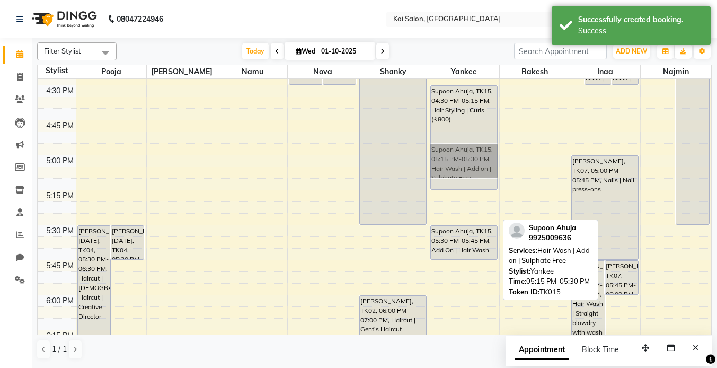
drag, startPoint x: 457, startPoint y: 200, endPoint x: 455, endPoint y: 247, distance: 47.1
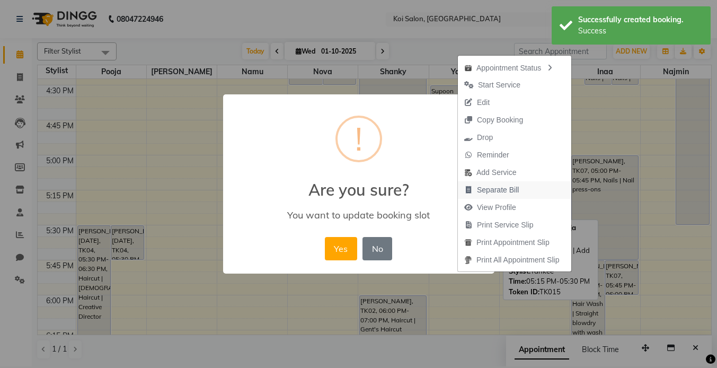
drag, startPoint x: 455, startPoint y: 247, endPoint x: 463, endPoint y: 192, distance: 55.0
click at [463, 192] on body "08047224946 Select Location × [GEOGRAPHIC_DATA] WhatsApp Status ✕ Status: Conne…" at bounding box center [358, 183] width 717 height 366
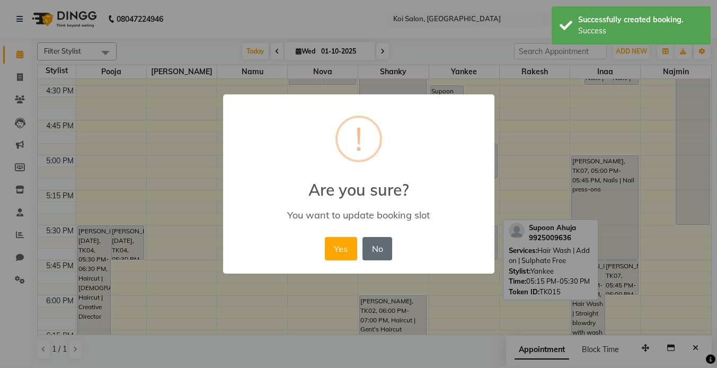
click at [382, 243] on button "No" at bounding box center [377, 248] width 30 height 23
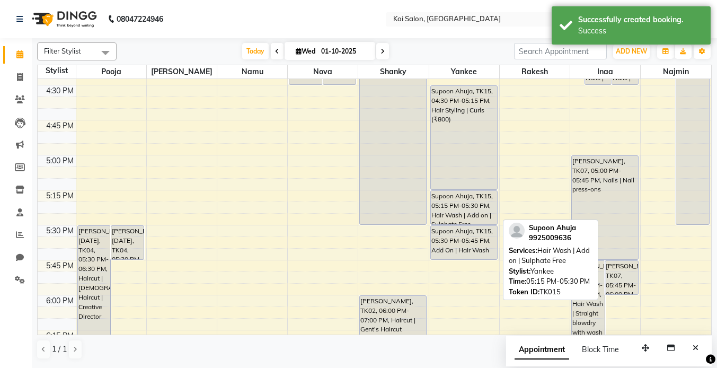
scroll to position [994, 0]
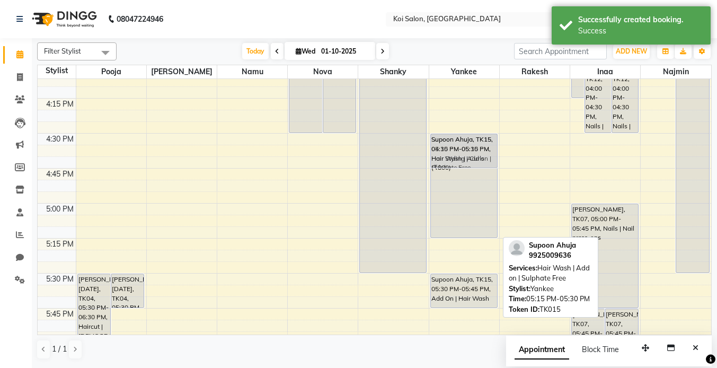
drag, startPoint x: 455, startPoint y: 254, endPoint x: 461, endPoint y: 150, distance: 103.4
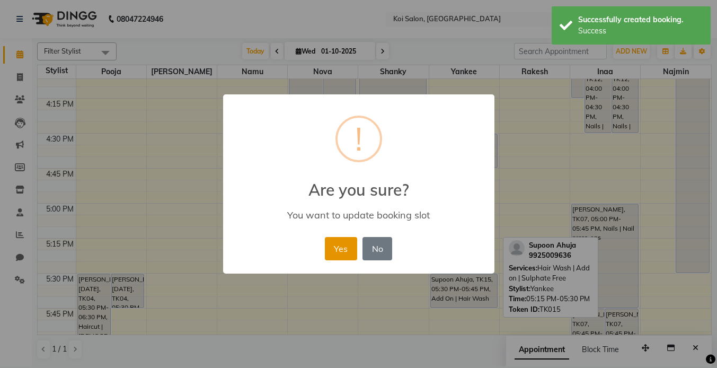
click at [340, 240] on button "Yes" at bounding box center [341, 248] width 32 height 23
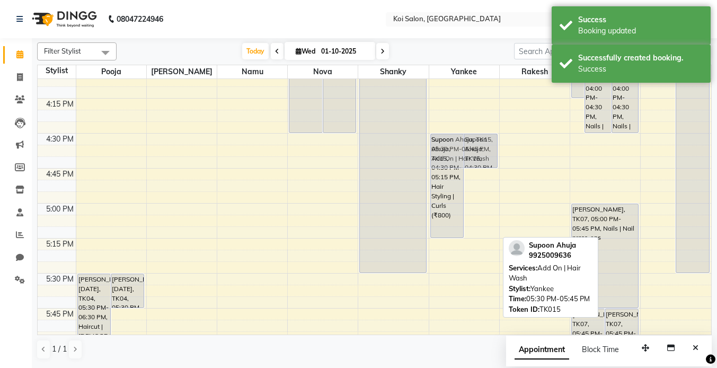
drag, startPoint x: 467, startPoint y: 279, endPoint x: 470, endPoint y: 148, distance: 130.8
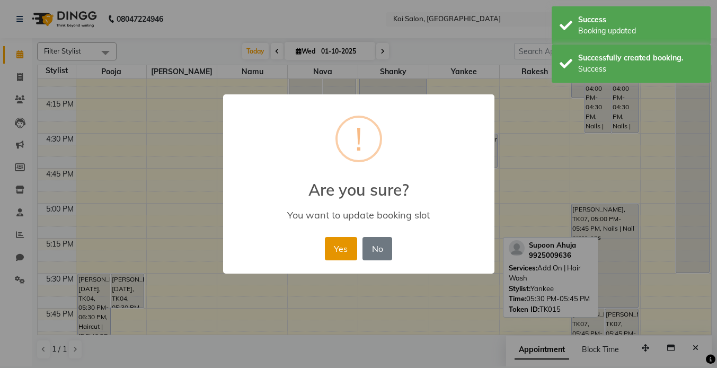
click at [344, 242] on button "Yes" at bounding box center [341, 248] width 32 height 23
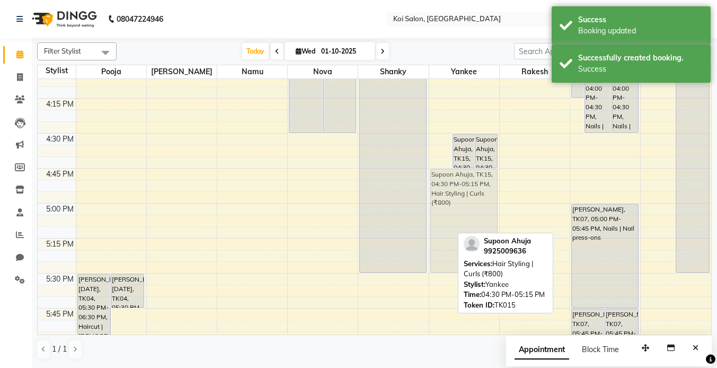
drag, startPoint x: 440, startPoint y: 168, endPoint x: 439, endPoint y: 201, distance: 32.8
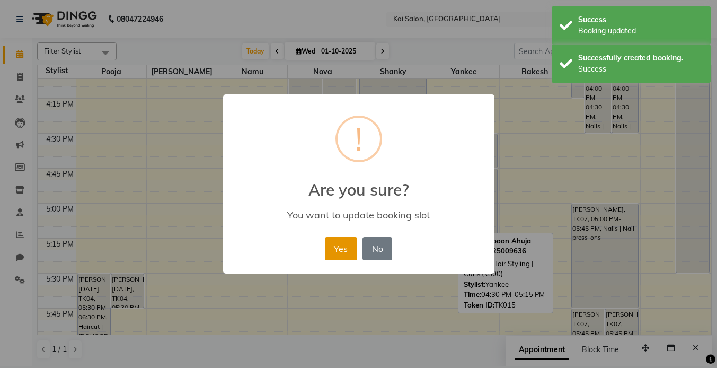
click at [339, 250] on button "Yes" at bounding box center [341, 248] width 32 height 23
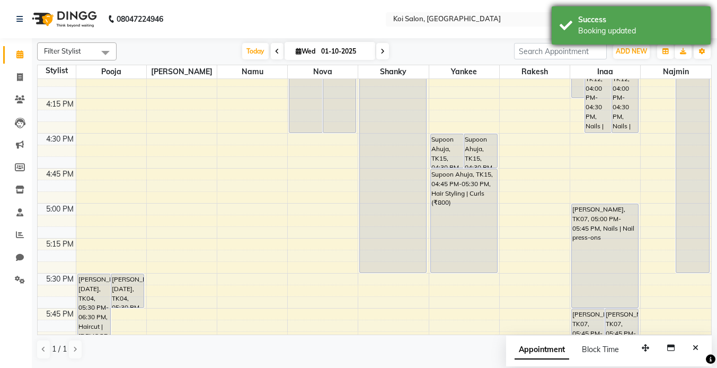
click at [595, 38] on div "Success Booking updated" at bounding box center [630, 25] width 159 height 38
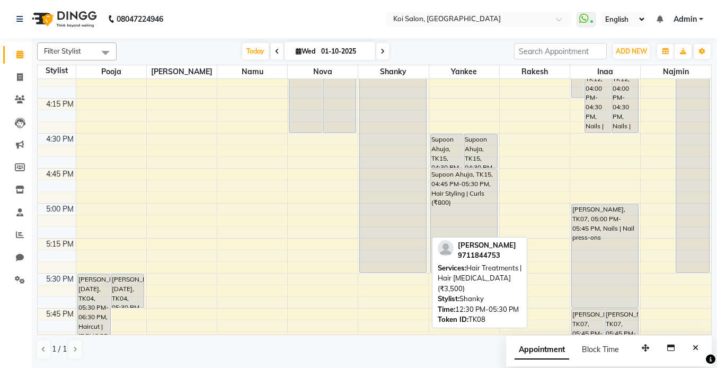
scroll to position [900, 0]
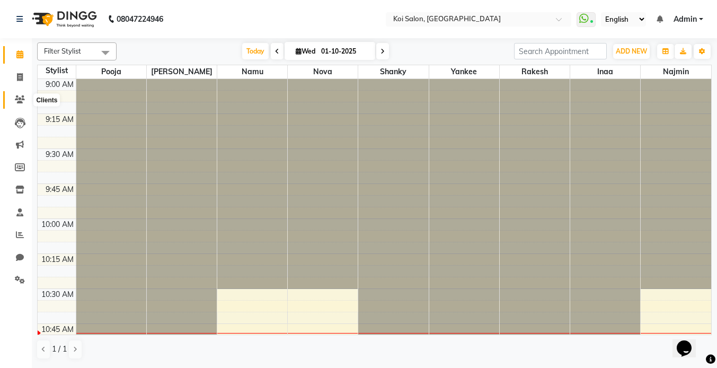
click at [17, 101] on icon at bounding box center [20, 99] width 10 height 8
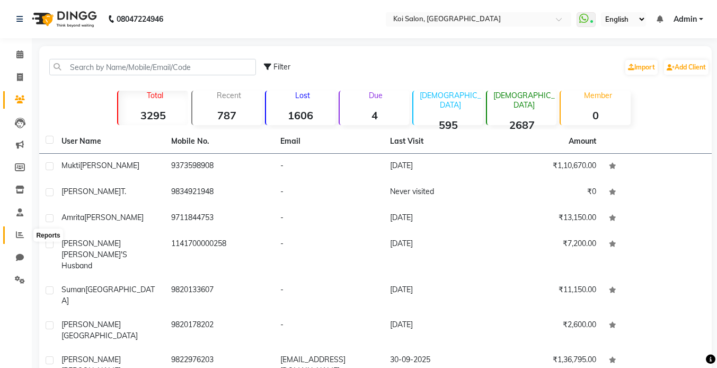
click at [18, 236] on icon at bounding box center [20, 234] width 8 height 8
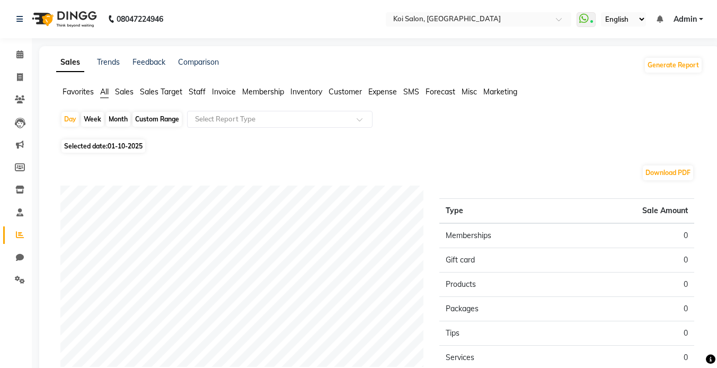
click at [111, 114] on div "Month" at bounding box center [118, 119] width 24 height 15
select select "10"
select select "2025"
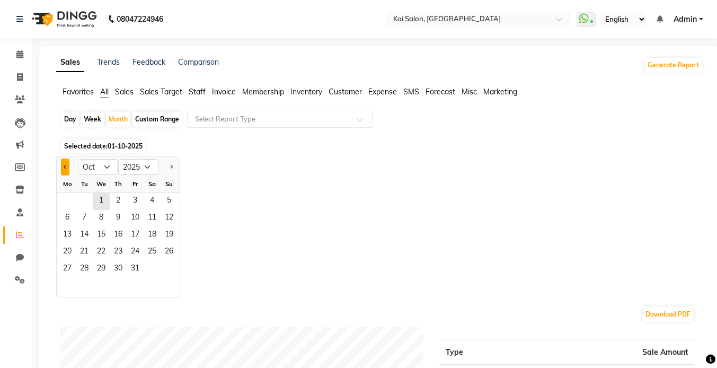
click at [66, 168] on button "Previous month" at bounding box center [65, 166] width 8 height 17
select select "9"
click at [68, 200] on span "1" at bounding box center [67, 201] width 17 height 17
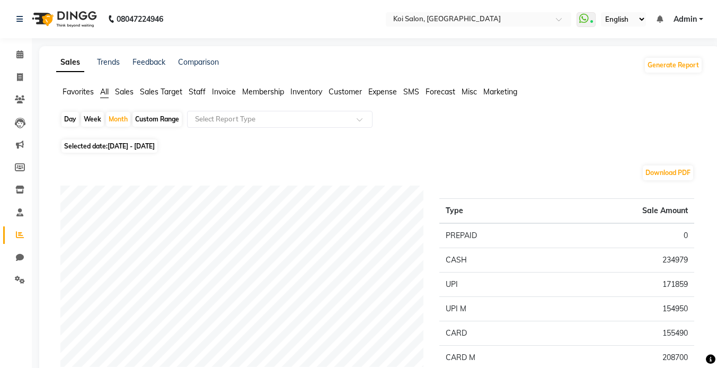
click at [200, 94] on span "Staff" at bounding box center [197, 92] width 17 height 10
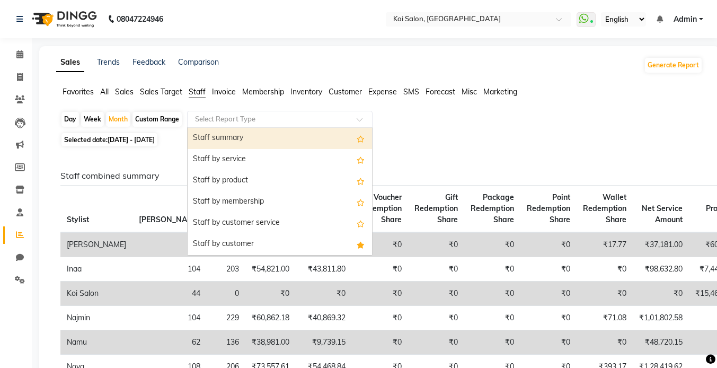
click at [258, 119] on input "text" at bounding box center [269, 119] width 153 height 11
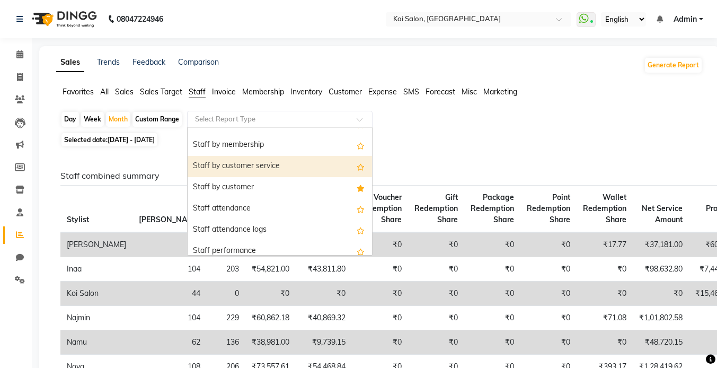
scroll to position [62, 0]
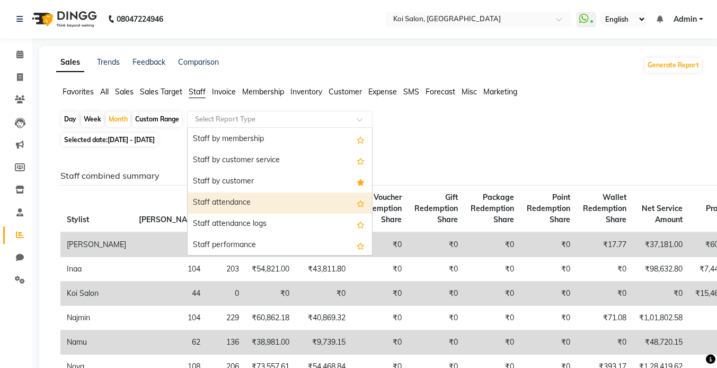
click at [243, 200] on div "Staff attendance" at bounding box center [279, 202] width 184 height 21
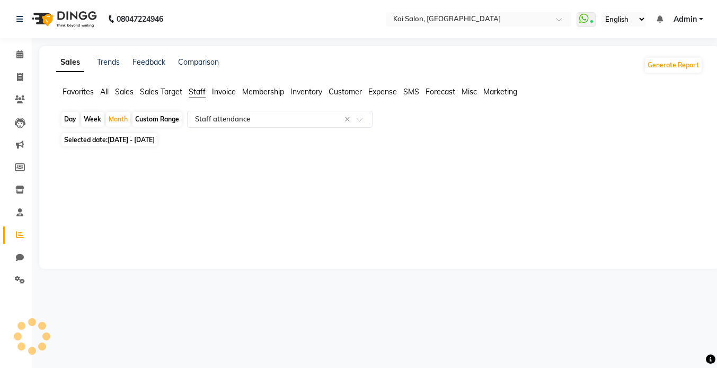
select select "full_report"
select select "csv"
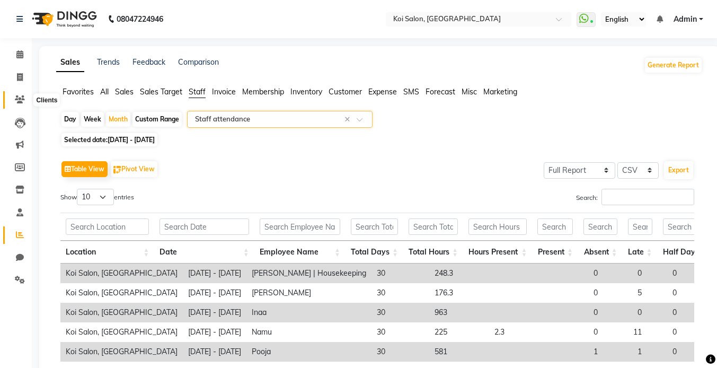
click at [20, 97] on icon at bounding box center [20, 99] width 10 height 8
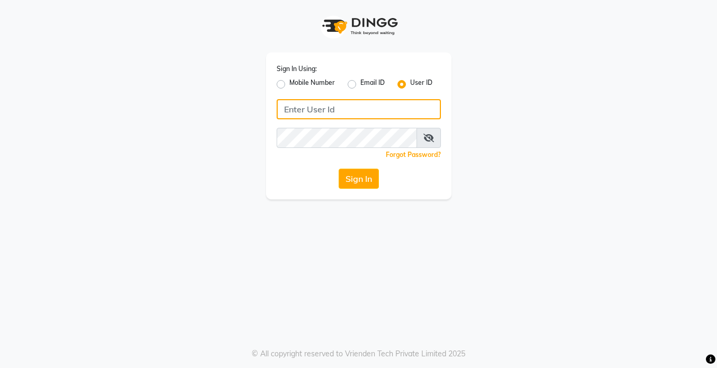
type input "koisalon"
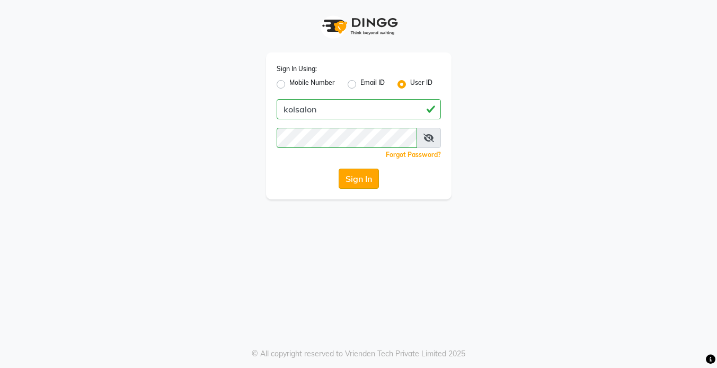
click at [355, 174] on button "Sign In" at bounding box center [358, 178] width 40 height 20
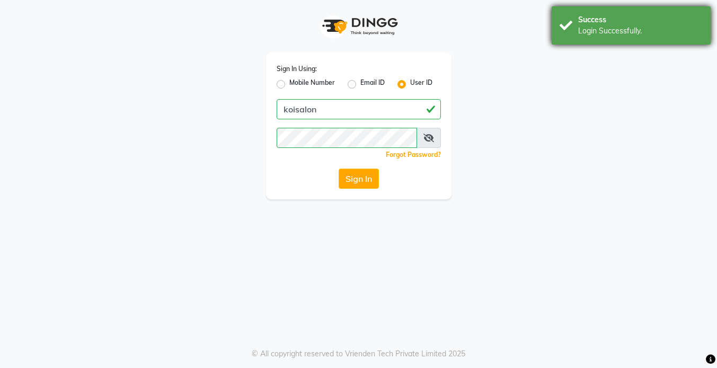
click at [603, 34] on div "Login Successfully." at bounding box center [640, 30] width 124 height 11
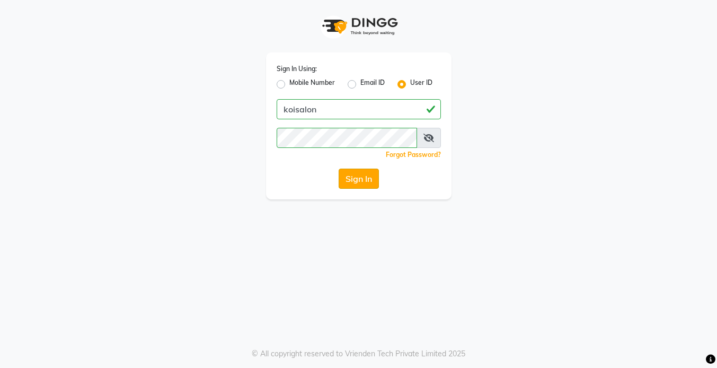
click at [355, 181] on button "Sign In" at bounding box center [358, 178] width 40 height 20
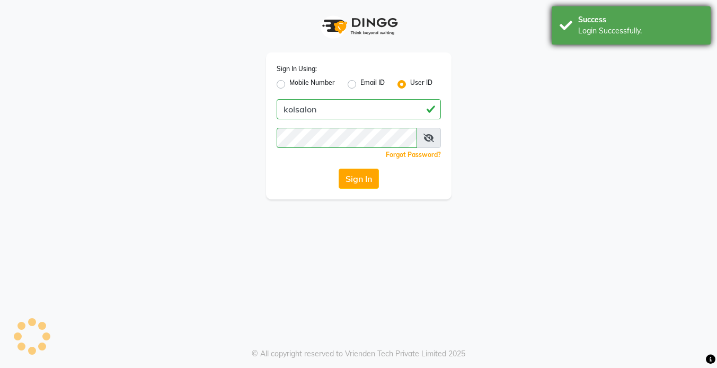
click at [588, 24] on div "Success" at bounding box center [640, 19] width 124 height 11
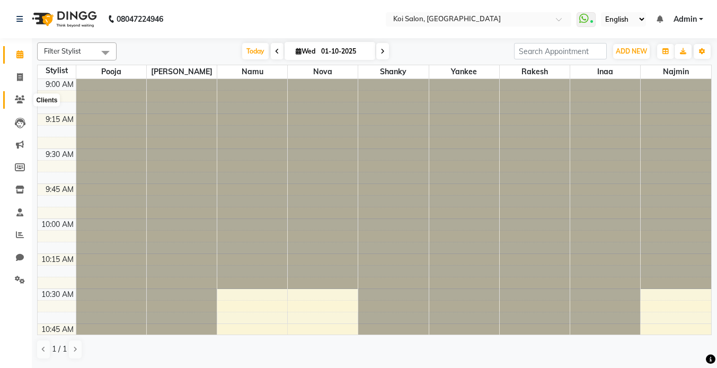
click at [20, 98] on icon at bounding box center [20, 99] width 10 height 8
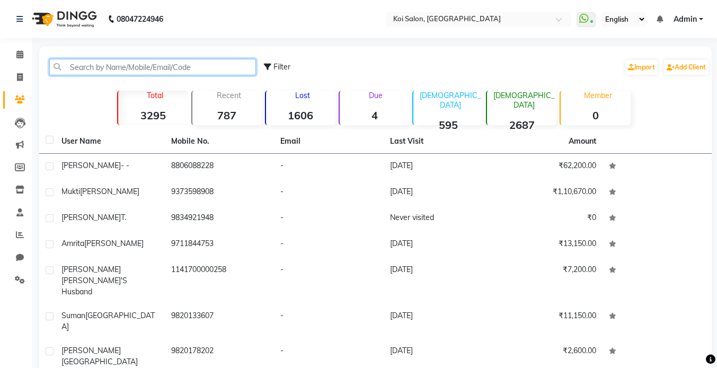
click at [129, 75] on input "text" at bounding box center [152, 67] width 207 height 16
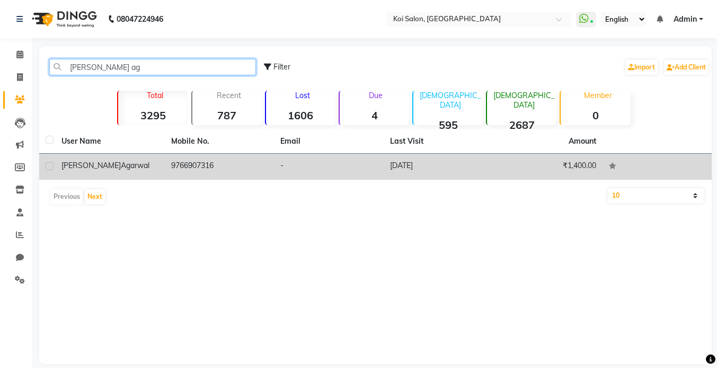
type input "komal ag"
click at [126, 171] on div "Komal Agarwal" at bounding box center [109, 165] width 97 height 11
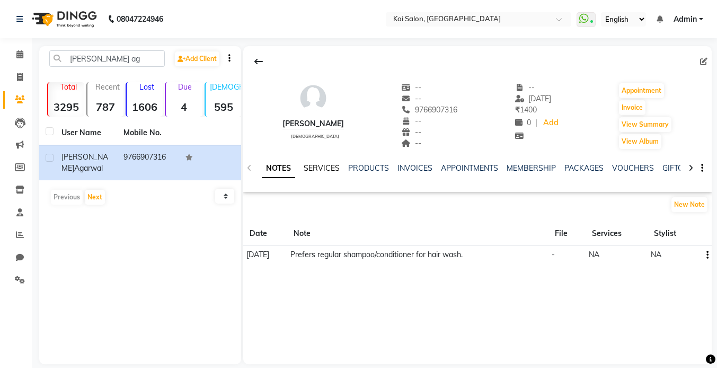
click at [321, 164] on link "SERVICES" at bounding box center [321, 168] width 36 height 10
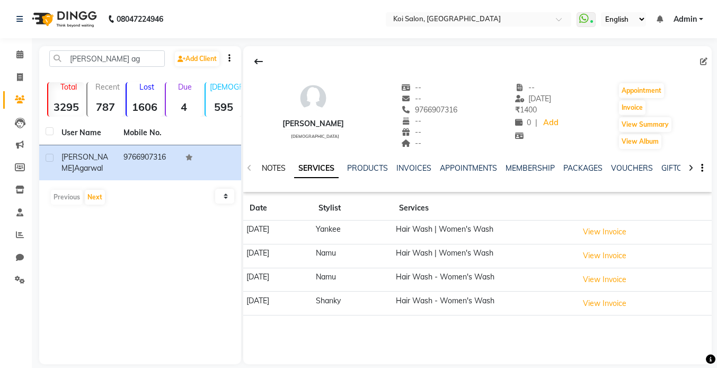
click at [265, 168] on link "NOTES" at bounding box center [274, 168] width 24 height 10
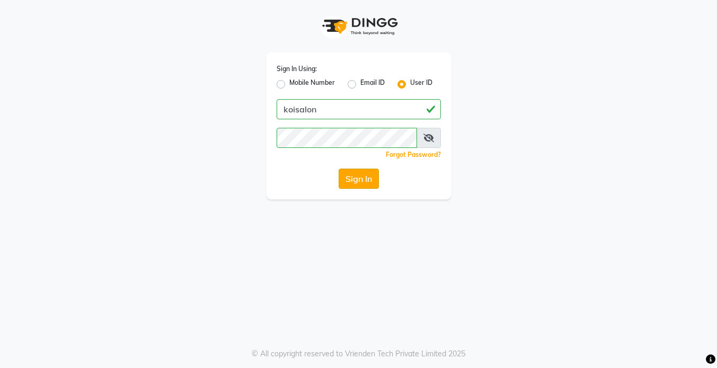
click at [345, 180] on button "Sign In" at bounding box center [358, 178] width 40 height 20
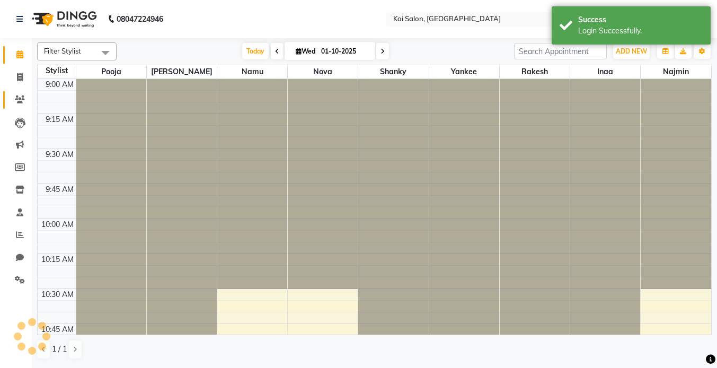
click at [19, 97] on icon at bounding box center [20, 99] width 10 height 8
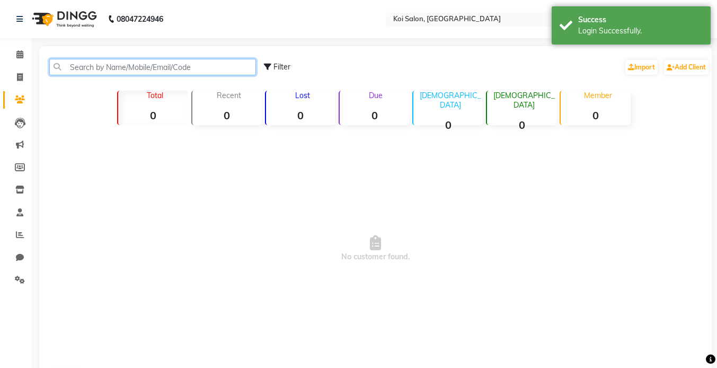
click at [96, 70] on input "text" at bounding box center [152, 67] width 207 height 16
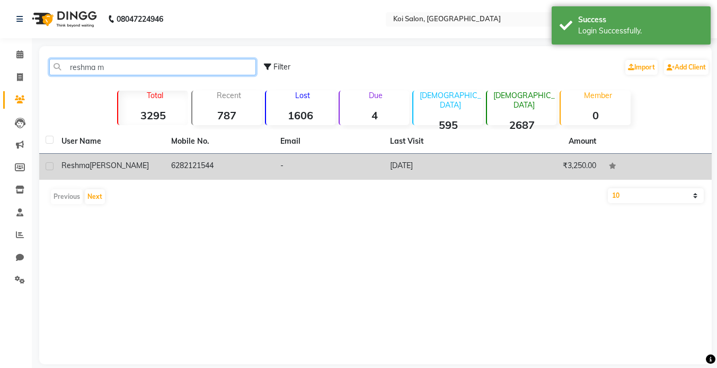
type input "reshma m"
click at [113, 168] on span "Markose" at bounding box center [119, 165] width 59 height 10
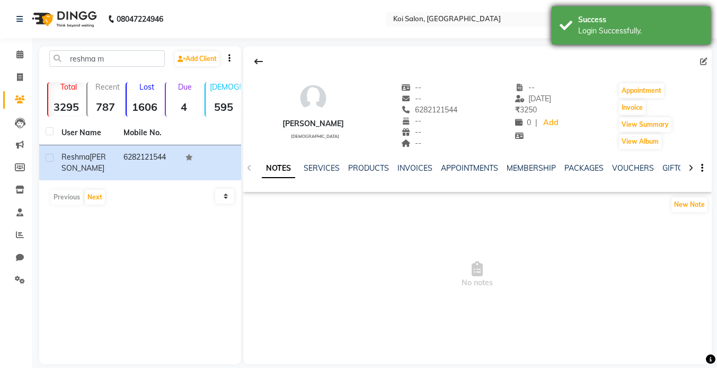
click at [570, 36] on div "Success Login Successfully." at bounding box center [630, 25] width 159 height 38
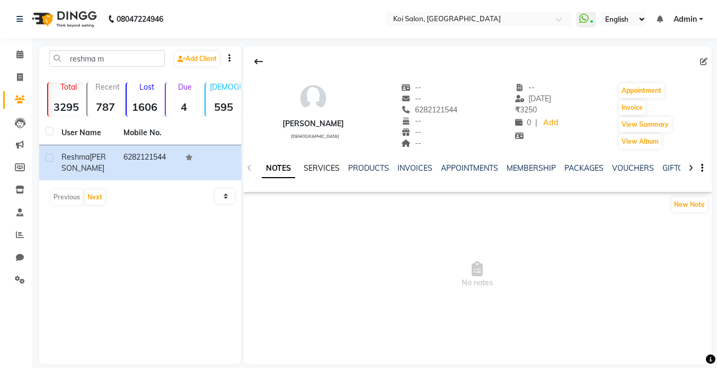
click at [323, 168] on link "SERVICES" at bounding box center [321, 168] width 36 height 10
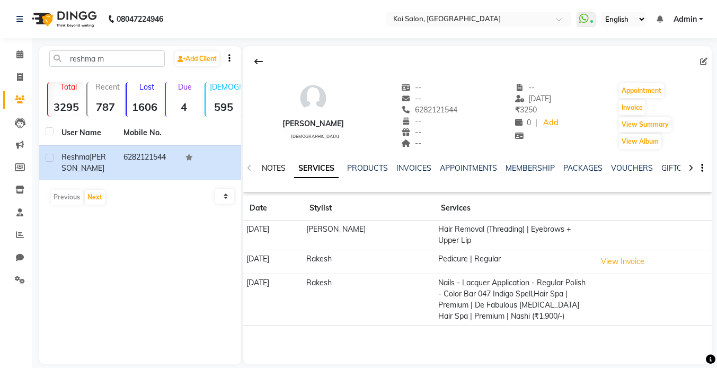
click at [267, 166] on link "NOTES" at bounding box center [274, 168] width 24 height 10
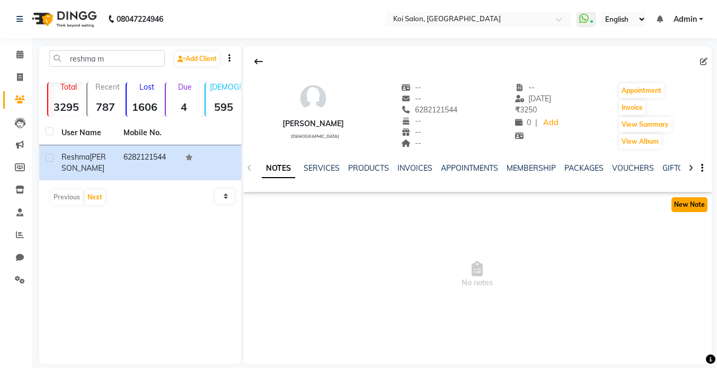
click at [697, 202] on button "New Note" at bounding box center [689, 204] width 36 height 15
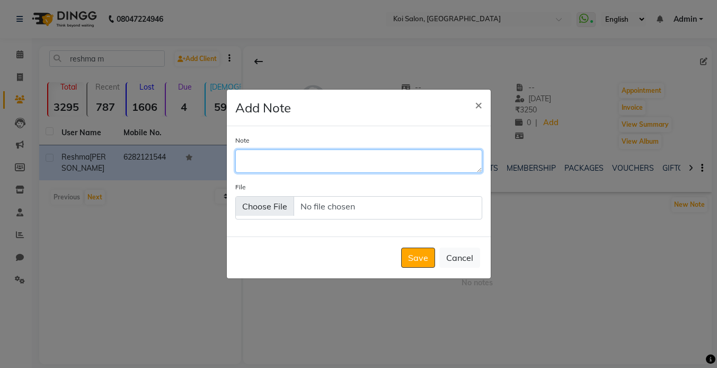
click at [299, 171] on textarea "Note" at bounding box center [358, 160] width 247 height 23
type textarea "Is okay with [DEMOGRAPHIC_DATA] pedicurist."
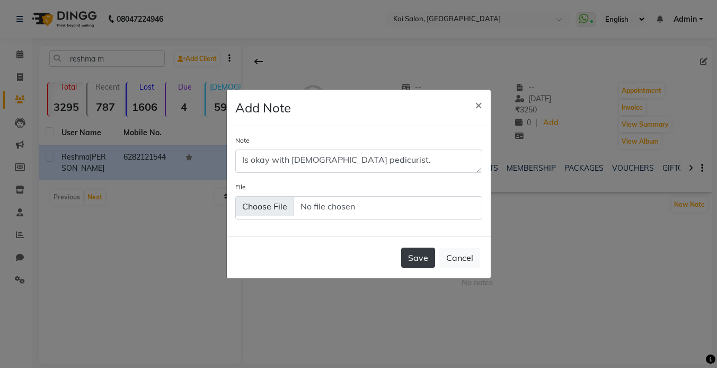
click at [424, 260] on button "Save" at bounding box center [418, 257] width 34 height 20
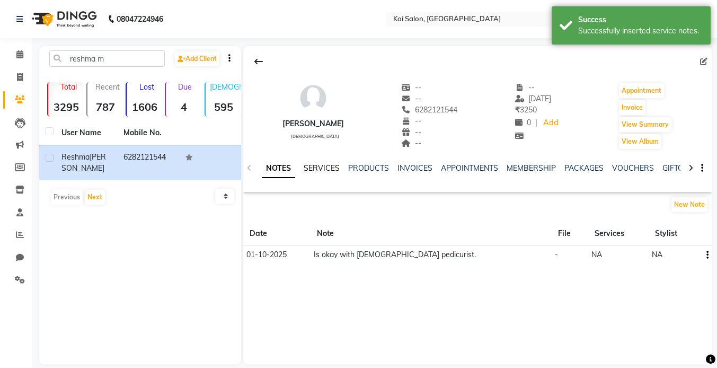
click at [325, 168] on link "SERVICES" at bounding box center [321, 168] width 36 height 10
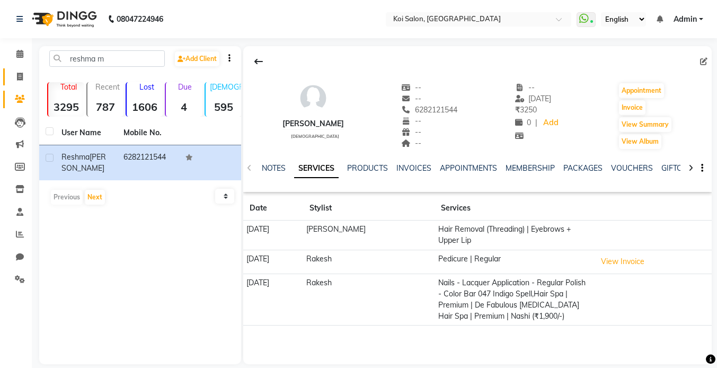
click at [18, 77] on icon at bounding box center [20, 77] width 6 height 8
select select "service"
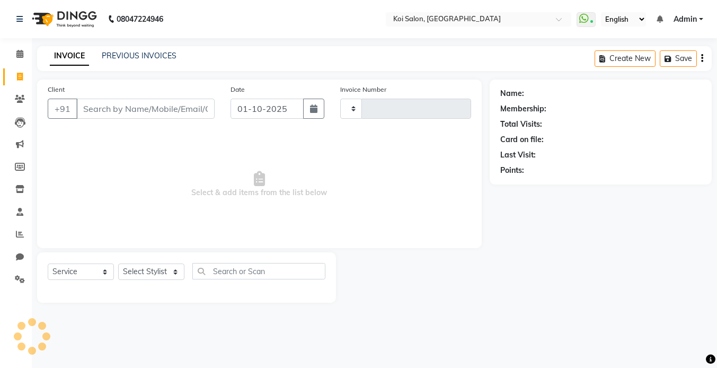
type input "2475"
select select "6717"
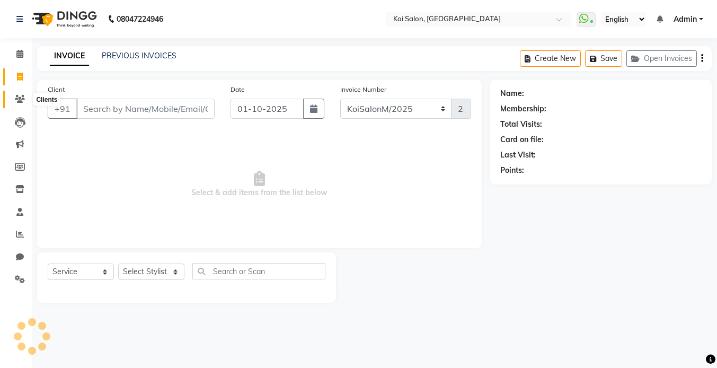
click at [21, 103] on span at bounding box center [20, 99] width 19 height 12
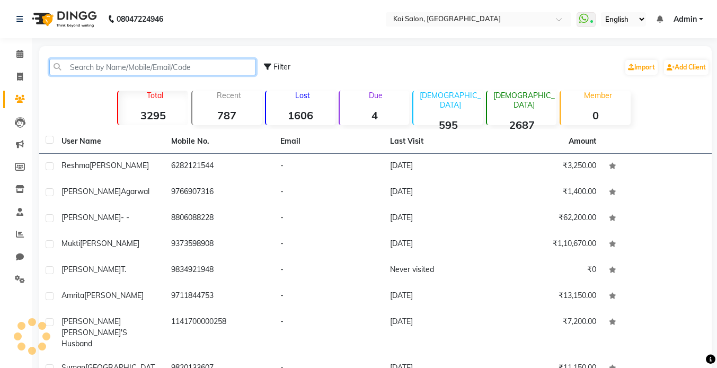
click at [141, 69] on input "text" at bounding box center [152, 67] width 207 height 16
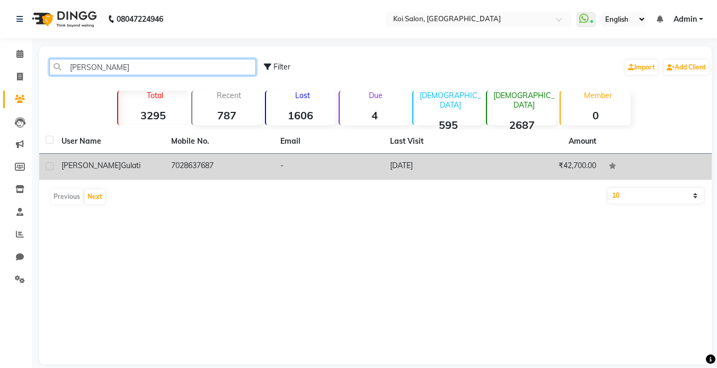
type input "[PERSON_NAME]"
click at [127, 169] on div "Monika Gulati" at bounding box center [109, 165] width 97 height 11
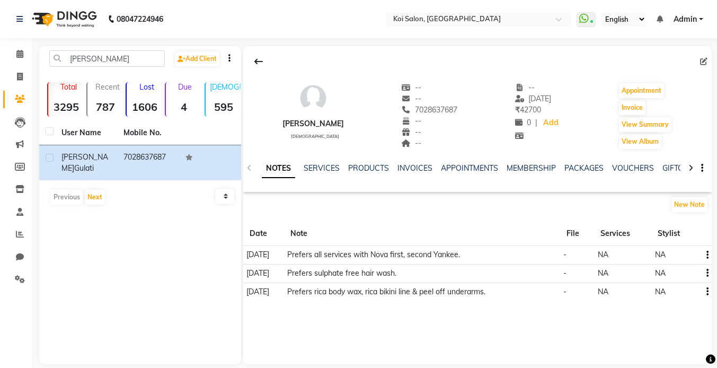
click at [704, 290] on button "button" at bounding box center [705, 291] width 6 height 11
click at [686, 291] on div "Edit" at bounding box center [681, 291] width 17 height 13
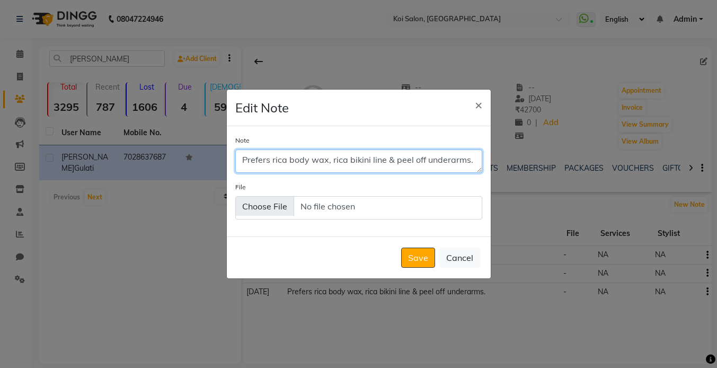
click at [473, 163] on textarea "Prefers rica body wax, rica bikini line & peel off underarms." at bounding box center [358, 160] width 247 height 23
type textarea "Prefers rica body wax, rica bikini line & peel off underarms with Nova."
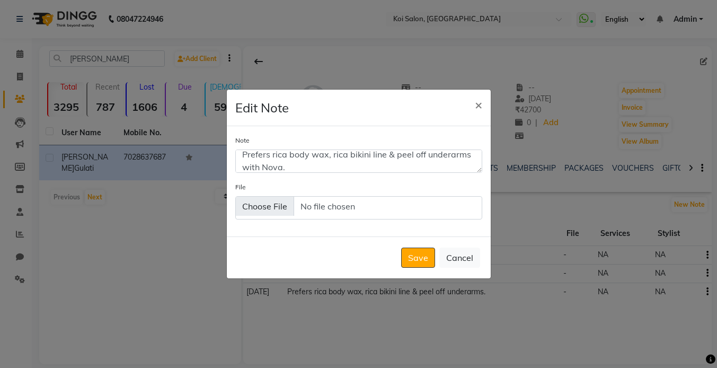
click at [426, 256] on button "Save" at bounding box center [418, 257] width 34 height 20
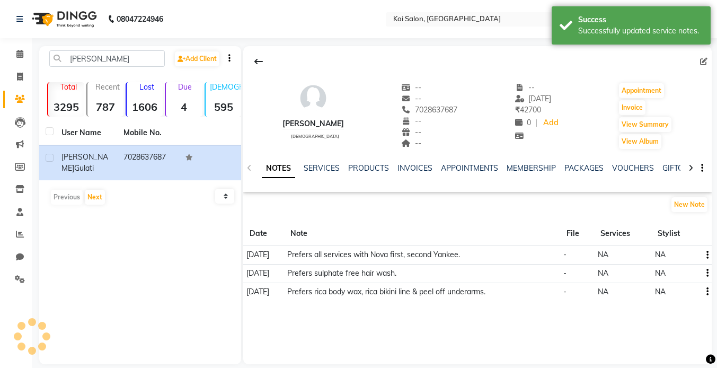
scroll to position [0, 0]
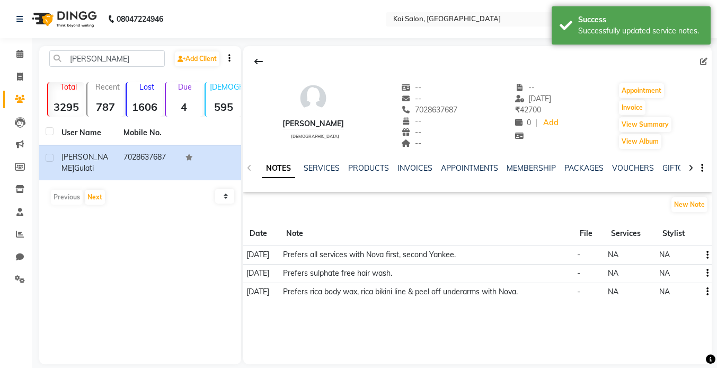
click at [706, 255] on icon "button" at bounding box center [707, 255] width 2 height 1
click at [685, 254] on div "Edit" at bounding box center [681, 254] width 17 height 13
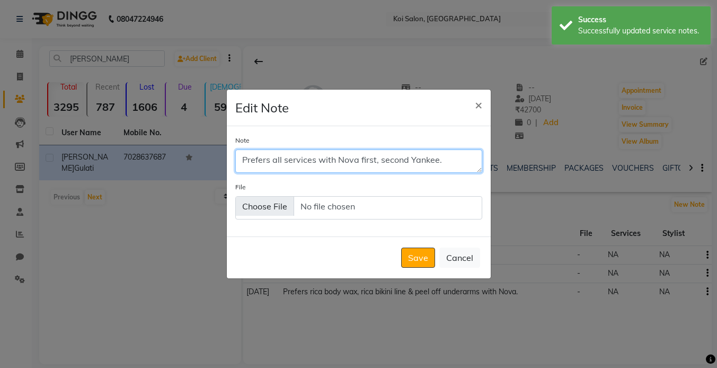
click at [285, 160] on textarea "Prefers all services with Nova first, second Yankee." at bounding box center [358, 160] width 247 height 23
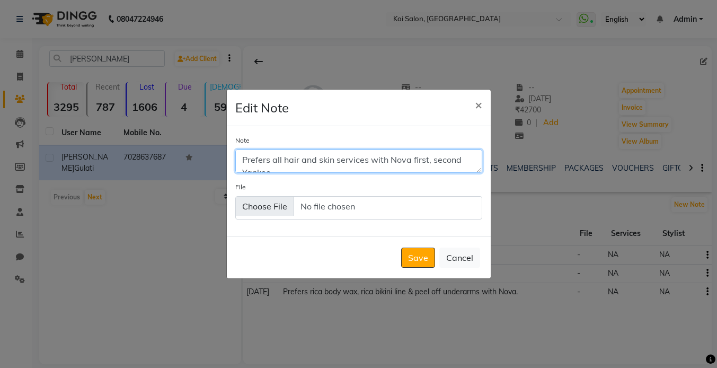
scroll to position [9, 0]
click at [348, 164] on textarea "Prefers all hair and skin services with Nova first, second Yankee." at bounding box center [358, 160] width 247 height 23
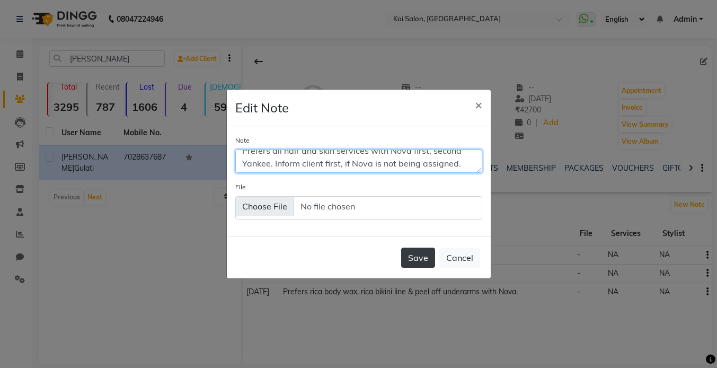
type textarea "Prefers all hair and skin services with Nova first, second Yankee. Inform clien…"
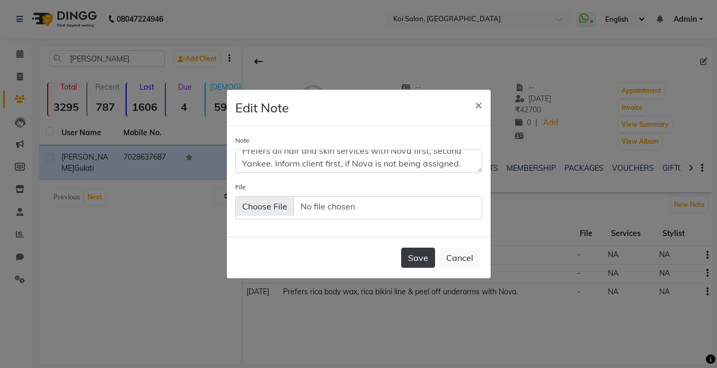
click at [416, 260] on button "Save" at bounding box center [418, 257] width 34 height 20
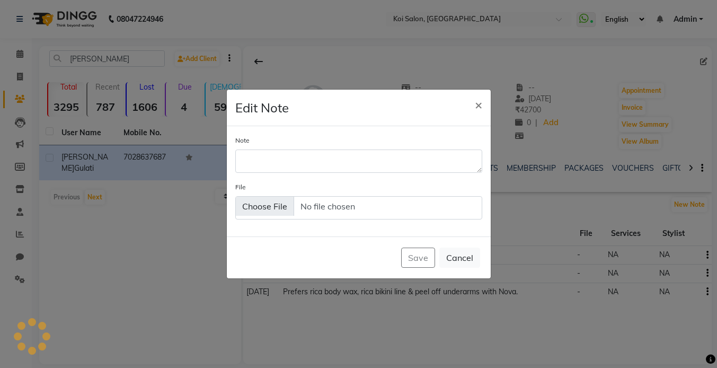
scroll to position [0, 0]
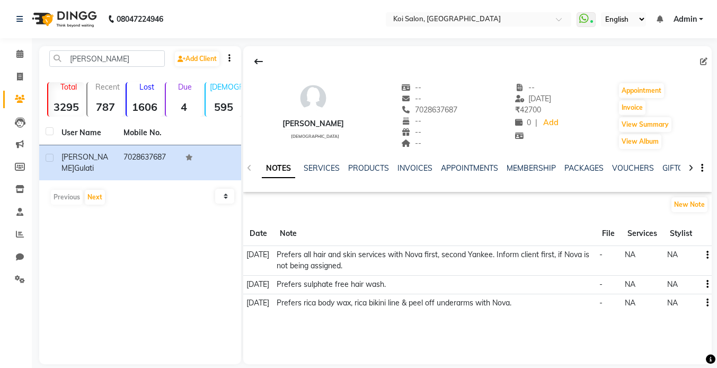
click at [318, 162] on div "NOTES SERVICES PRODUCTS INVOICES APPOINTMENTS MEMBERSHIP PACKAGES VOUCHERS GIFT…" at bounding box center [477, 168] width 468 height 37
click at [320, 167] on link "SERVICES" at bounding box center [321, 168] width 36 height 10
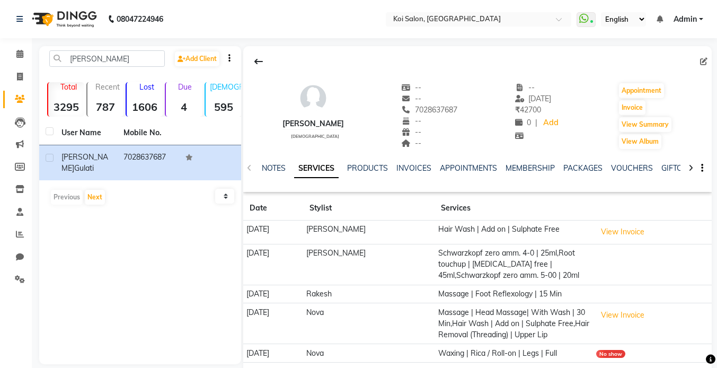
scroll to position [40, 0]
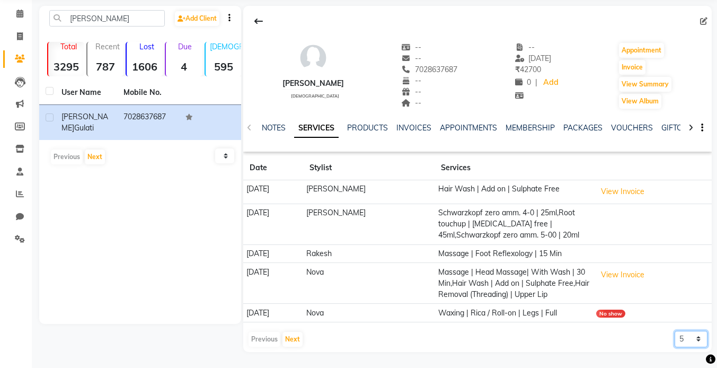
click at [696, 341] on select "5 10 50 100 500" at bounding box center [690, 338] width 33 height 16
select select "500"
click at [674, 330] on select "5 10 50 100 500" at bounding box center [690, 338] width 33 height 16
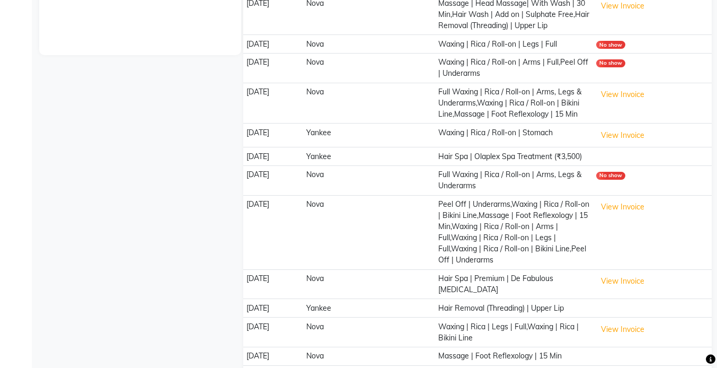
scroll to position [309, 0]
click at [622, 284] on button "View Invoice" at bounding box center [622, 280] width 53 height 16
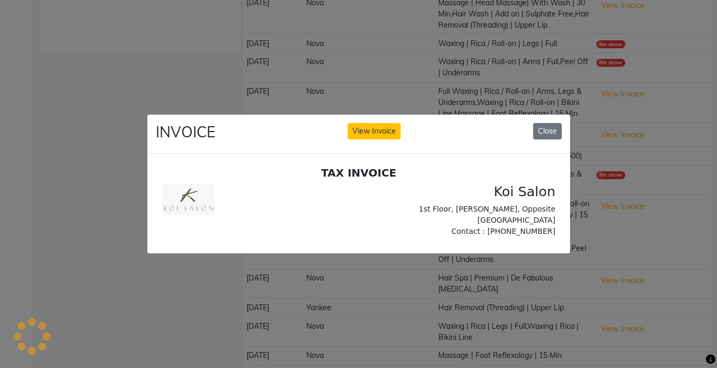
scroll to position [0, 0]
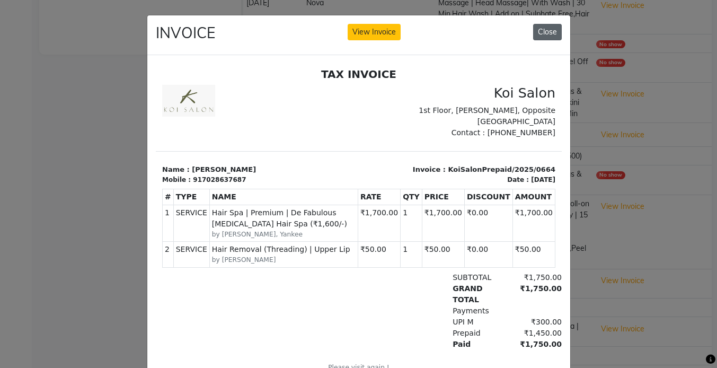
click at [545, 31] on button "Close" at bounding box center [547, 32] width 29 height 16
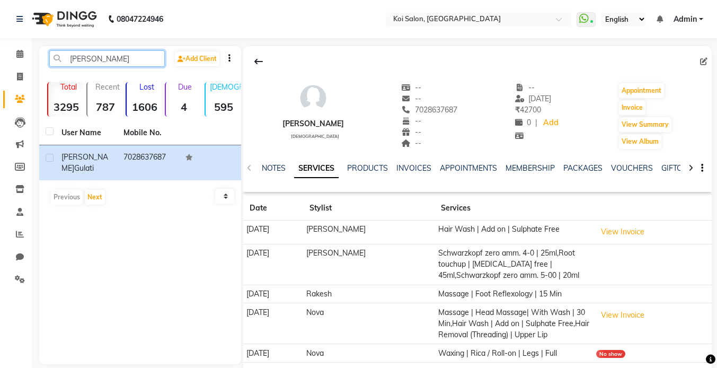
click at [117, 62] on input "[PERSON_NAME]" at bounding box center [106, 58] width 115 height 16
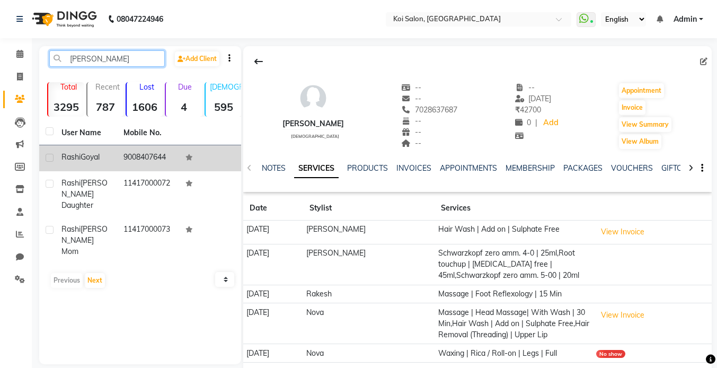
type input "rashi goy"
click at [92, 158] on span "Goyal" at bounding box center [89, 157] width 19 height 10
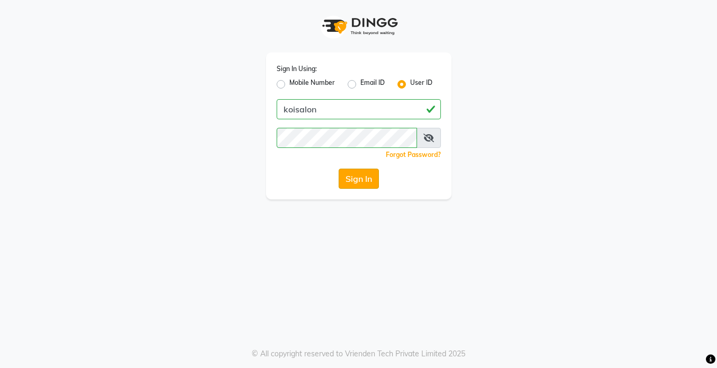
click at [339, 180] on button "Sign In" at bounding box center [358, 178] width 40 height 20
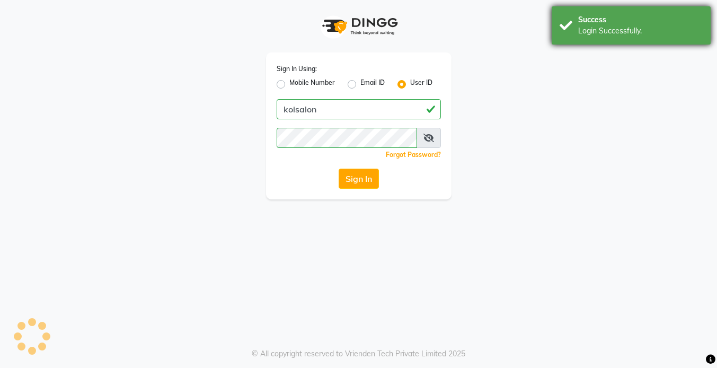
click at [589, 30] on div "Login Successfully." at bounding box center [640, 30] width 124 height 11
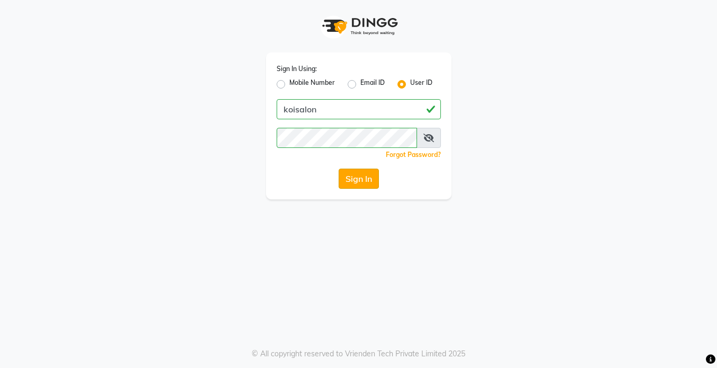
click at [355, 180] on button "Sign In" at bounding box center [358, 178] width 40 height 20
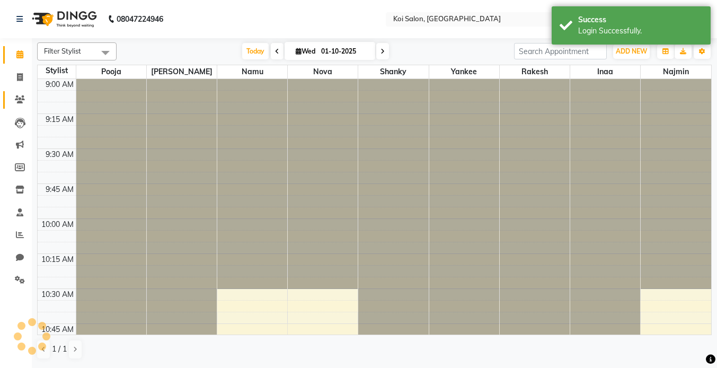
click at [20, 101] on icon at bounding box center [20, 99] width 10 height 8
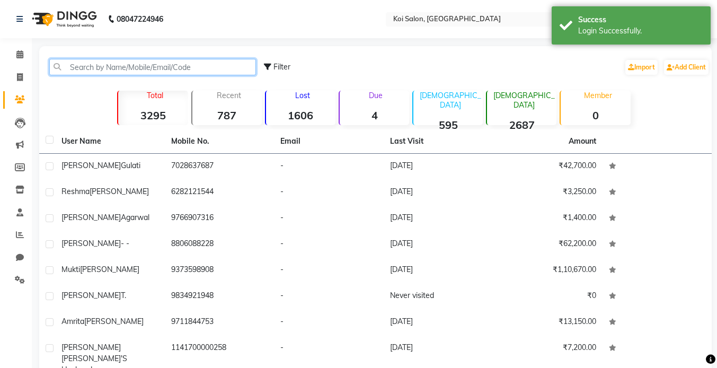
click at [143, 66] on input "text" at bounding box center [152, 67] width 207 height 16
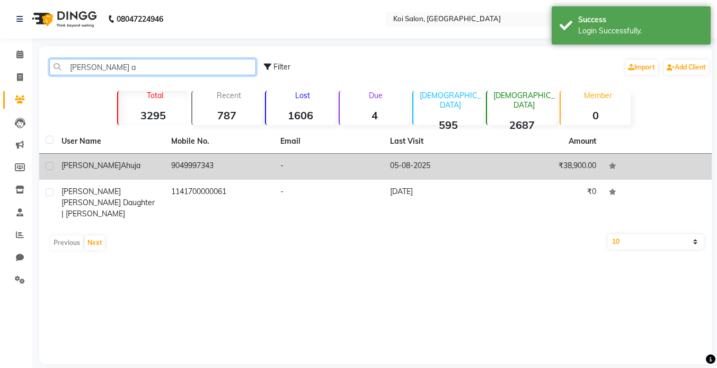
type input "[PERSON_NAME] a"
click at [127, 168] on div "Vinita Ahuja" at bounding box center [109, 165] width 97 height 11
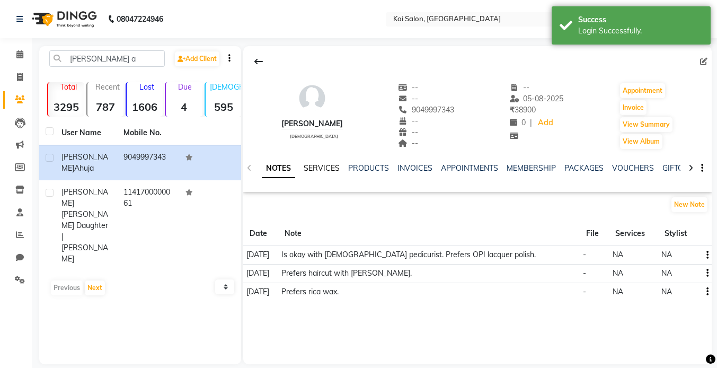
click at [317, 168] on link "SERVICES" at bounding box center [321, 168] width 36 height 10
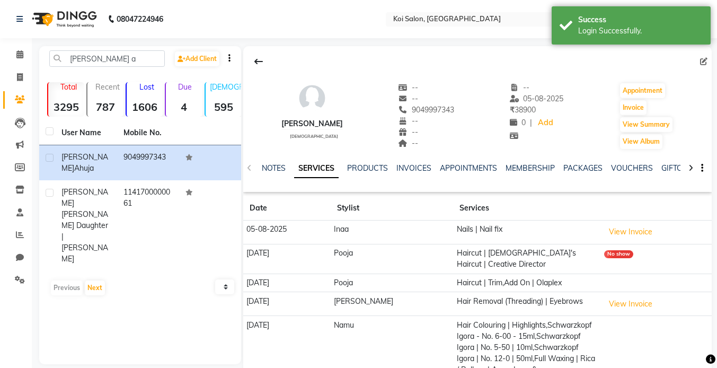
scroll to position [57, 0]
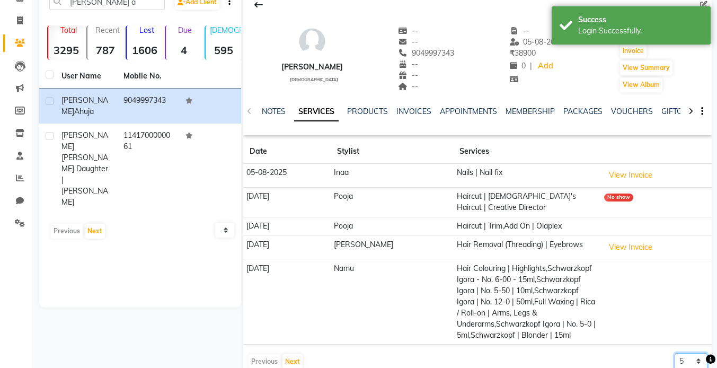
click at [681, 353] on select "5 10 50 100 500" at bounding box center [690, 361] width 33 height 16
select select "500"
click at [674, 353] on select "5 10 50 100 500" at bounding box center [690, 361] width 33 height 16
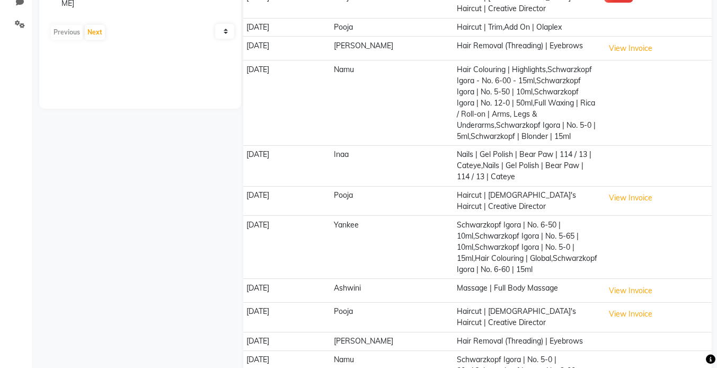
scroll to position [0, 0]
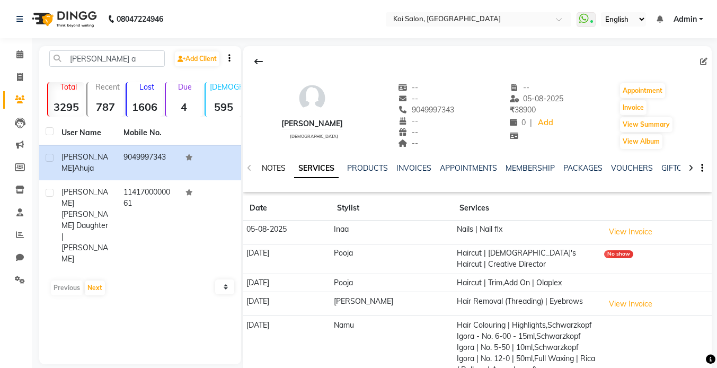
click at [272, 168] on link "NOTES" at bounding box center [274, 168] width 24 height 10
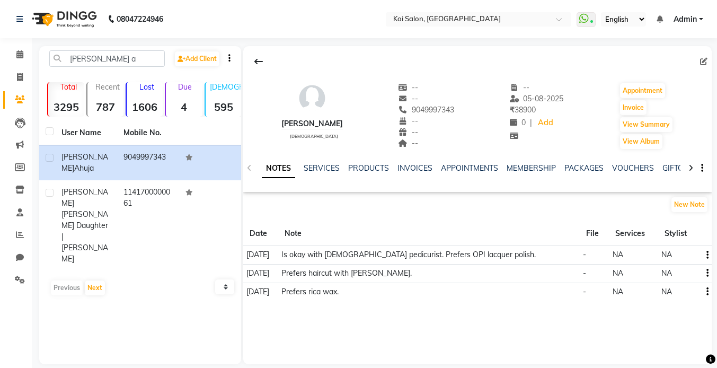
click at [703, 273] on button "button" at bounding box center [705, 272] width 6 height 11
click at [687, 273] on div "Edit" at bounding box center [681, 272] width 17 height 13
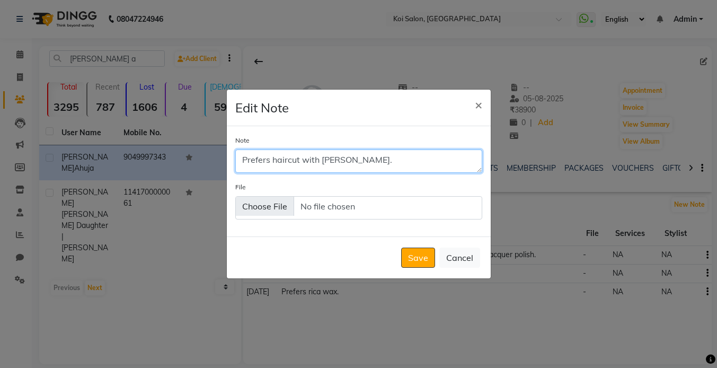
click at [399, 164] on textarea "Prefers haircut with Pooja." at bounding box center [358, 160] width 247 height 23
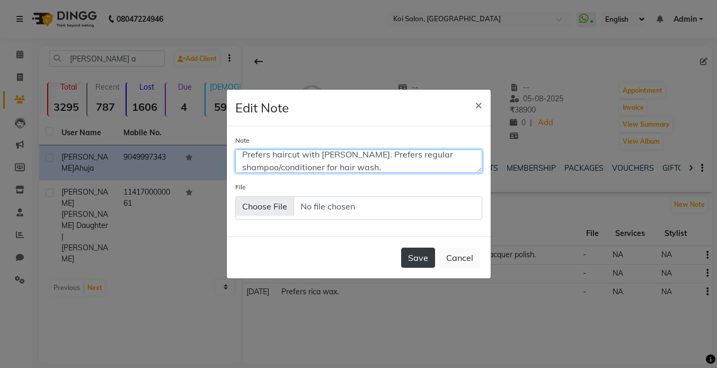
type textarea "Prefers haircut with [PERSON_NAME]. Prefers regular shampoo/conditioner for hai…"
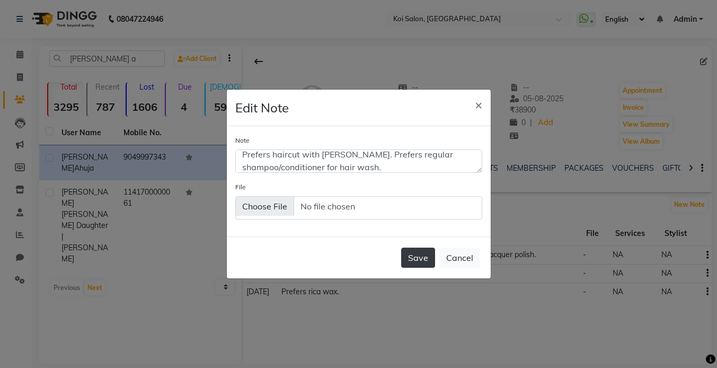
click at [417, 262] on button "Save" at bounding box center [418, 257] width 34 height 20
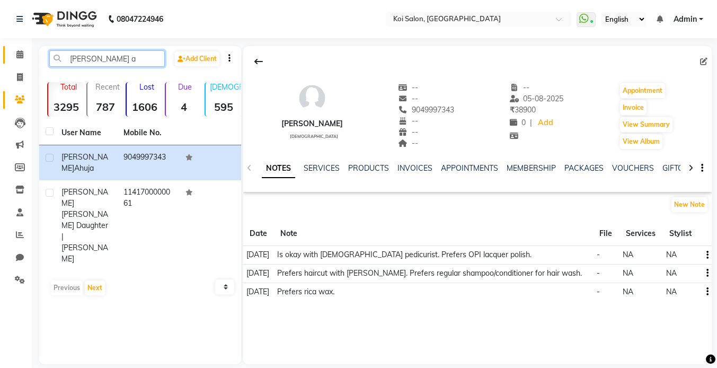
drag, startPoint x: 58, startPoint y: 64, endPoint x: 13, endPoint y: 62, distance: 45.6
click at [17, 63] on app-home "08047224946 Select Location × Koi Salon, Kalyani Nagar WhatsApp Status ✕ Status…" at bounding box center [358, 190] width 717 height 380
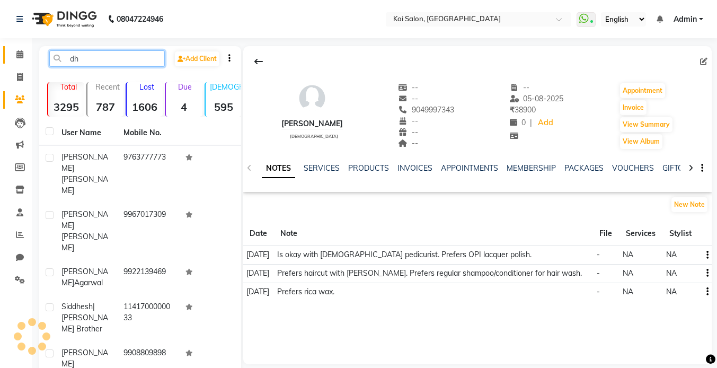
type input "d"
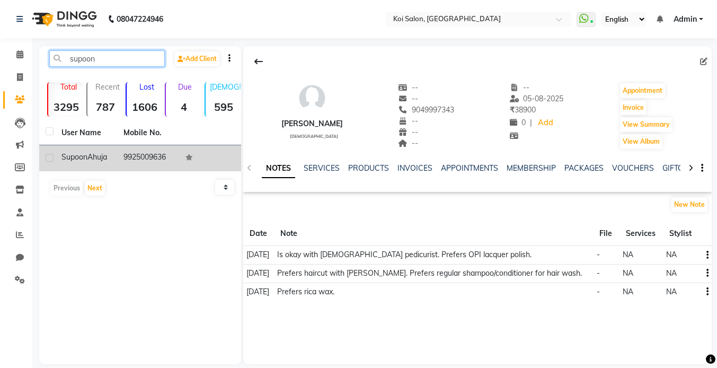
type input "supoon"
click at [113, 159] on td "Supoon Ahuja" at bounding box center [86, 158] width 62 height 26
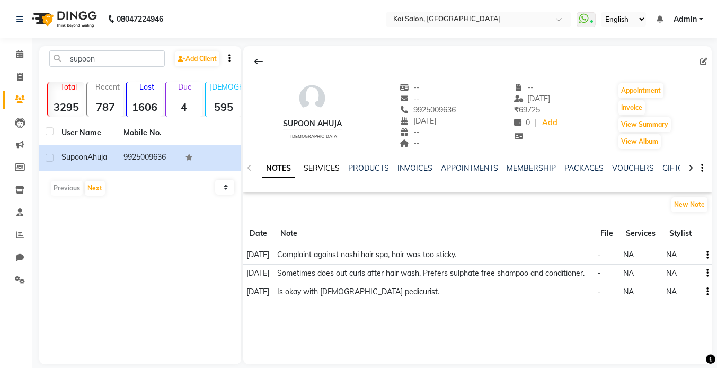
click at [323, 163] on link "SERVICES" at bounding box center [321, 168] width 36 height 10
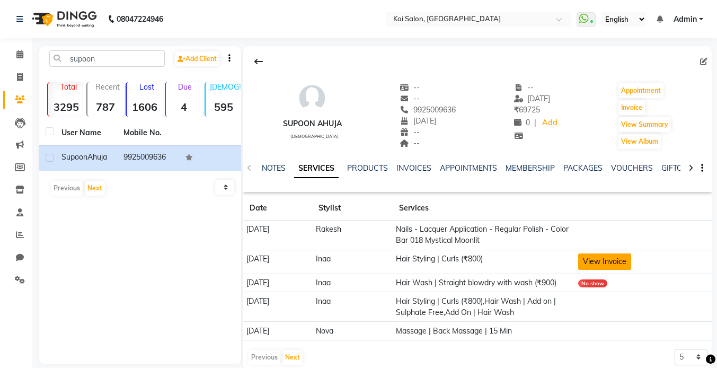
click at [620, 260] on button "View Invoice" at bounding box center [604, 261] width 53 height 16
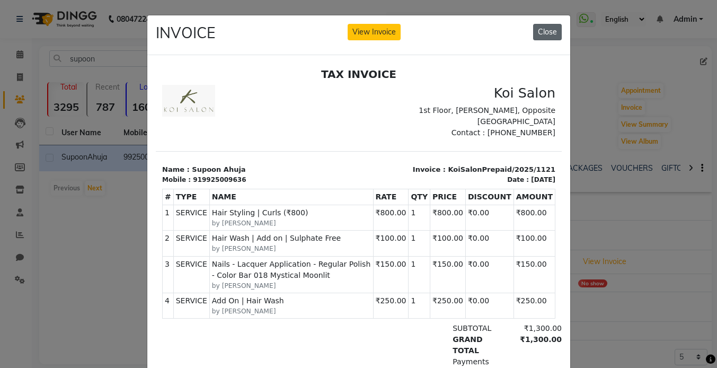
click at [549, 30] on button "Close" at bounding box center [547, 32] width 29 height 16
